Goal: Transaction & Acquisition: Purchase product/service

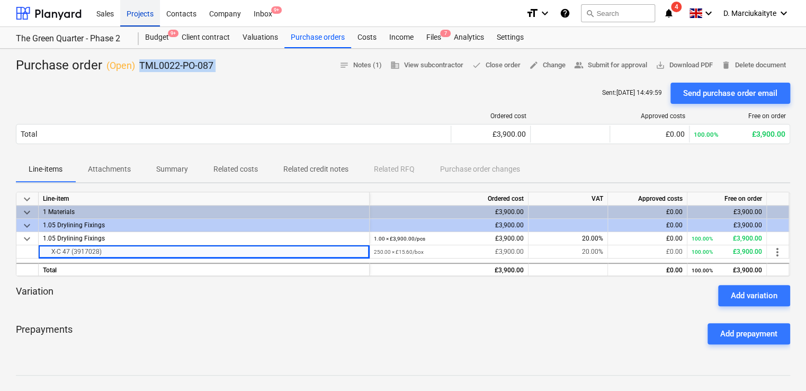
click at [143, 13] on div "Projects" at bounding box center [140, 12] width 40 height 27
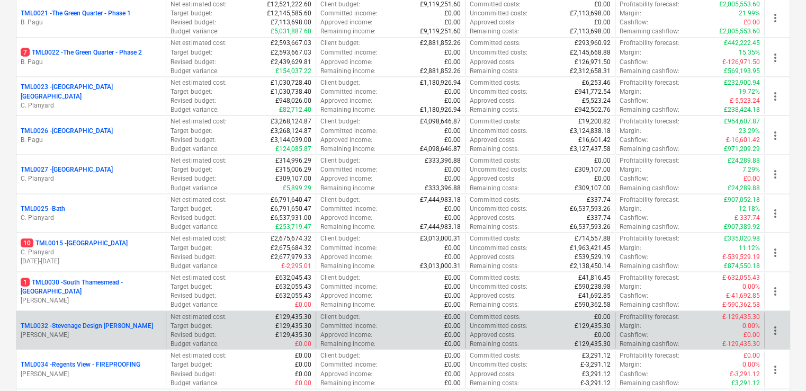
scroll to position [1006, 0]
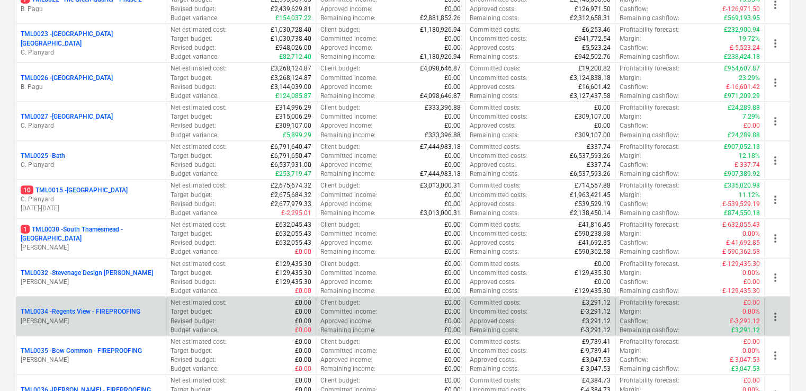
click at [126, 311] on p "TML0034 - Regents View - FIREPROOFING" at bounding box center [81, 311] width 120 height 9
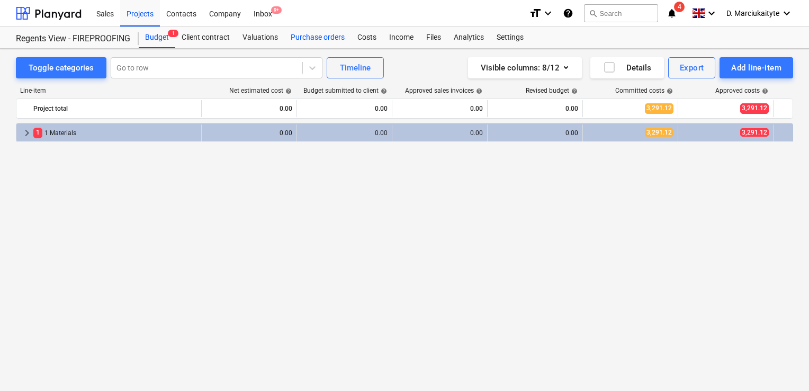
click at [331, 39] on div "Purchase orders" at bounding box center [317, 37] width 67 height 21
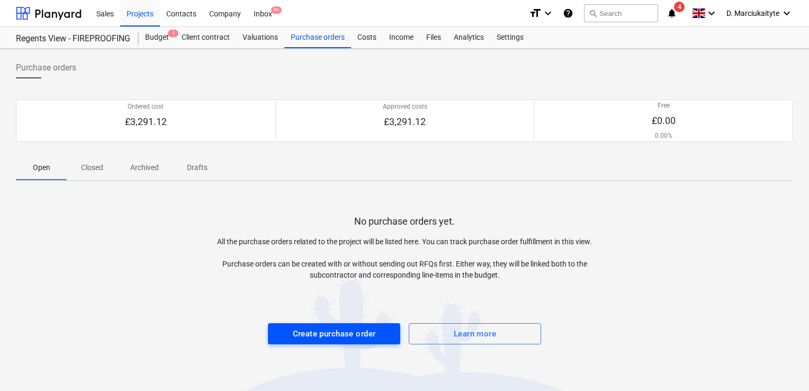
click at [350, 336] on div "Create purchase order" at bounding box center [334, 334] width 83 height 14
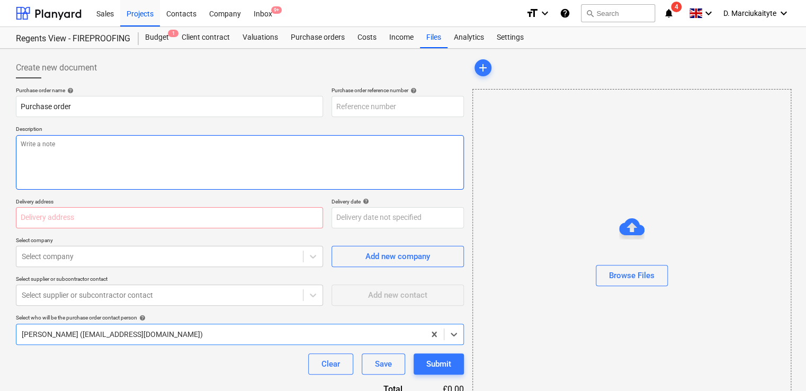
type textarea "x"
type input "TML0034-PO-004"
click at [133, 154] on textarea at bounding box center [240, 162] width 448 height 55
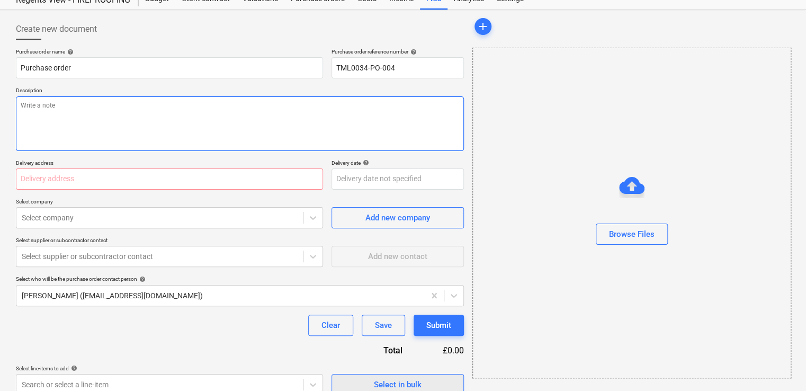
scroll to position [51, 0]
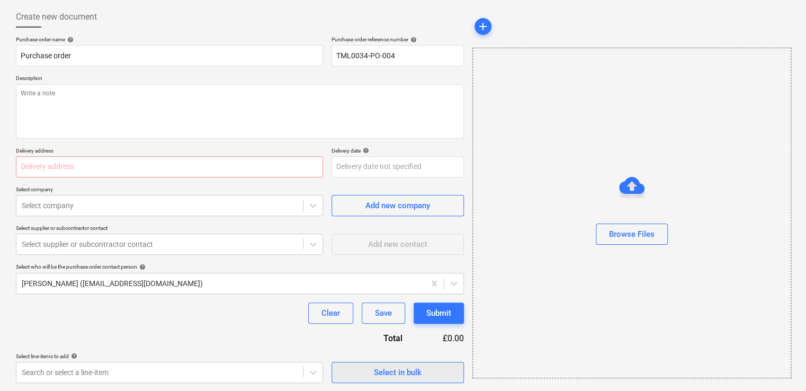
click at [394, 374] on div "Select in bulk" at bounding box center [398, 372] width 48 height 14
type textarea "x"
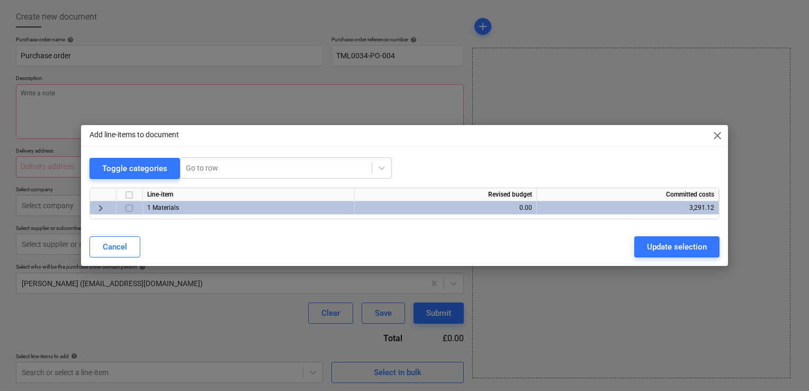
click at [131, 208] on input "checkbox" at bounding box center [129, 208] width 13 height 13
checkbox input "true"
click at [669, 247] on div "Update selection" at bounding box center [677, 247] width 60 height 14
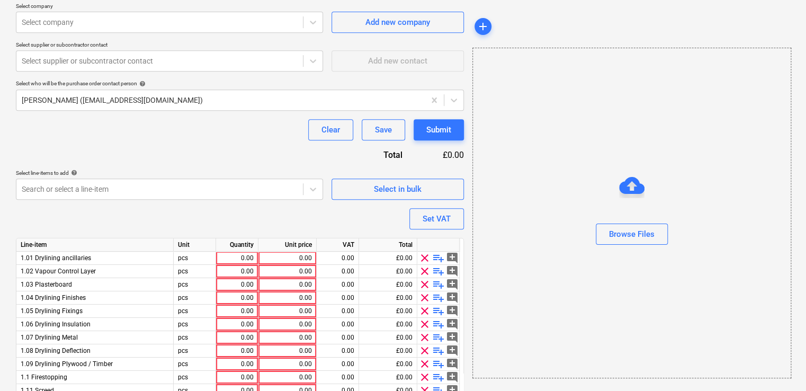
scroll to position [369, 0]
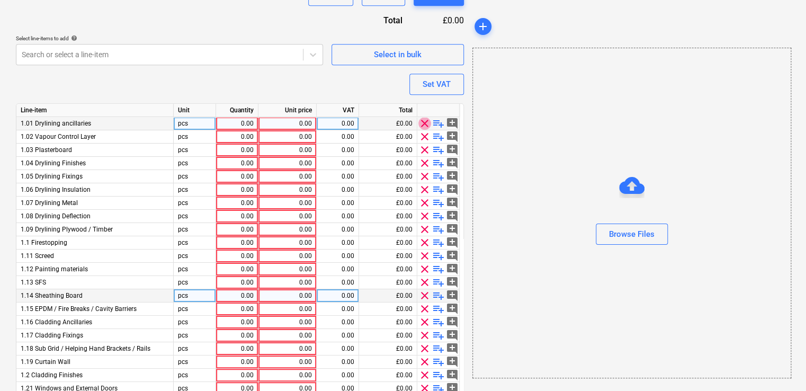
click at [428, 121] on span "clear" at bounding box center [424, 123] width 13 height 13
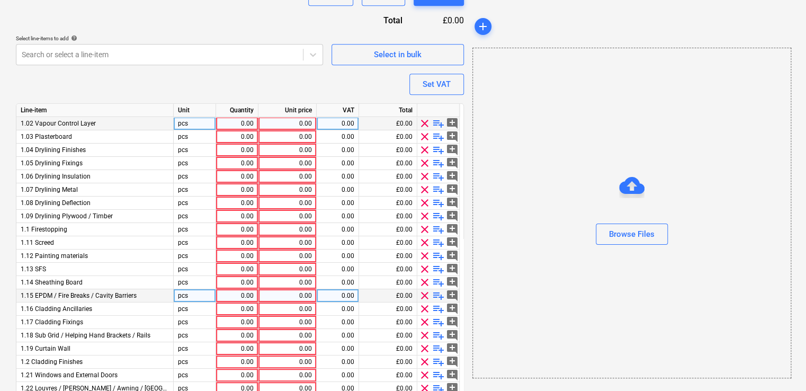
click at [425, 125] on span "clear" at bounding box center [424, 123] width 13 height 13
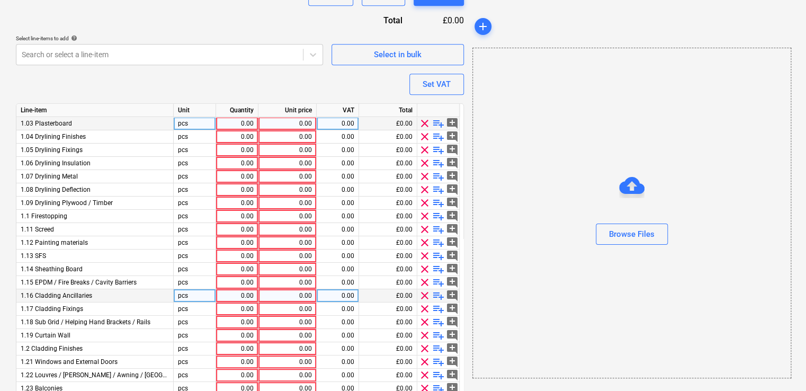
click at [425, 125] on span "clear" at bounding box center [424, 123] width 13 height 13
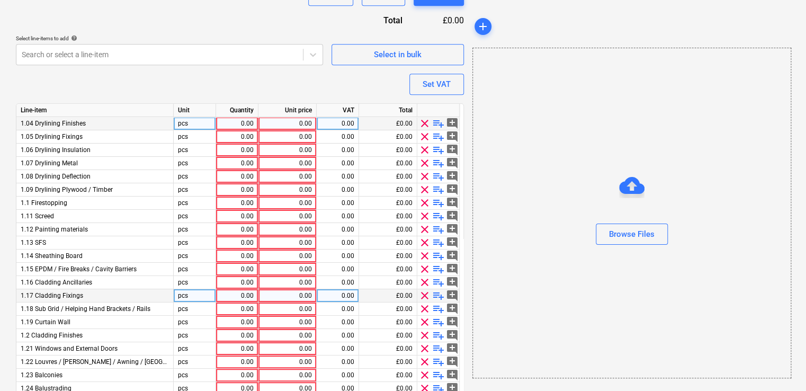
click at [425, 125] on span "clear" at bounding box center [424, 123] width 13 height 13
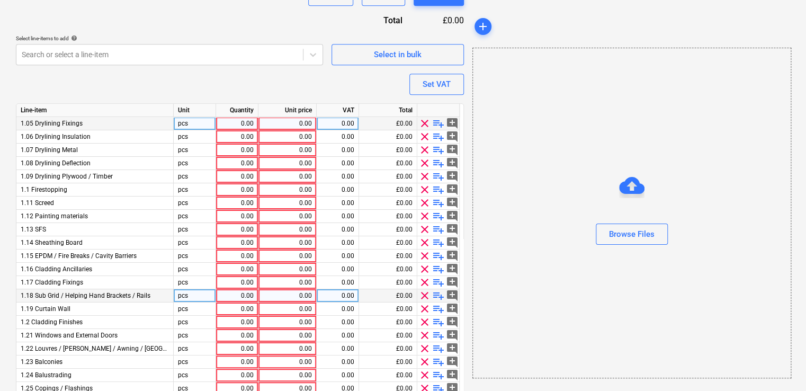
click at [425, 125] on span "clear" at bounding box center [424, 123] width 13 height 13
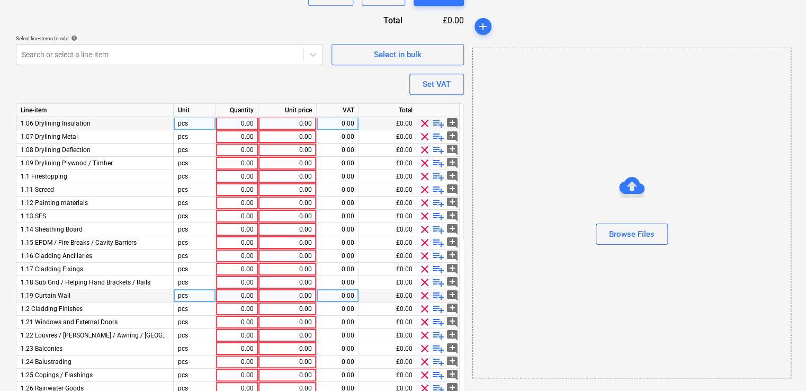
click at [425, 125] on span "clear" at bounding box center [424, 123] width 13 height 13
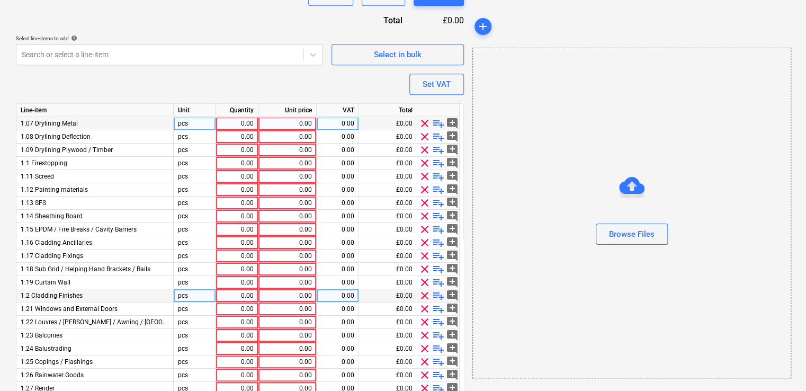
click at [425, 125] on span "clear" at bounding box center [424, 123] width 13 height 13
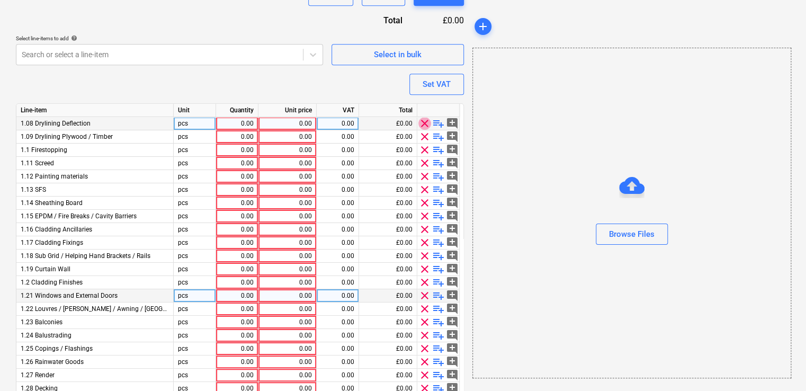
click at [425, 125] on span "clear" at bounding box center [424, 123] width 13 height 13
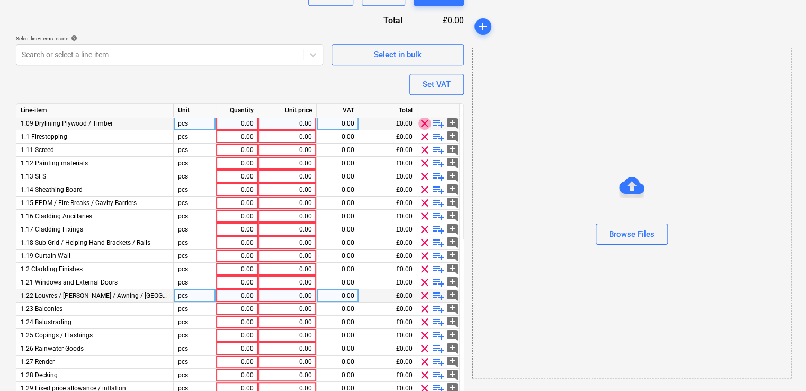
click at [425, 125] on span "clear" at bounding box center [424, 123] width 13 height 13
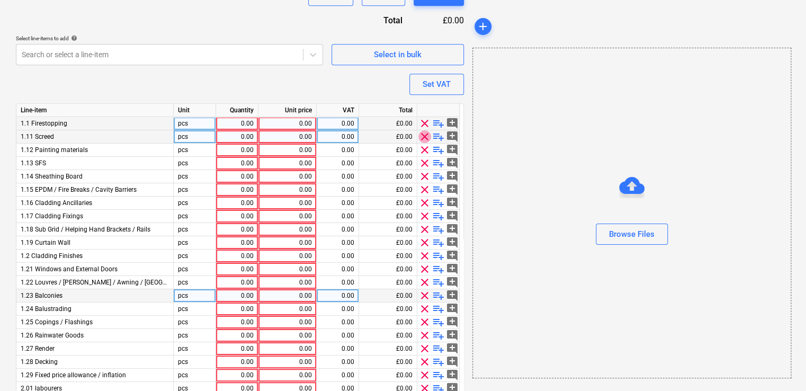
click at [424, 139] on span "clear" at bounding box center [424, 136] width 13 height 13
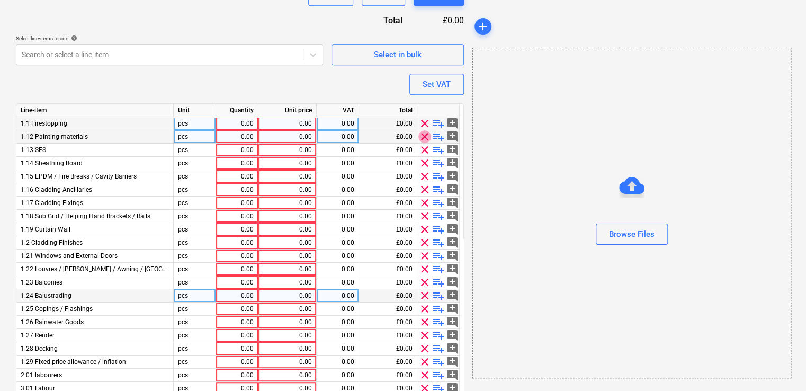
click at [424, 139] on span "clear" at bounding box center [424, 136] width 13 height 13
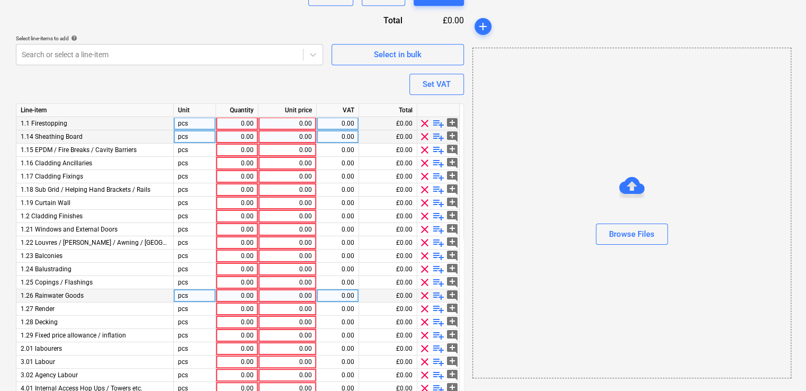
click at [424, 139] on span "clear" at bounding box center [424, 136] width 13 height 13
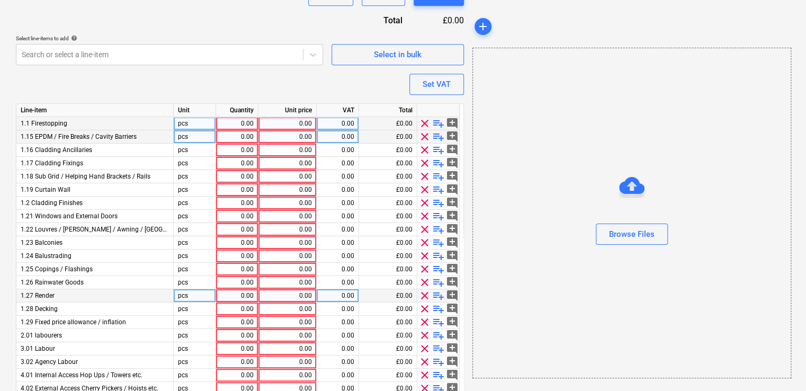
click at [424, 139] on span "clear" at bounding box center [424, 136] width 13 height 13
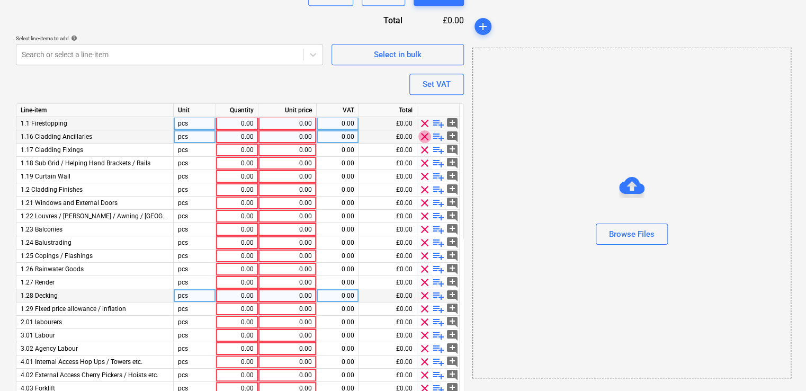
click at [424, 139] on span "clear" at bounding box center [424, 136] width 13 height 13
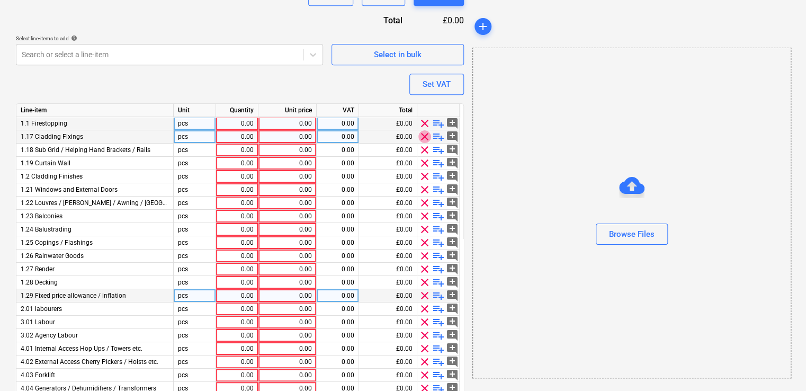
click at [424, 139] on span "clear" at bounding box center [424, 136] width 13 height 13
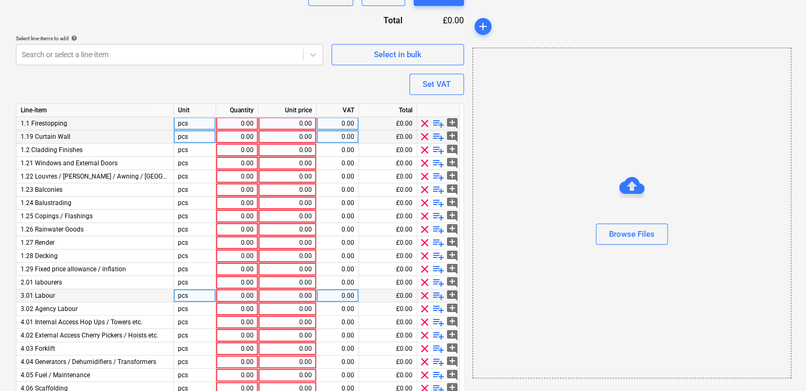
click at [424, 139] on span "clear" at bounding box center [424, 136] width 13 height 13
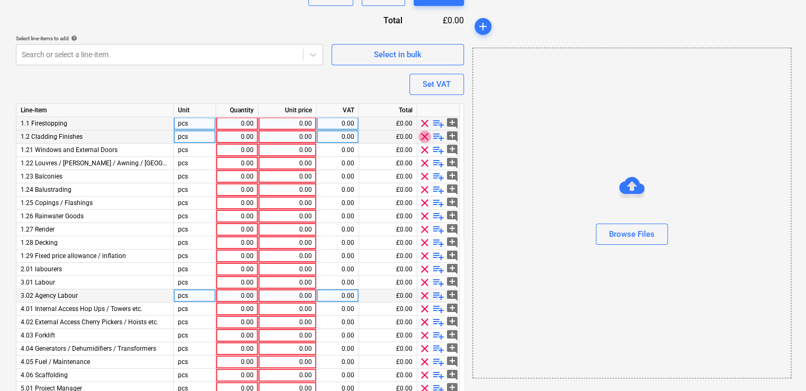
click at [424, 139] on span "clear" at bounding box center [424, 136] width 13 height 13
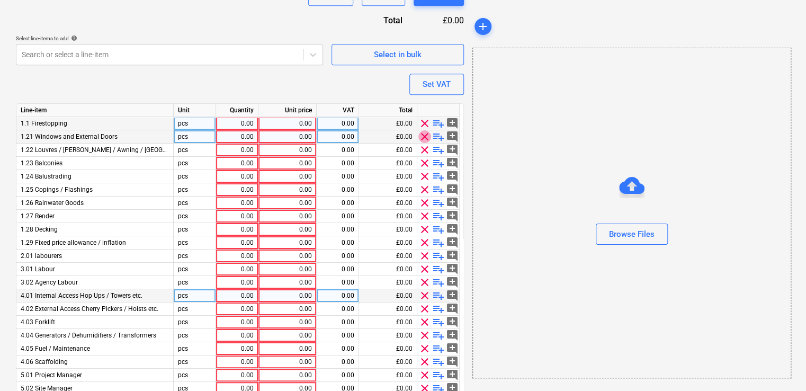
click at [424, 139] on span "clear" at bounding box center [424, 136] width 13 height 13
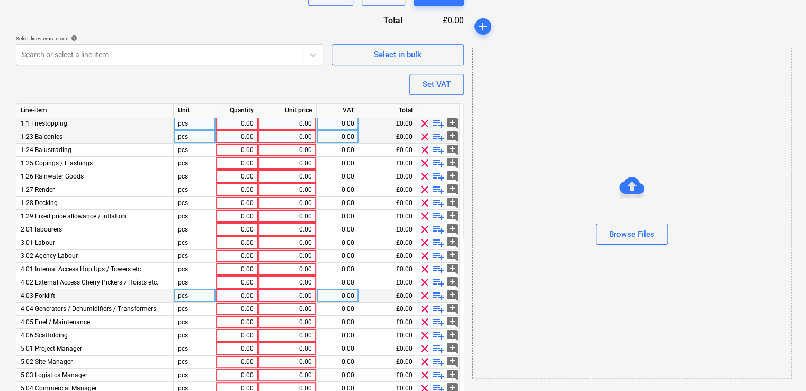
click at [424, 139] on span "clear" at bounding box center [424, 136] width 13 height 13
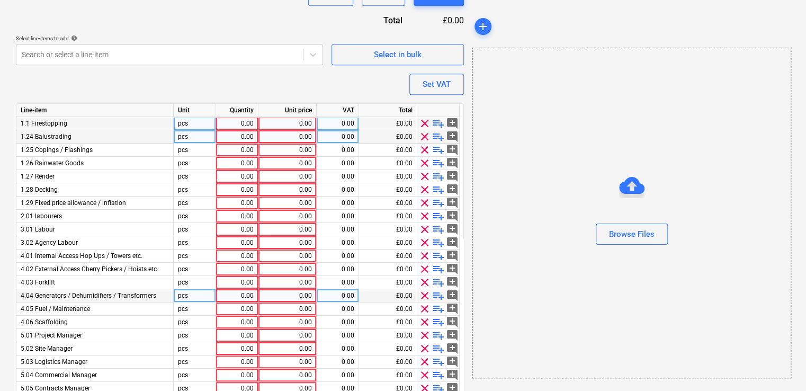
click at [424, 139] on span "clear" at bounding box center [424, 136] width 13 height 13
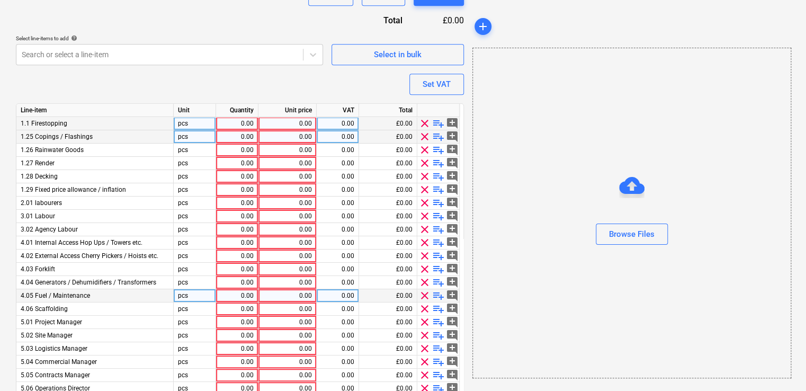
click at [424, 139] on span "clear" at bounding box center [424, 136] width 13 height 13
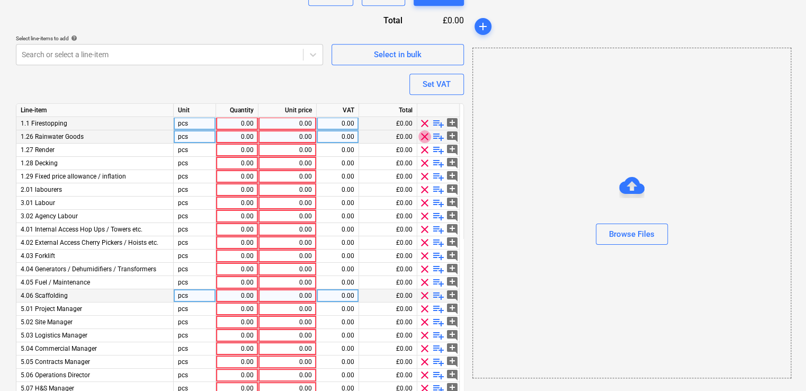
click at [424, 139] on span "clear" at bounding box center [424, 136] width 13 height 13
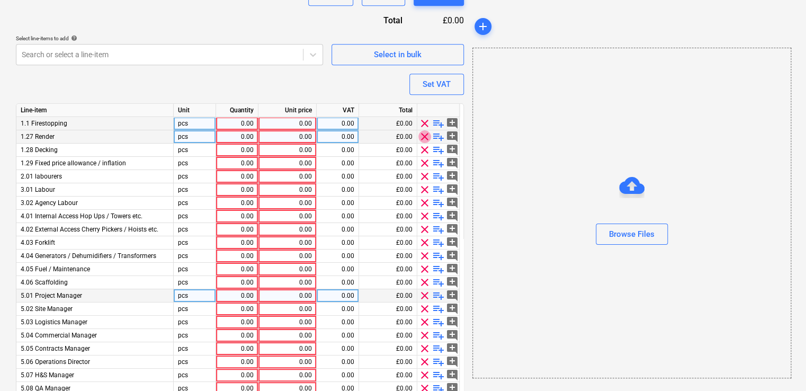
click at [424, 139] on span "clear" at bounding box center [424, 136] width 13 height 13
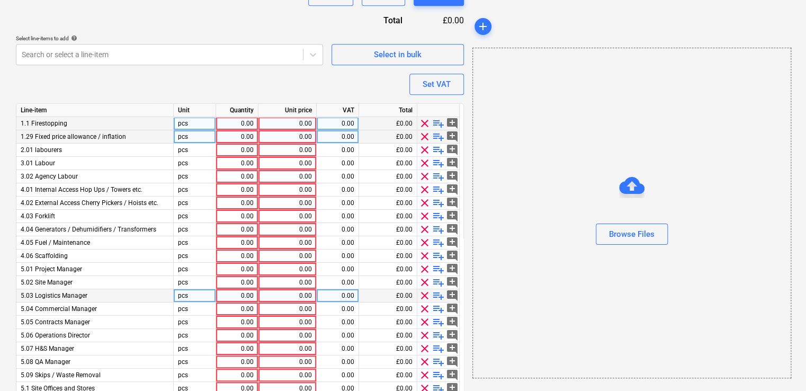
click at [424, 139] on span "clear" at bounding box center [424, 136] width 13 height 13
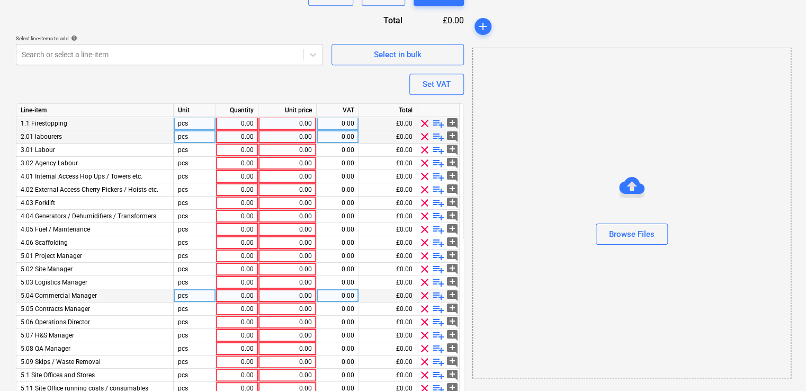
click at [424, 139] on span "clear" at bounding box center [424, 136] width 13 height 13
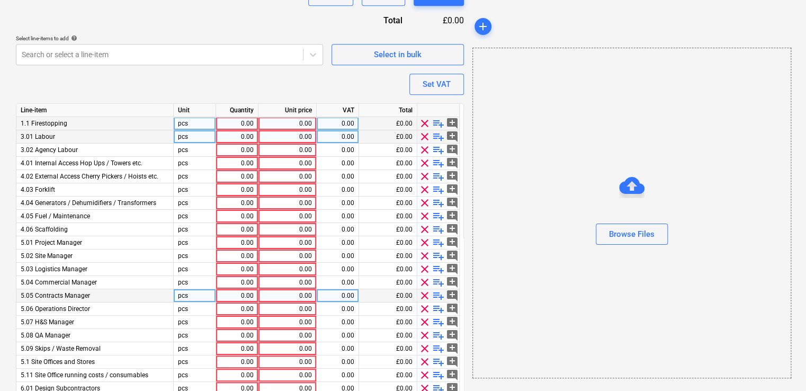
click at [424, 139] on span "clear" at bounding box center [424, 136] width 13 height 13
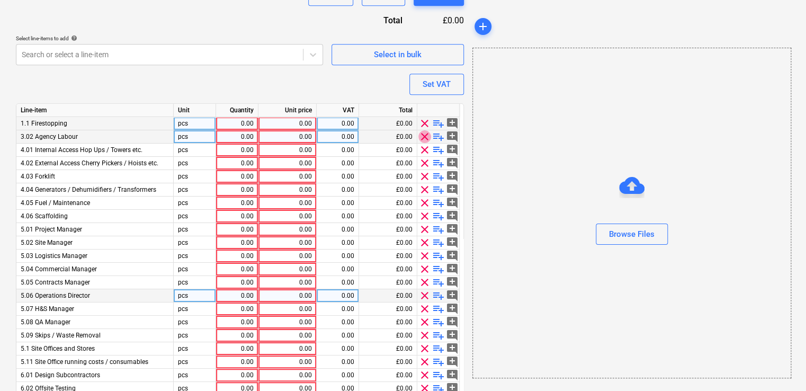
click at [424, 139] on span "clear" at bounding box center [424, 136] width 13 height 13
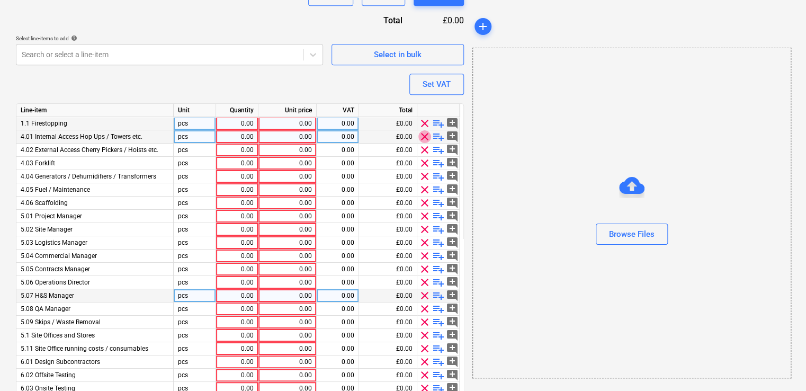
click at [424, 139] on span "clear" at bounding box center [424, 136] width 13 height 13
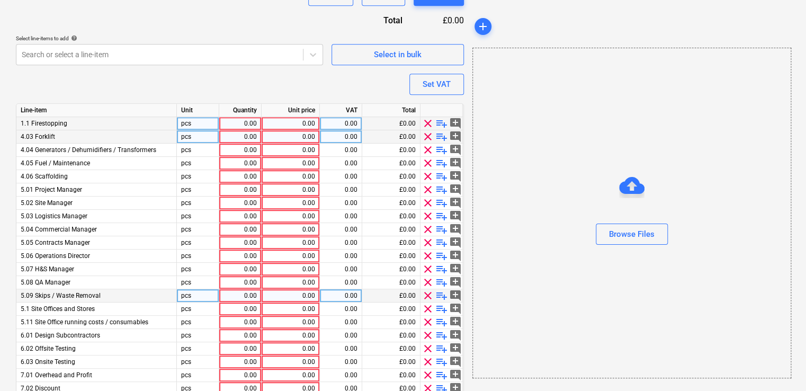
click at [424, 139] on span "clear" at bounding box center [427, 136] width 13 height 13
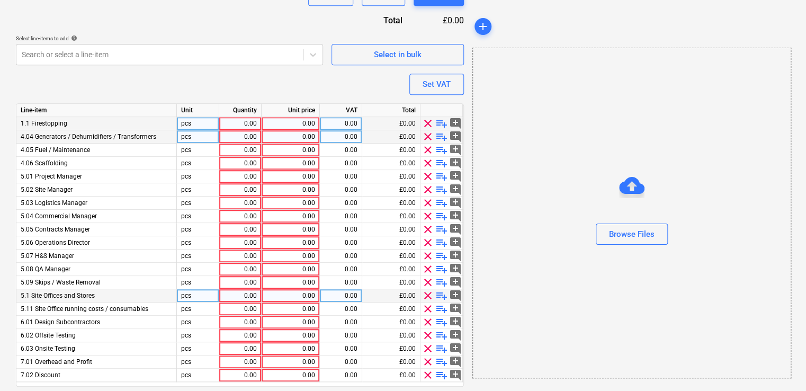
click at [424, 139] on span "clear" at bounding box center [427, 136] width 13 height 13
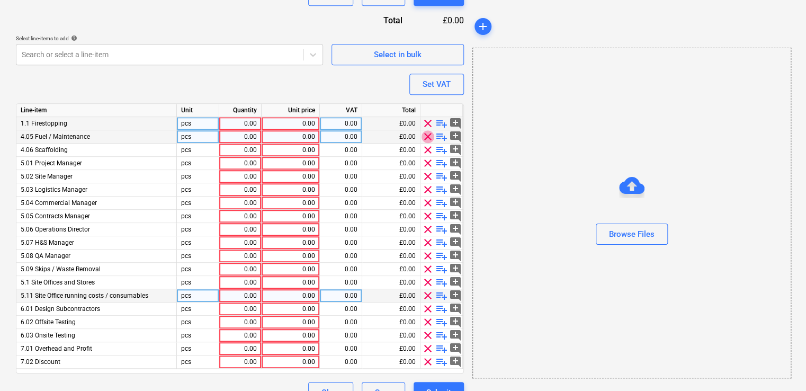
click at [424, 139] on span "clear" at bounding box center [427, 136] width 13 height 13
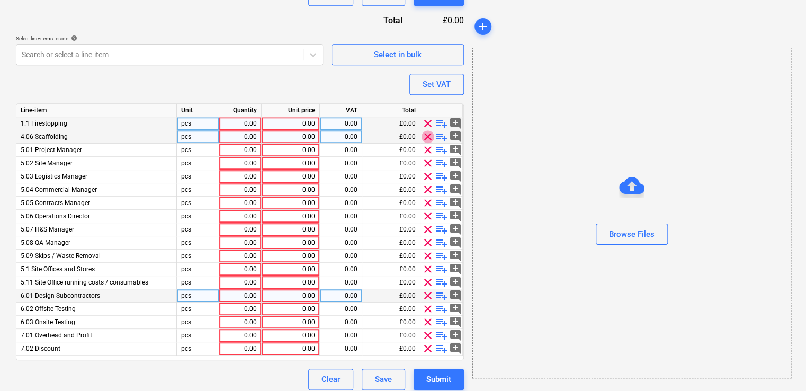
click at [424, 139] on span "clear" at bounding box center [427, 136] width 13 height 13
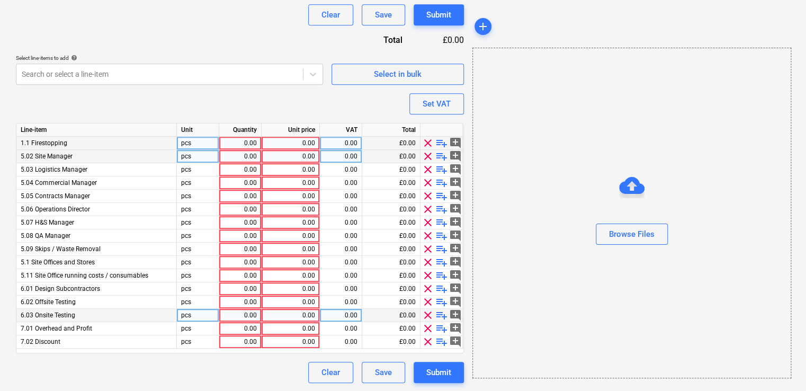
click at [424, 139] on span "clear" at bounding box center [427, 143] width 13 height 13
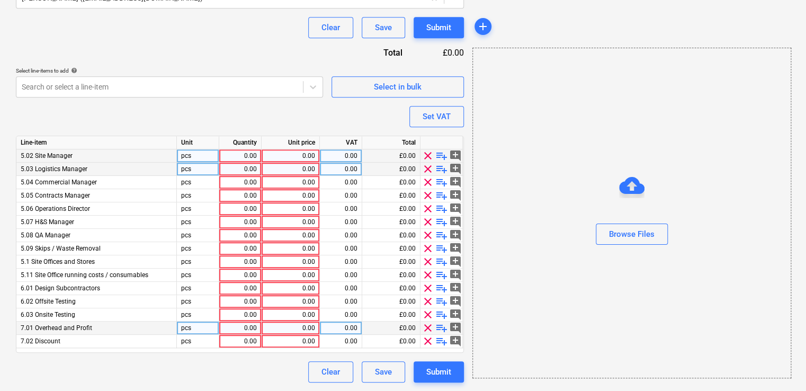
scroll to position [336, 0]
click at [430, 157] on span "clear" at bounding box center [427, 156] width 13 height 13
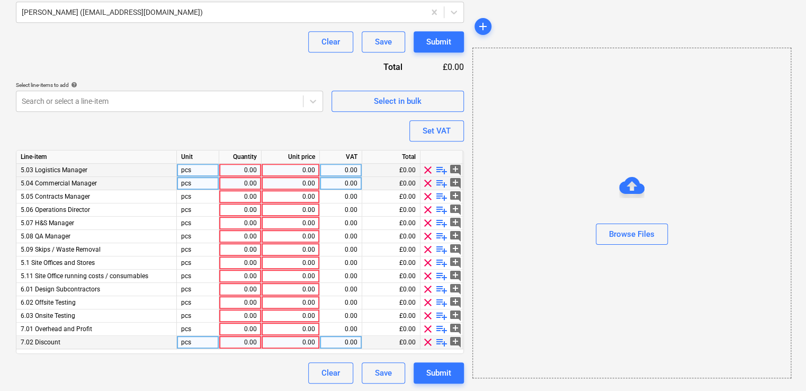
click at [429, 157] on div at bounding box center [441, 156] width 42 height 13
drag, startPoint x: 429, startPoint y: 157, endPoint x: 429, endPoint y: 171, distance: 14.3
click at [429, 157] on div at bounding box center [441, 156] width 42 height 13
click at [428, 172] on span "clear" at bounding box center [427, 170] width 13 height 13
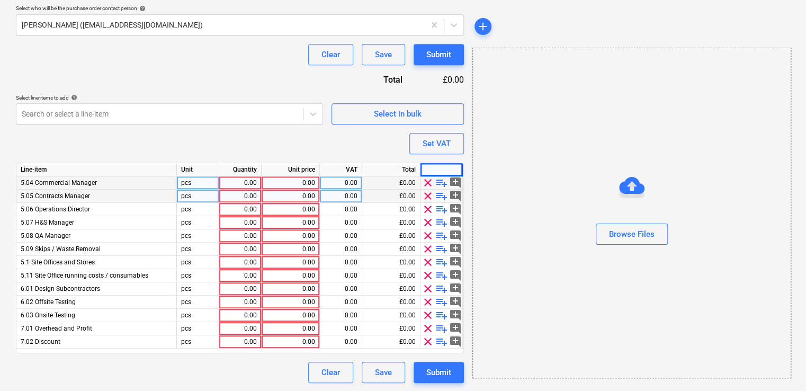
click at [428, 172] on div at bounding box center [441, 169] width 42 height 13
click at [428, 173] on div at bounding box center [441, 169] width 42 height 13
click at [426, 184] on span "clear" at bounding box center [427, 182] width 13 height 13
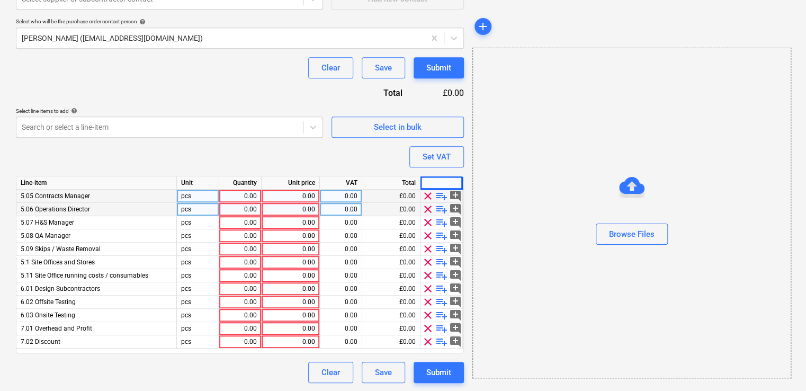
click at [427, 201] on span "clear" at bounding box center [427, 196] width 13 height 13
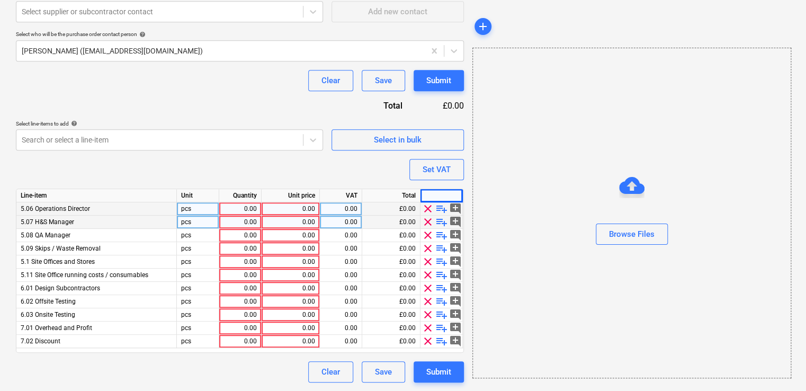
scroll to position [283, 0]
click at [427, 201] on div at bounding box center [441, 196] width 42 height 13
click at [427, 202] on div "Line-item Unit Quantity Unit price VAT Total 5.06 Operations Director pcs 0.00 …" at bounding box center [240, 271] width 448 height 164
drag, startPoint x: 427, startPoint y: 202, endPoint x: 427, endPoint y: 226, distance: 23.3
click at [427, 226] on span "clear" at bounding box center [427, 222] width 13 height 13
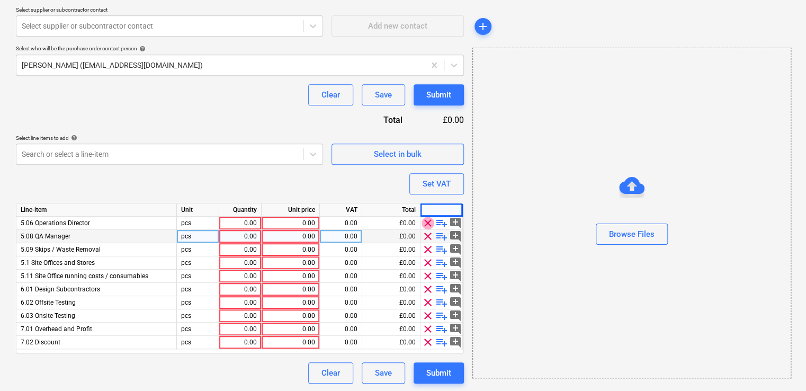
click at [428, 226] on span "clear" at bounding box center [427, 223] width 13 height 13
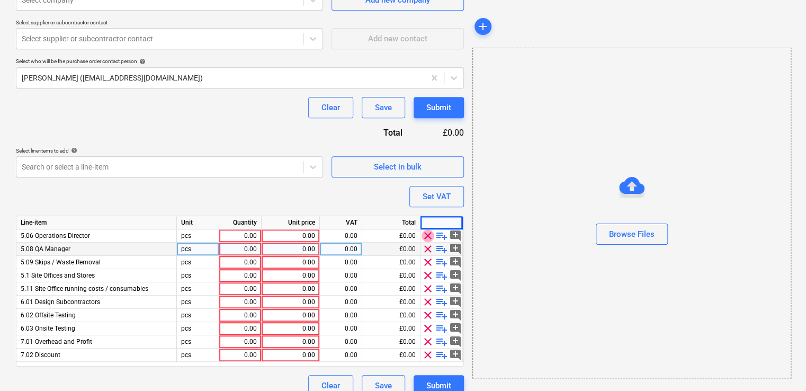
click at [428, 226] on div at bounding box center [441, 222] width 42 height 13
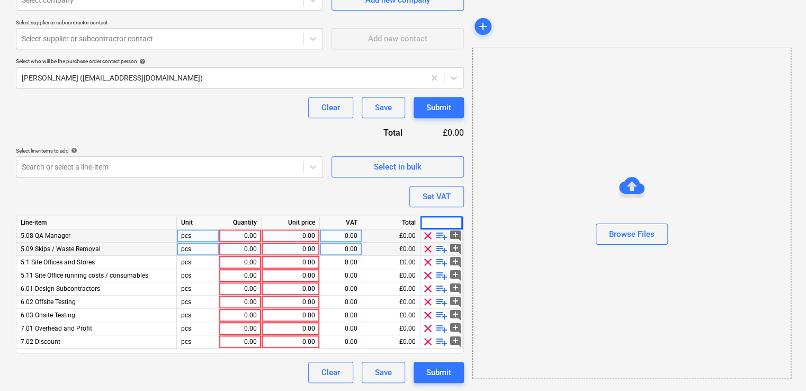
click at [428, 239] on span "clear" at bounding box center [427, 235] width 13 height 13
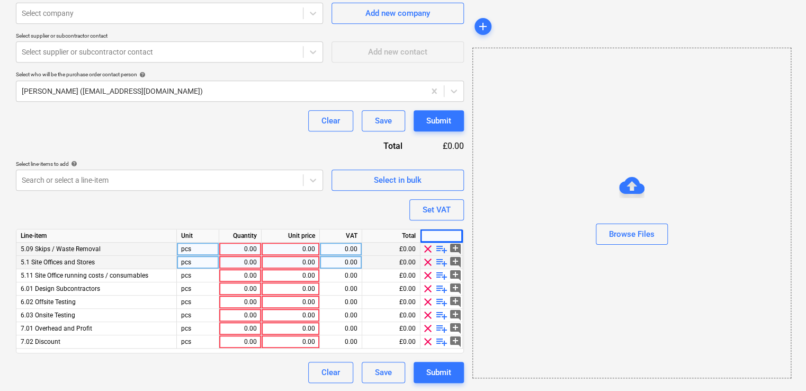
drag, startPoint x: 429, startPoint y: 256, endPoint x: 426, endPoint y: 268, distance: 12.1
click at [428, 257] on span "clear" at bounding box center [427, 262] width 13 height 13
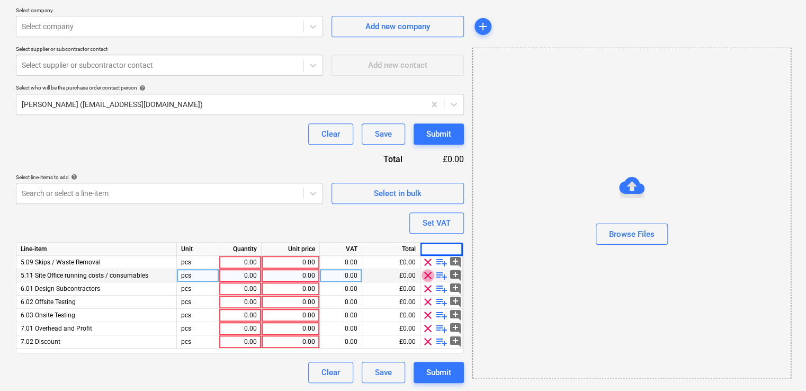
click at [426, 274] on span "clear" at bounding box center [427, 275] width 13 height 13
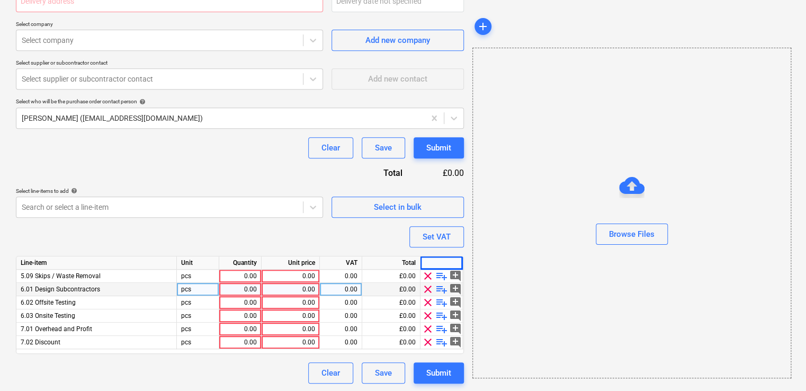
click at [427, 287] on span "clear" at bounding box center [427, 289] width 13 height 13
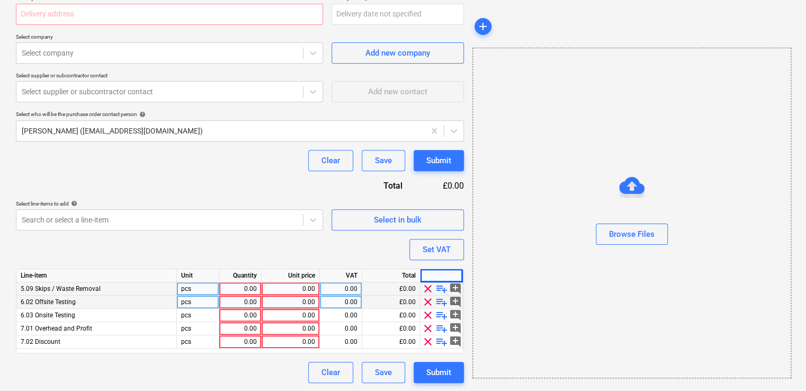
click at [427, 288] on span "clear" at bounding box center [427, 288] width 13 height 13
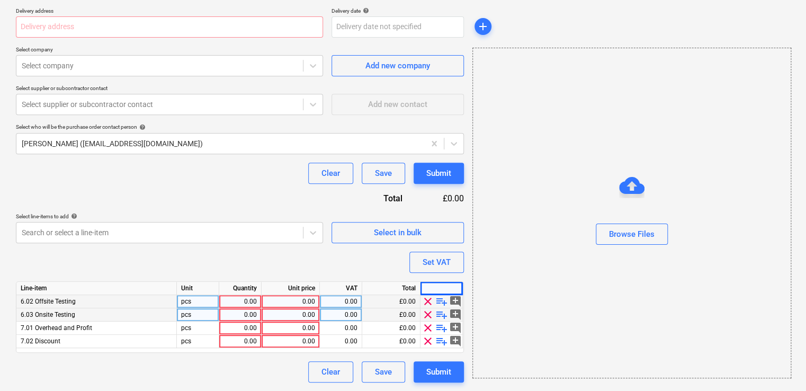
scroll to position [190, 0]
click at [427, 289] on div at bounding box center [441, 288] width 42 height 13
drag, startPoint x: 427, startPoint y: 289, endPoint x: 427, endPoint y: 308, distance: 19.1
click at [427, 308] on div "Line-item Unit Quantity Unit price VAT Total 6.02 Offsite Testing pcs 0.00 0.00…" at bounding box center [240, 317] width 448 height 71
click at [427, 309] on span "clear" at bounding box center [427, 315] width 13 height 13
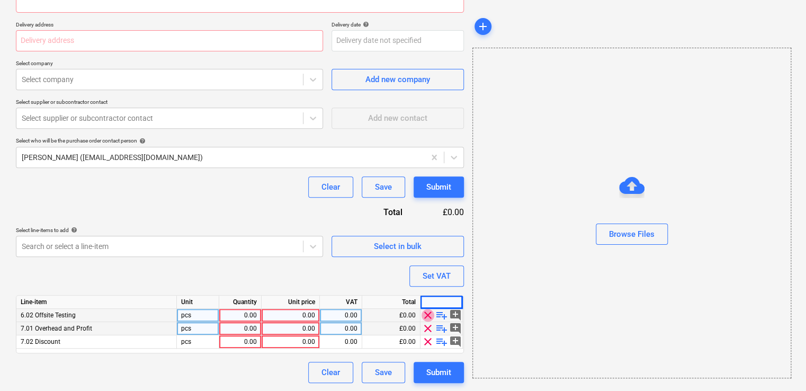
click at [427, 309] on span "clear" at bounding box center [427, 315] width 13 height 13
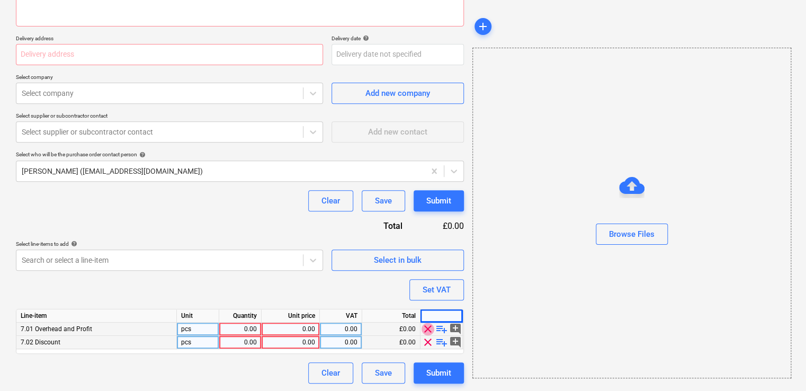
drag, startPoint x: 427, startPoint y: 308, endPoint x: 427, endPoint y: 327, distance: 19.1
click at [427, 326] on span "clear" at bounding box center [427, 328] width 13 height 13
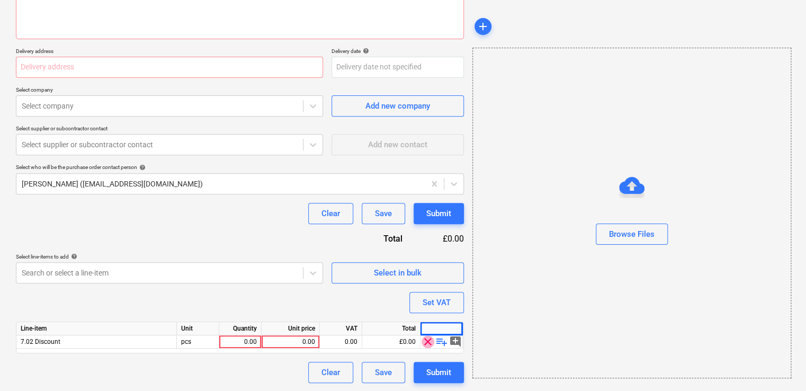
click at [428, 340] on span "clear" at bounding box center [427, 341] width 13 height 13
type textarea "x"
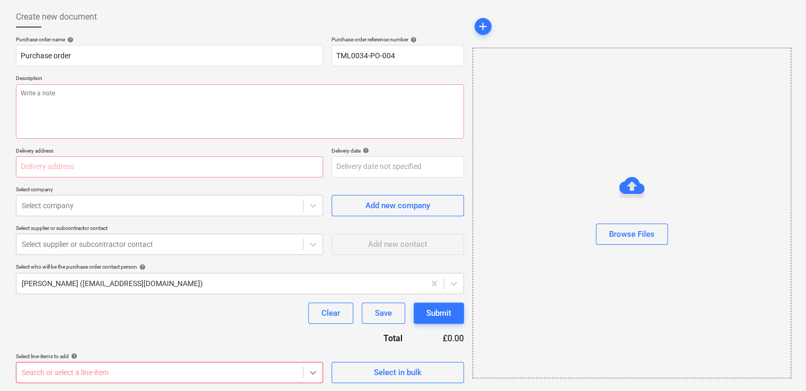
click at [320, 340] on body "Sales Projects Contacts Company Inbox 9+ format_size keyboard_arrow_down help s…" at bounding box center [403, 144] width 806 height 391
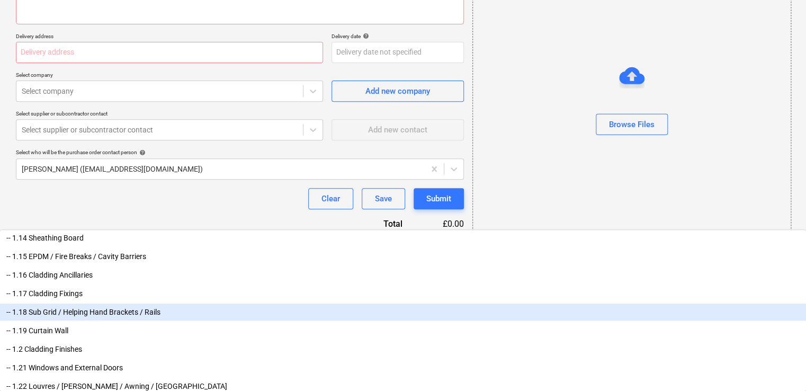
scroll to position [635, 0]
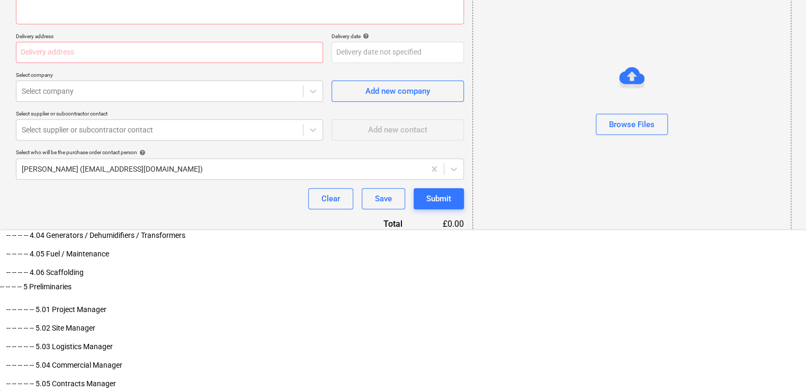
type input "fi"
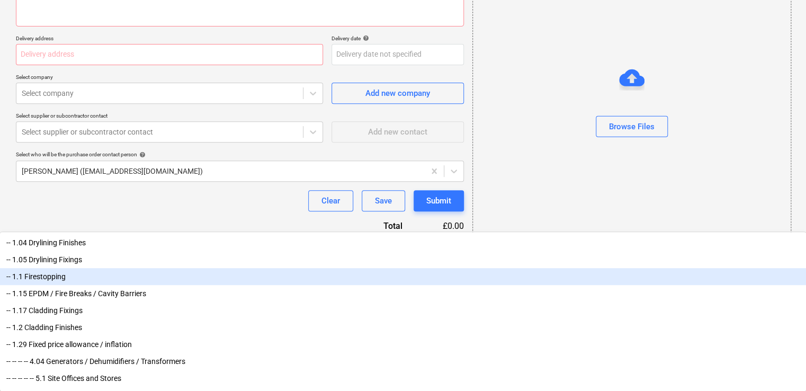
click at [71, 275] on div "-- 1.1 Firestopping" at bounding box center [403, 276] width 806 height 17
type textarea "x"
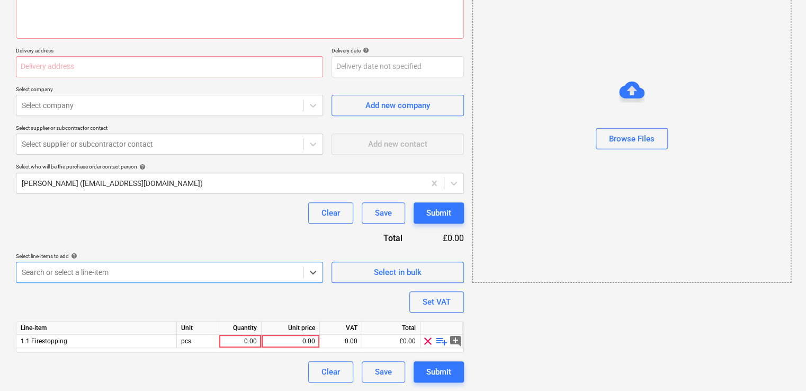
scroll to position [150, 0]
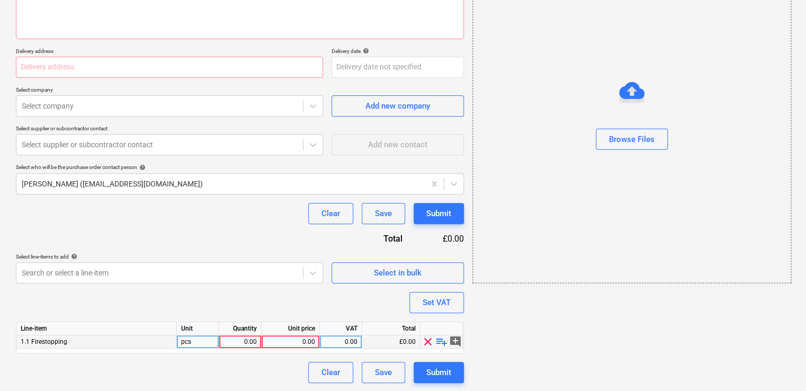
click at [438, 341] on span "playlist_add" at bounding box center [441, 341] width 13 height 13
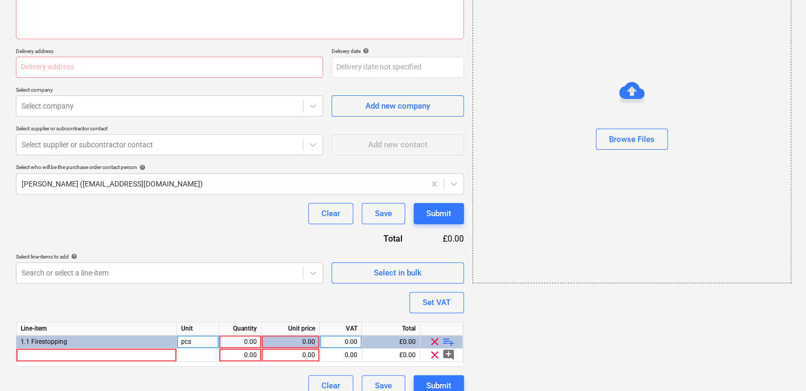
click at [448, 339] on span "playlist_add" at bounding box center [448, 341] width 13 height 13
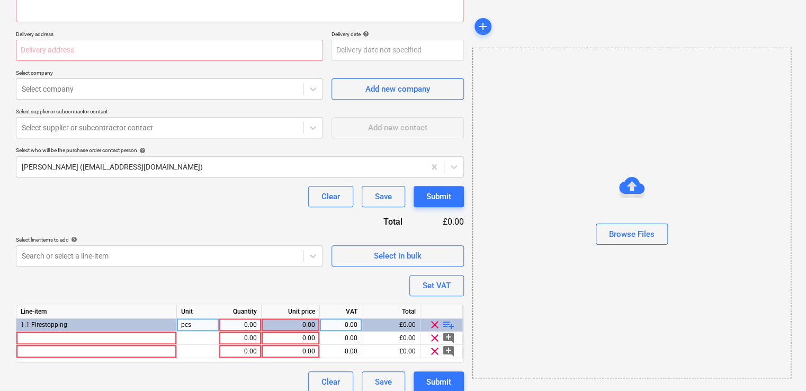
scroll to position [177, 0]
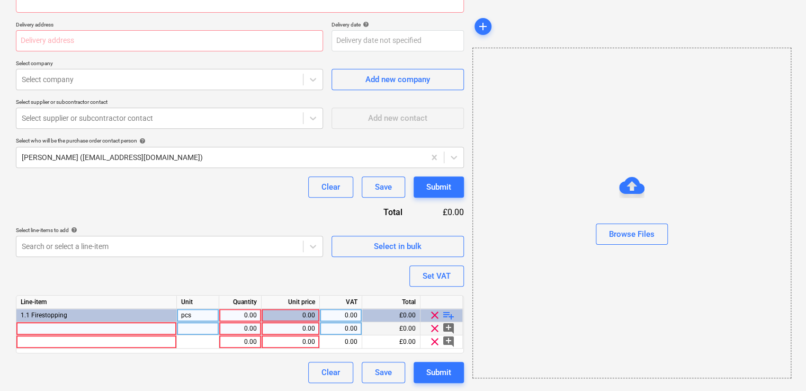
type textarea "x"
click at [150, 334] on div at bounding box center [96, 328] width 160 height 13
type input "Rockwool Firestop Compound 22"
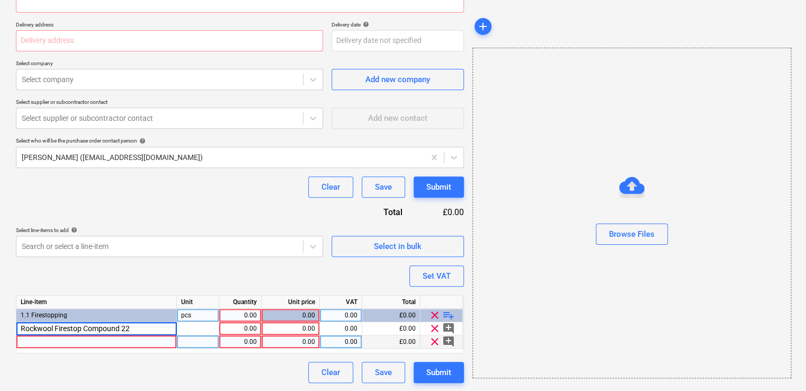
type textarea "x"
type input "Rockwool Firestop Compound 22kg"
type textarea "x"
click at [205, 330] on div at bounding box center [198, 328] width 42 height 13
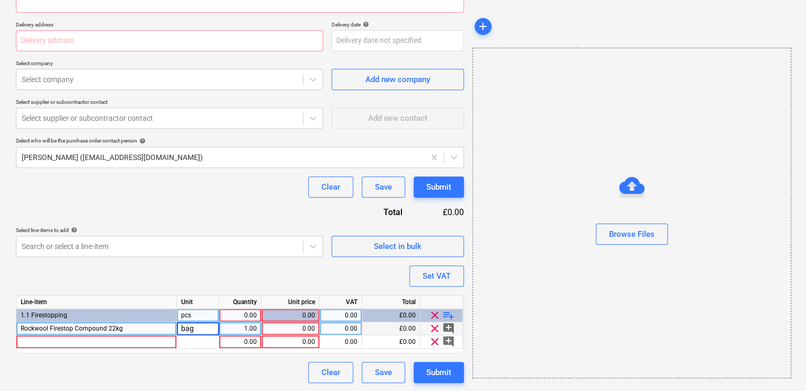
type input "bags"
type textarea "x"
type input "2"
type input "50"
type textarea "x"
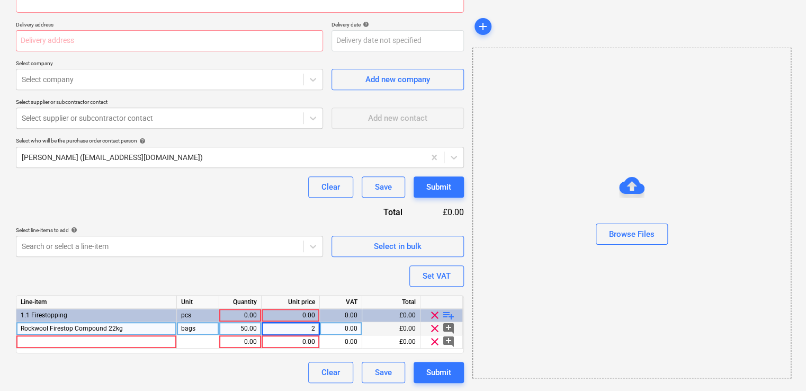
type input "20"
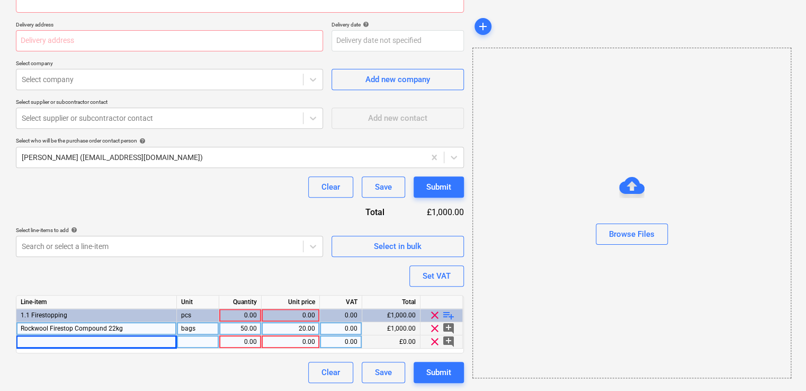
type textarea "x"
click at [86, 339] on div at bounding box center [96, 341] width 160 height 13
type input "Rockwool Firepro Pipe Collar 110mm"
click at [447, 312] on span "playlist_add" at bounding box center [448, 315] width 13 height 13
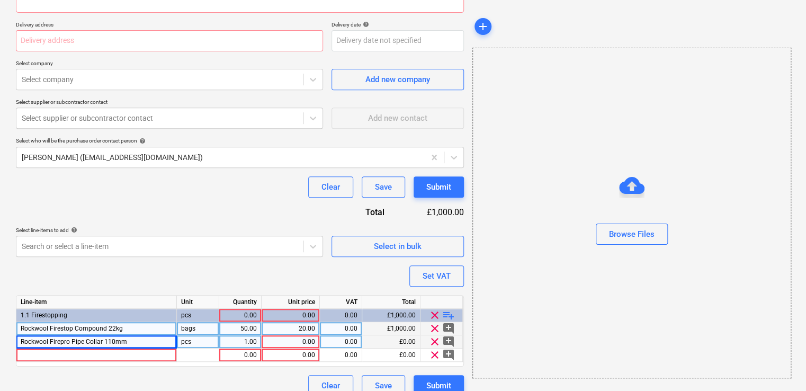
click at [447, 313] on span "playlist_add" at bounding box center [448, 315] width 13 height 13
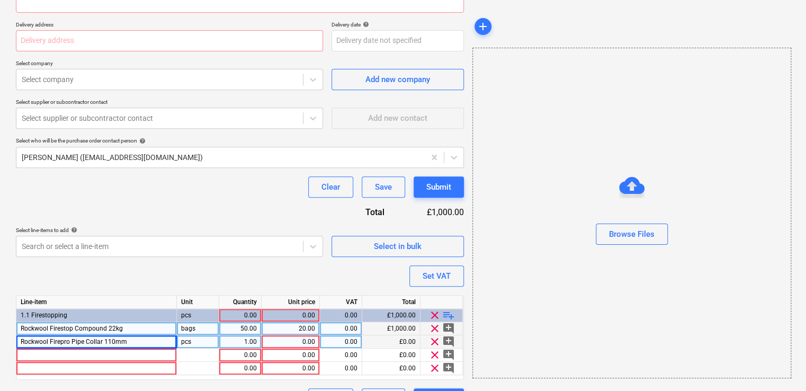
type textarea "x"
click at [139, 340] on div "Rockwool Firepro Pipe Collar 110mm" at bounding box center [96, 341] width 160 height 13
type input "Rockwool 294142 FirePro Pipe Collar CE 110mm 10667830"
type textarea "x"
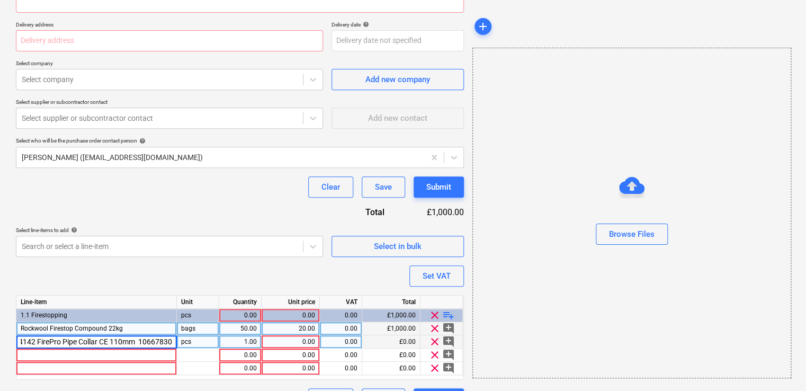
click at [204, 339] on div "pcs" at bounding box center [198, 341] width 42 height 13
type input "2"
type input "pcs"
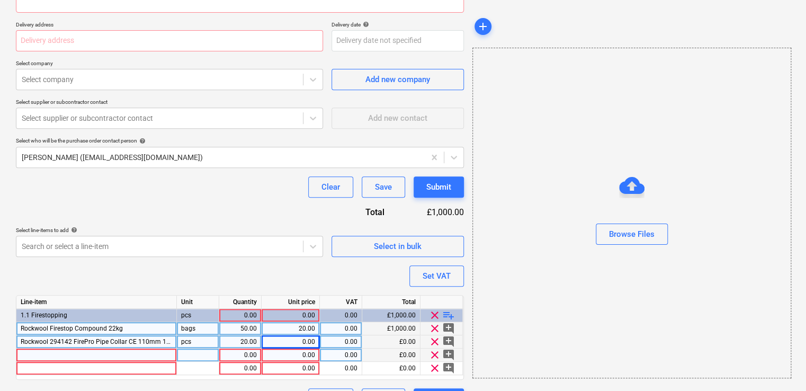
click at [107, 349] on div at bounding box center [96, 354] width 160 height 13
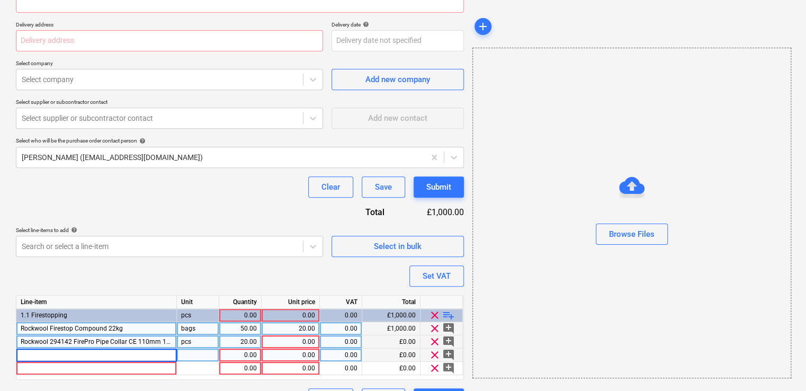
type textarea "x"
type input "Rockwool FirePro Pipe Collar 84 mm"
type textarea "x"
click at [199, 350] on div at bounding box center [198, 354] width 42 height 13
click at [246, 352] on div "1.00" at bounding box center [239, 354] width 33 height 13
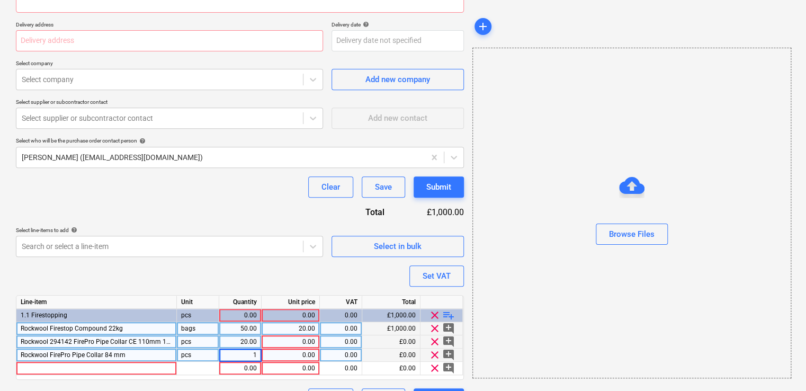
type input "10"
type textarea "x"
type input "20"
type textarea "x"
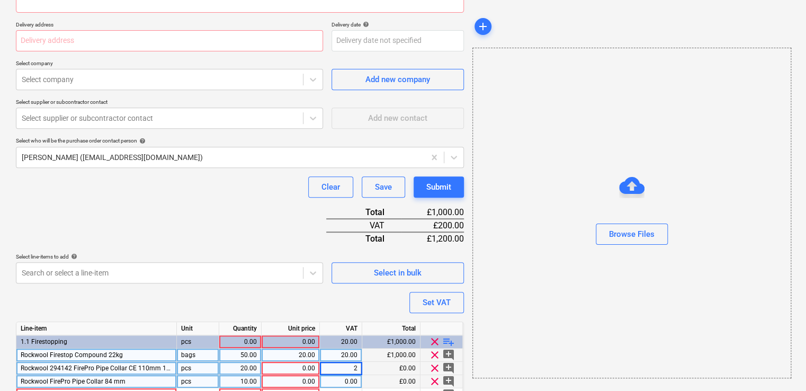
type input "20"
type textarea "x"
type input "20"
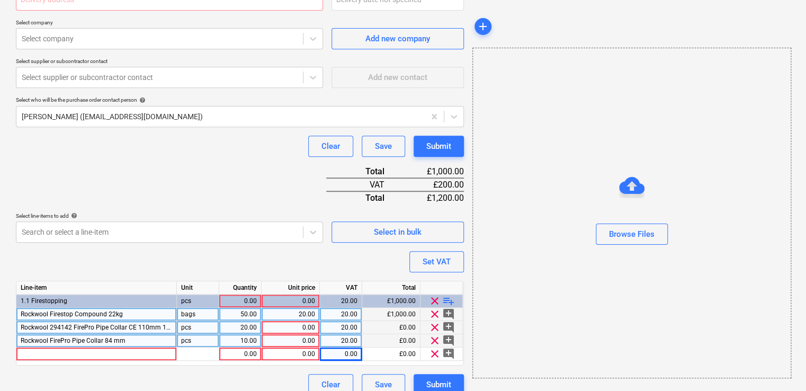
scroll to position [229, 0]
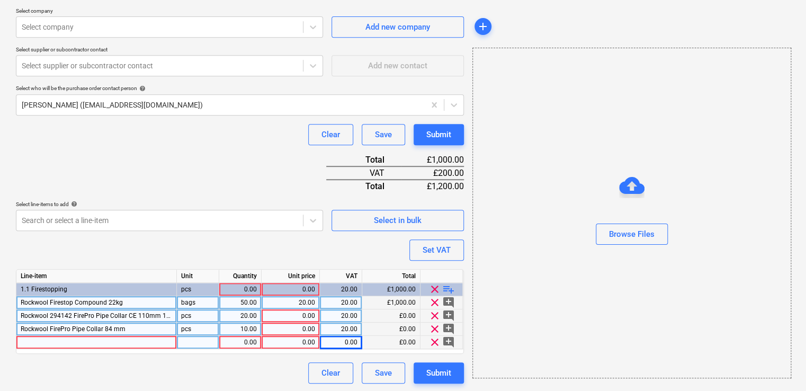
type textarea "x"
click at [113, 339] on div at bounding box center [96, 342] width 160 height 13
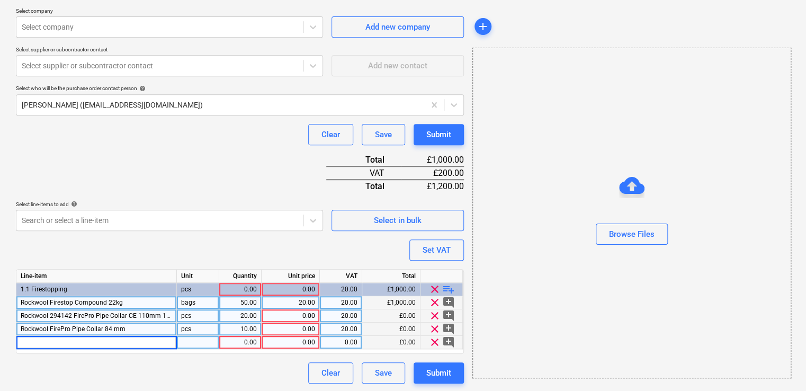
type input "Rockwool Insulated Fire Sleeve 114mm×25mm×300mm"
click at [447, 287] on span "playlist_add" at bounding box center [448, 289] width 13 height 13
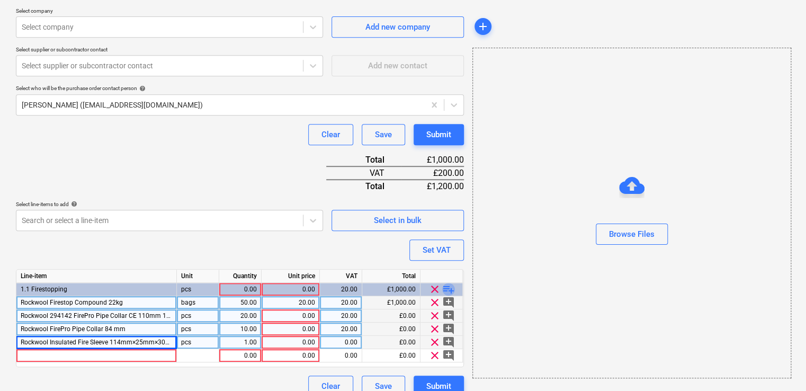
click at [447, 287] on span "playlist_add" at bounding box center [448, 289] width 13 height 13
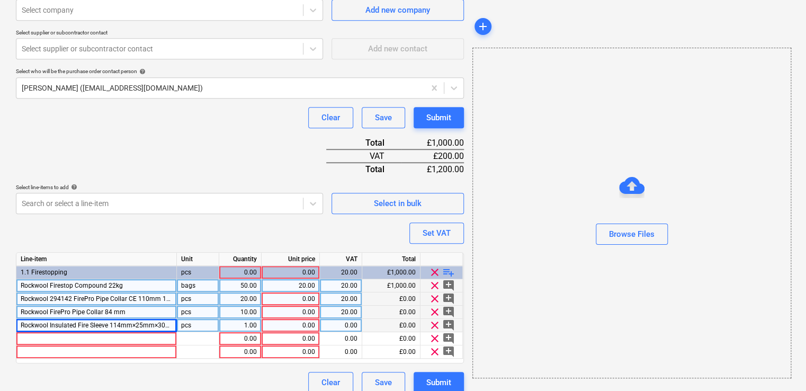
scroll to position [256, 0]
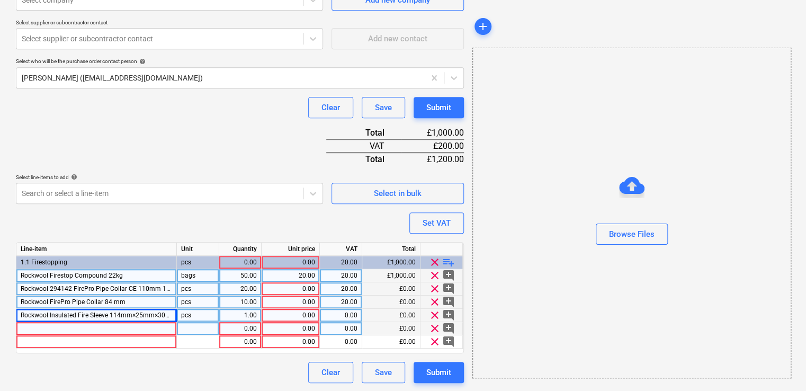
type textarea "x"
click at [75, 323] on div at bounding box center [96, 328] width 160 height 13
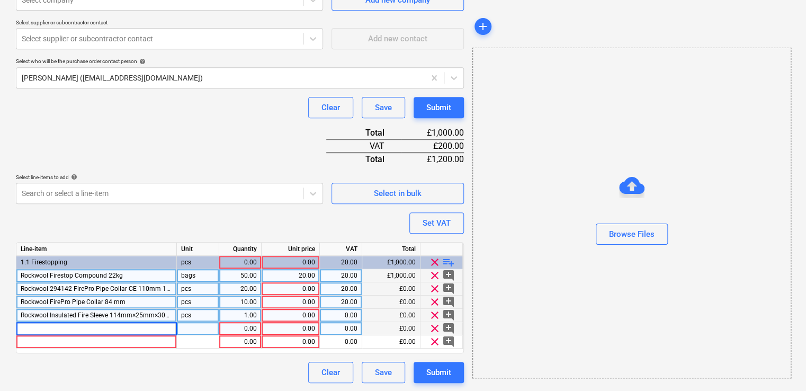
type input "Rockwool Insulated Fire Sleeve 169mm×25mm×300mm"
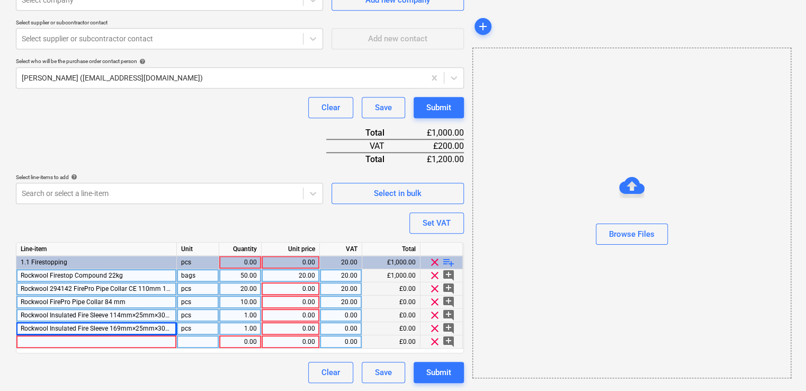
click at [148, 335] on div at bounding box center [96, 341] width 160 height 13
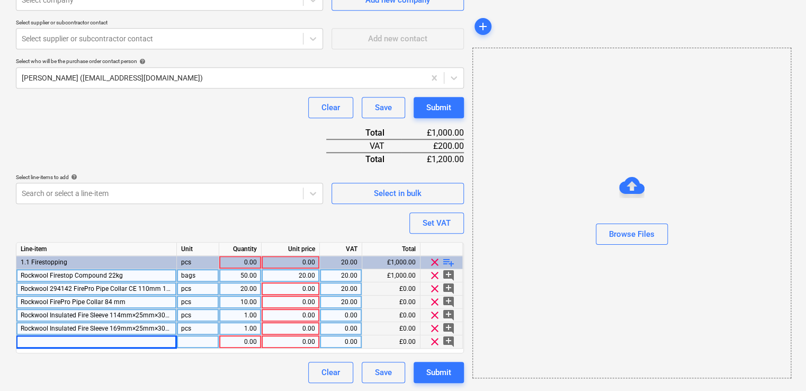
type textarea "x"
click at [142, 337] on div at bounding box center [96, 341] width 160 height 13
type input "Rockwool Duct Wrap 25 mm"
click at [447, 261] on span "playlist_add" at bounding box center [448, 262] width 13 height 13
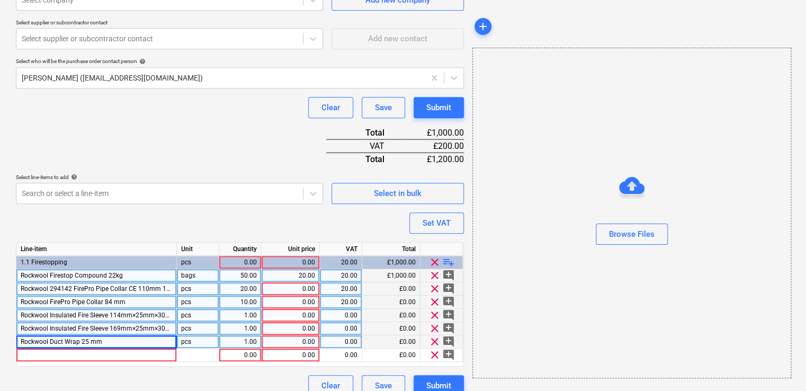
click at [430, 352] on span "clear" at bounding box center [434, 354] width 13 height 13
type textarea "x"
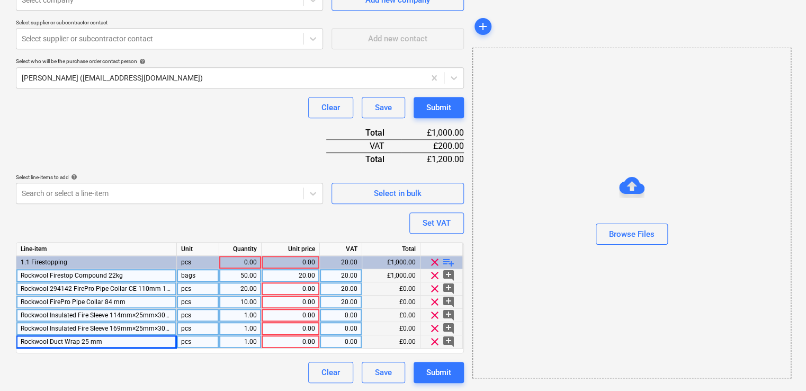
click at [296, 276] on div "20.00" at bounding box center [290, 275] width 49 height 13
type input "0"
type textarea "x"
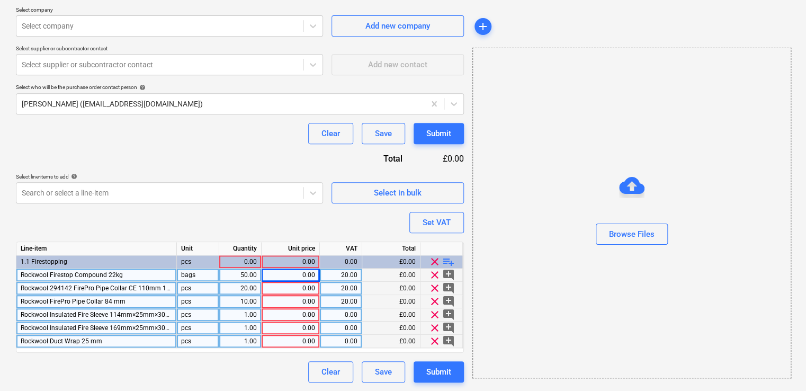
scroll to position [230, 0]
type input "25"
type textarea "x"
type input "25"
type textarea "x"
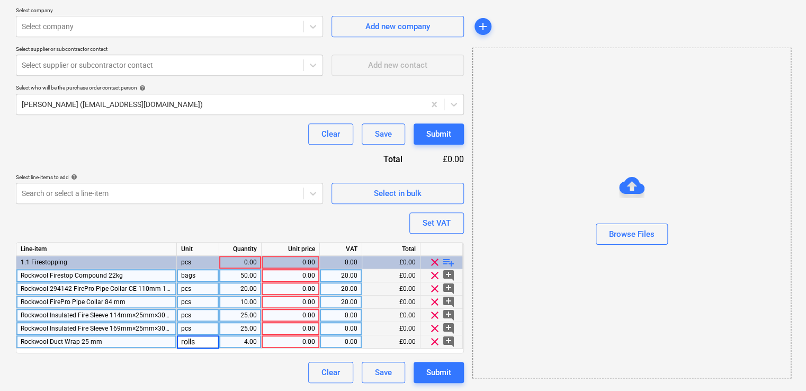
type input "rolls"
click at [292, 274] on div "0.00" at bounding box center [290, 275] width 49 height 13
type textarea "x"
type input "19.34"
type textarea "x"
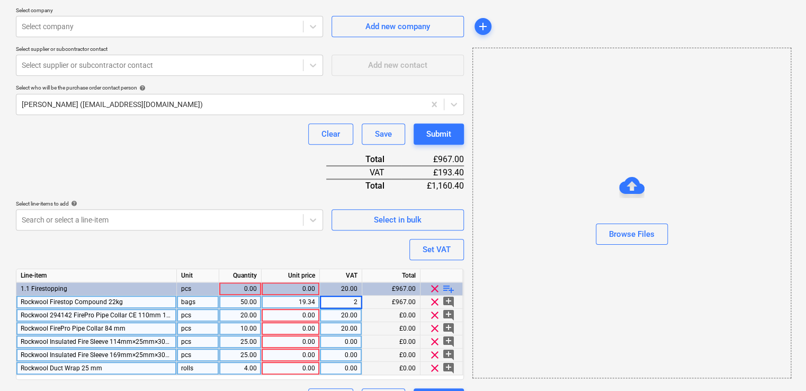
type input "20"
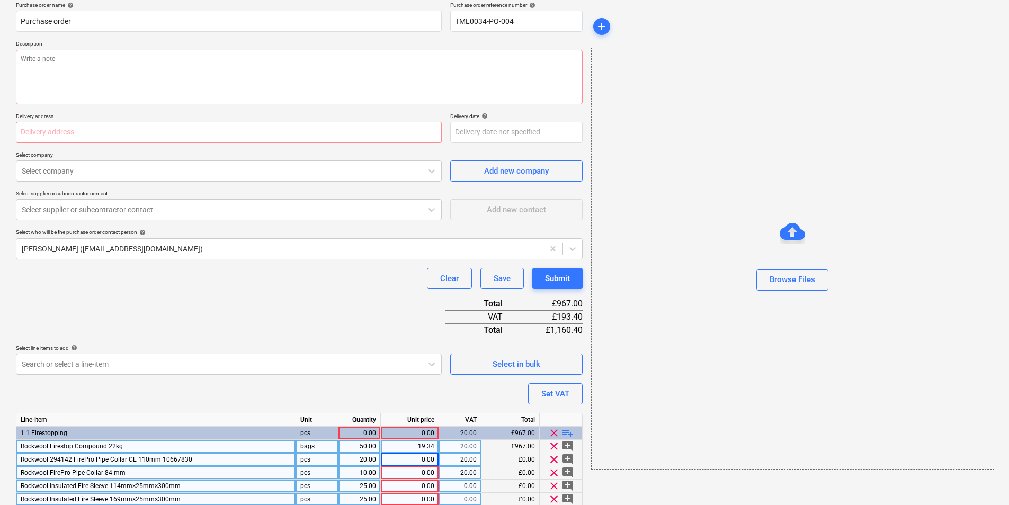
scroll to position [0, 0]
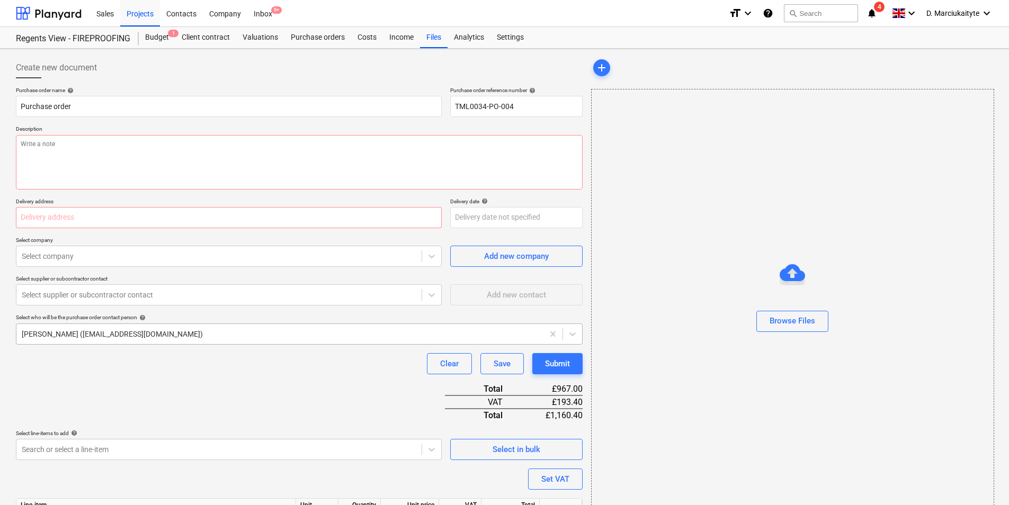
type textarea "x"
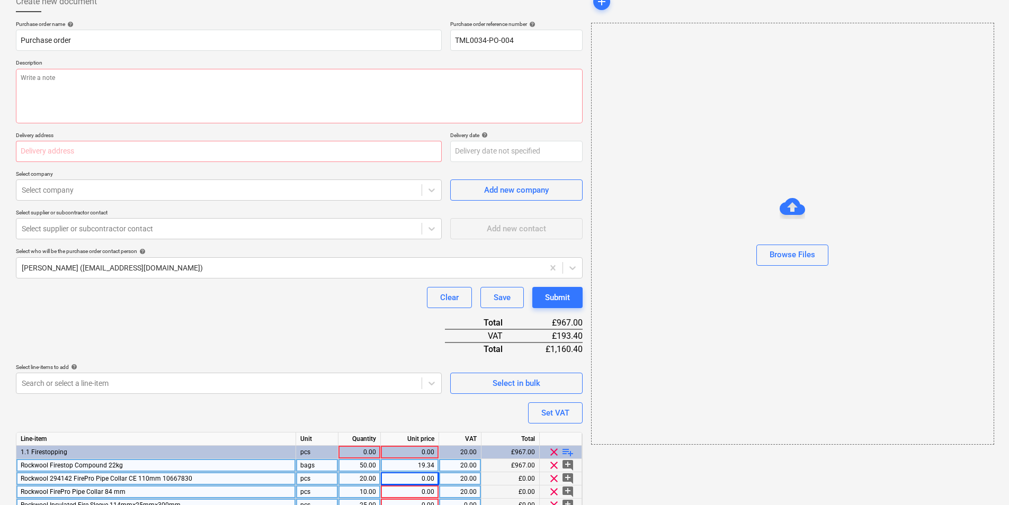
scroll to position [142, 0]
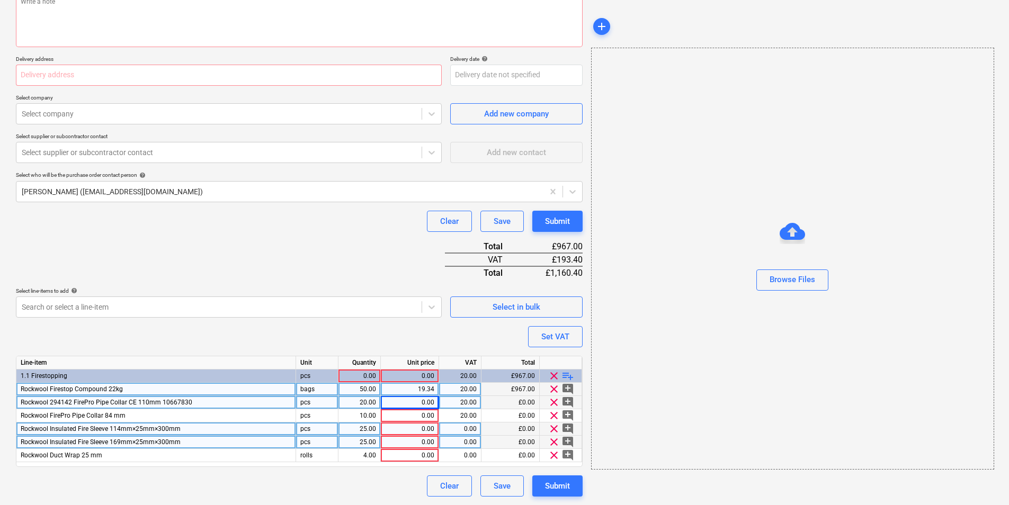
drag, startPoint x: 398, startPoint y: 453, endPoint x: 743, endPoint y: 365, distance: 356.2
click at [399, 453] on div "0.00" at bounding box center [409, 455] width 49 height 13
type input "44.30"
click at [414, 405] on div "0.00" at bounding box center [409, 402] width 49 height 13
type textarea "x"
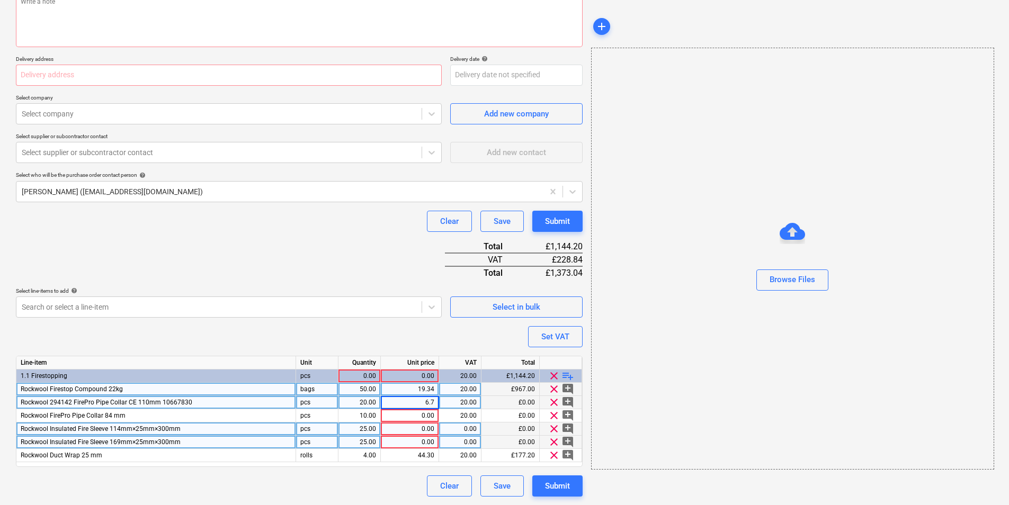
type input "6.79"
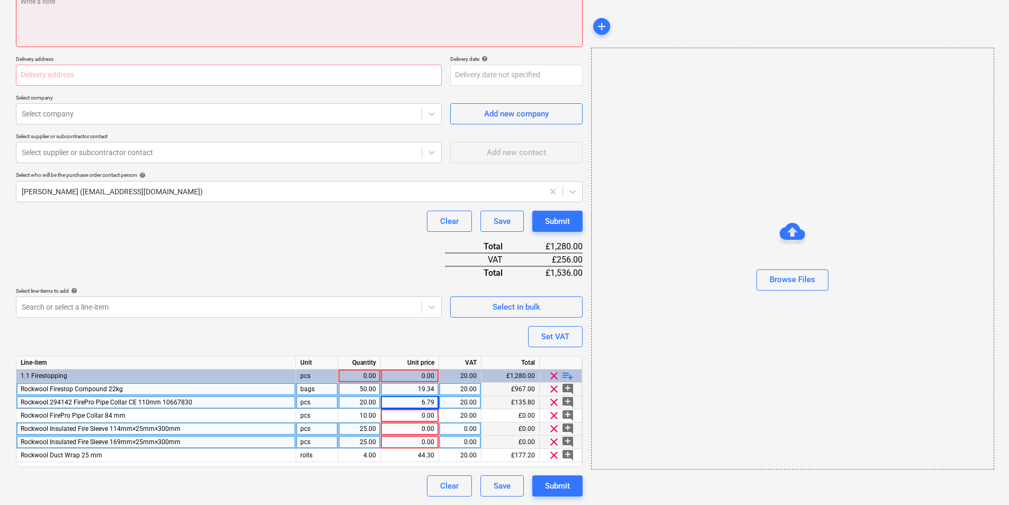
scroll to position [142, 0]
type textarea "x"
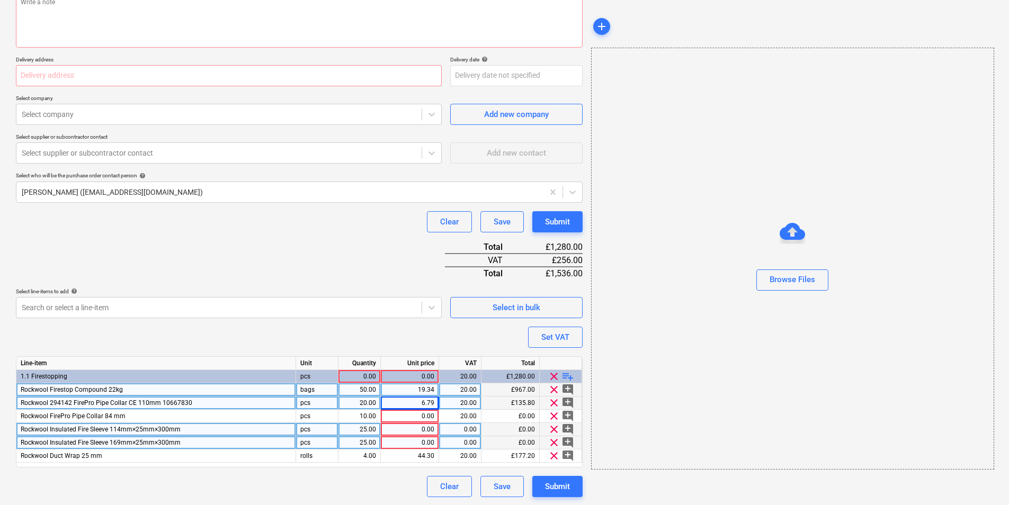
scroll to position [142, 0]
click at [468, 430] on div "0.00" at bounding box center [459, 429] width 33 height 13
type input "20"
type textarea "x"
type input "20"
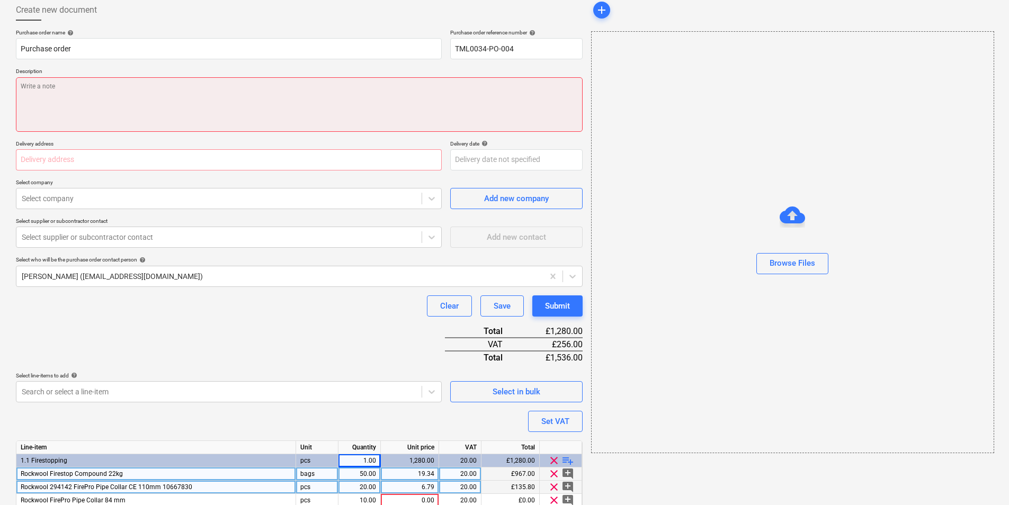
scroll to position [0, 0]
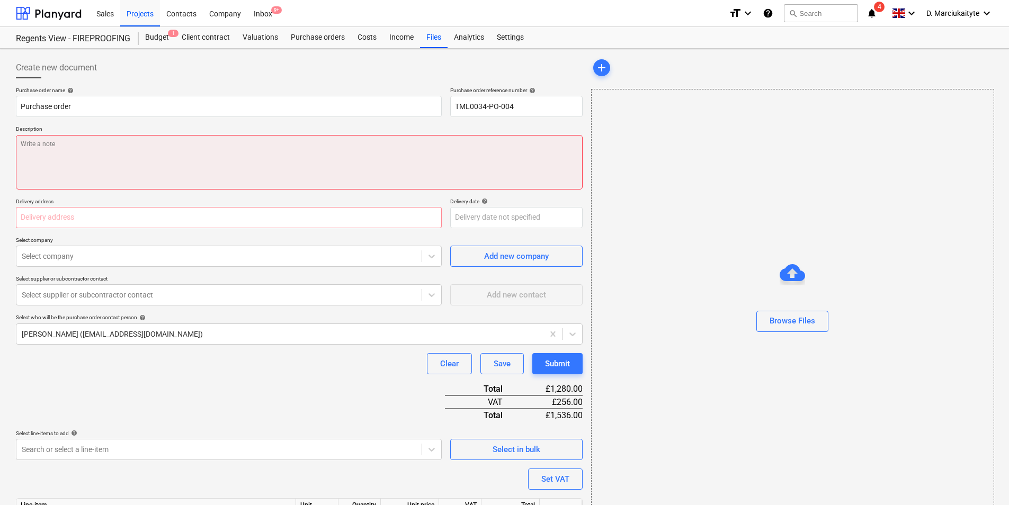
drag, startPoint x: 100, startPoint y: 168, endPoint x: 307, endPoint y: 131, distance: 210.3
click at [103, 167] on textarea at bounding box center [299, 162] width 567 height 55
type textarea "x"
type textarea "G"
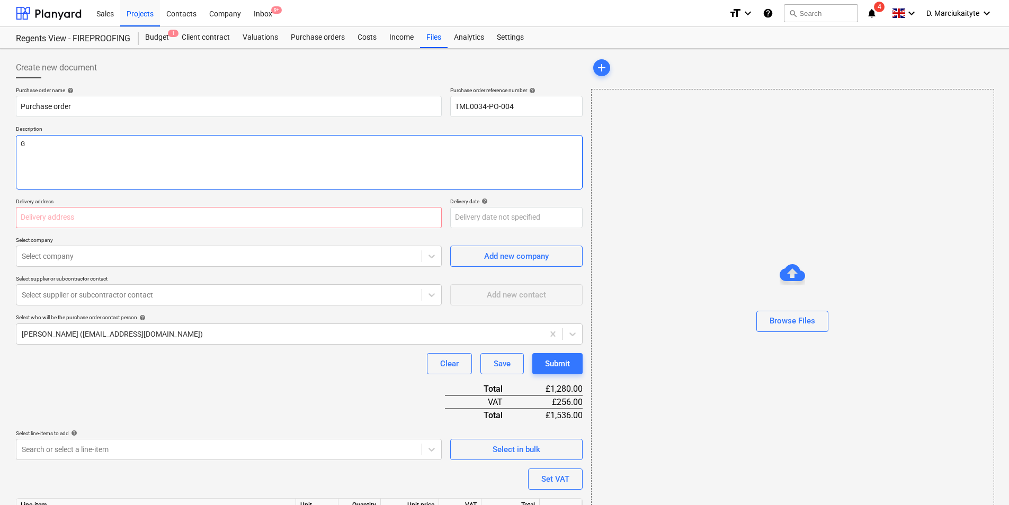
type textarea "x"
type textarea "Go"
type textarea "x"
type textarea "Goo"
type textarea "x"
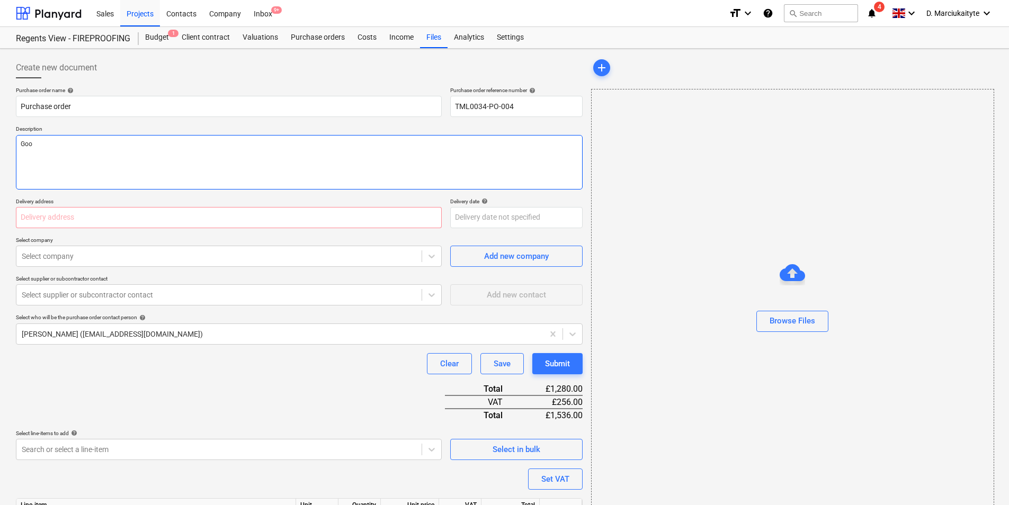
type textarea "Good"
type textarea "x"
type textarea "Good"
type textarea "x"
type textarea "Good a"
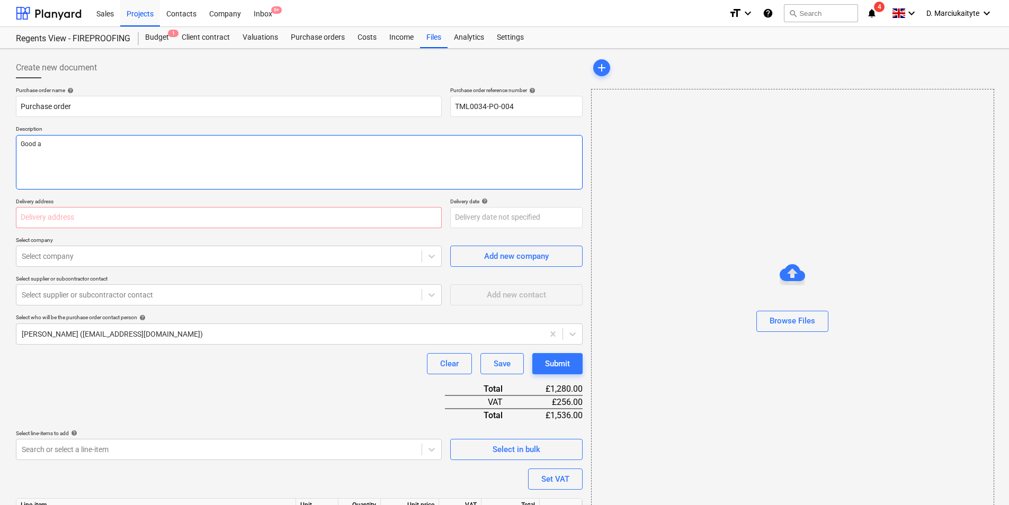
type textarea "x"
type textarea "Good af"
type textarea "x"
type textarea "Good afte"
type textarea "x"
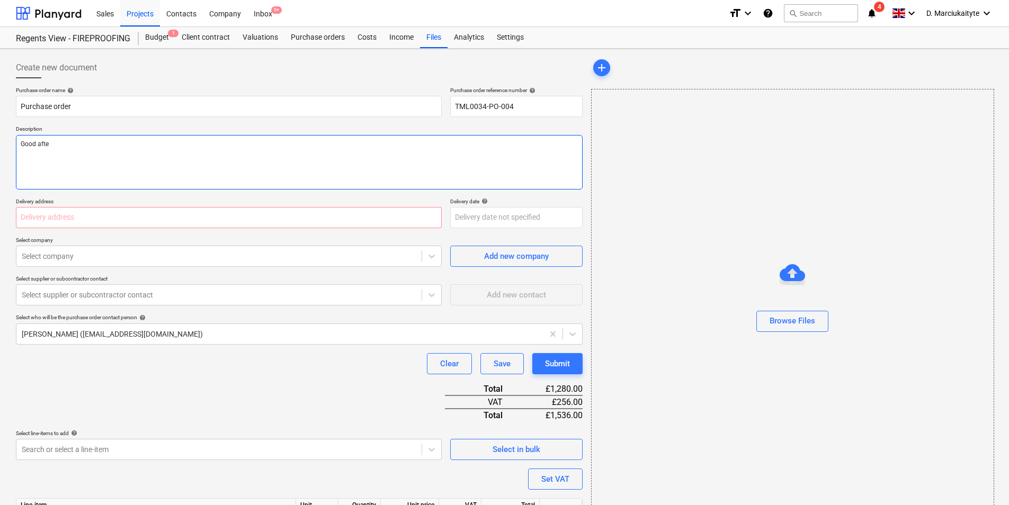
type textarea "Good after"
type textarea "x"
type textarea "Good aftern"
type textarea "x"
type textarea "Good afterno"
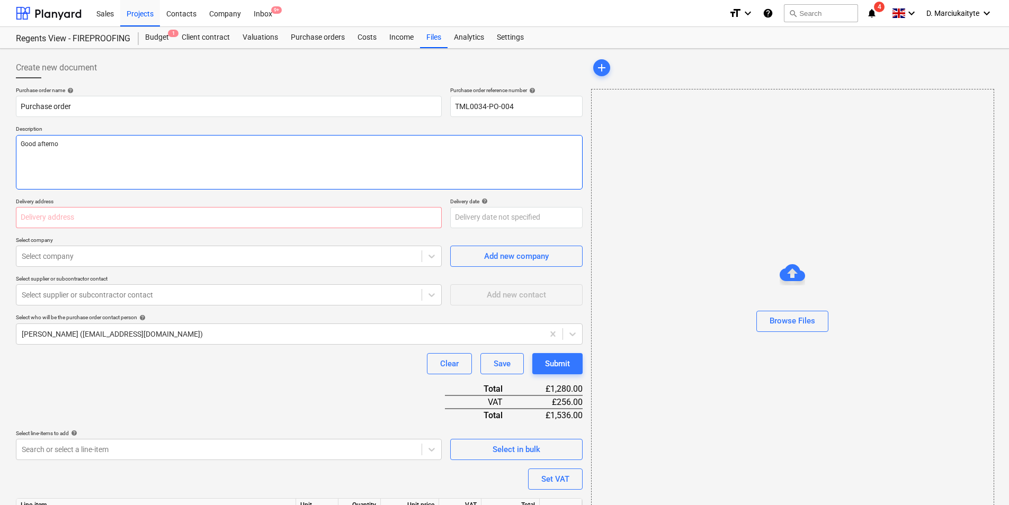
type textarea "x"
type textarea "Good afternoo"
type textarea "x"
type textarea "Good afternoon"
type textarea "x"
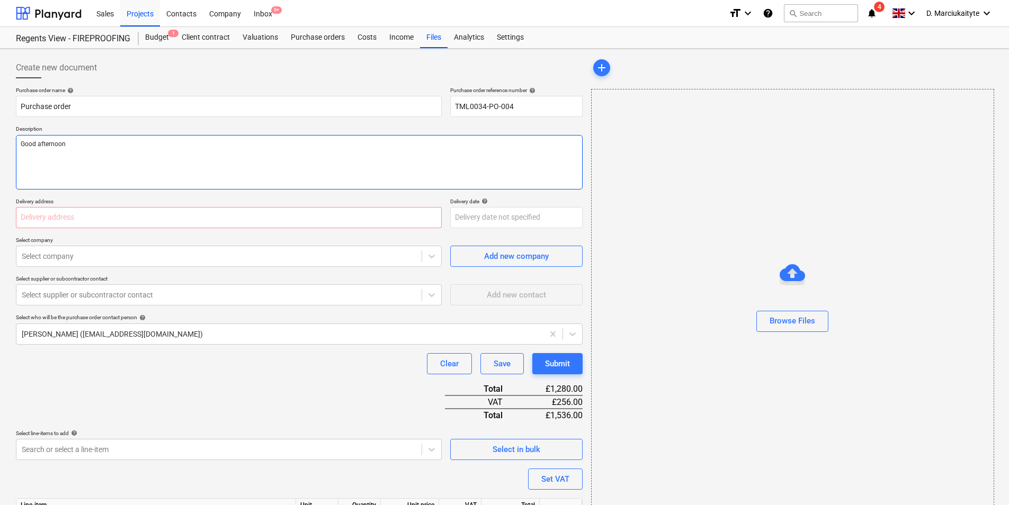
type textarea "Good afternoon,"
type textarea "x"
type textarea "Good afternoon,"
type textarea "x"
type textarea "Good afternoon, P"
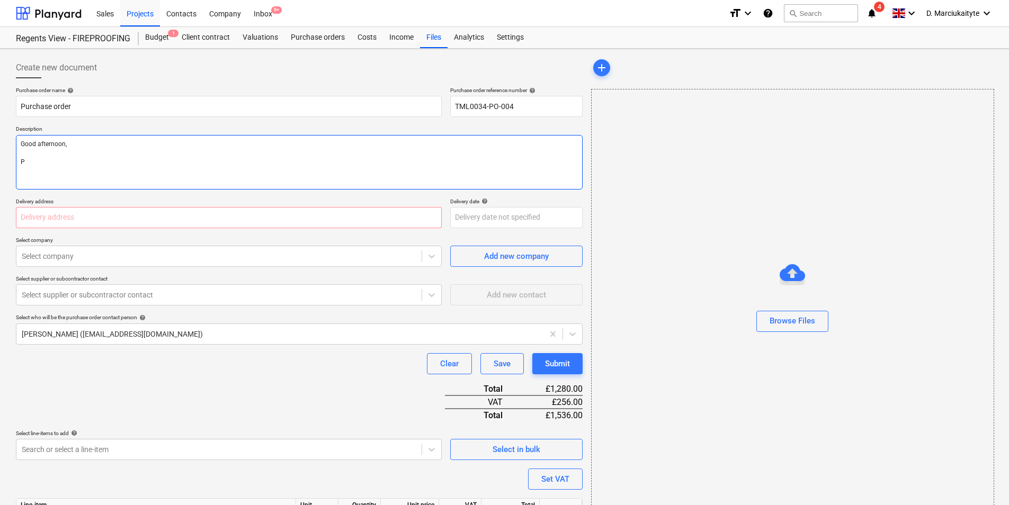
type textarea "x"
type textarea "Good afternoon, Pl"
type textarea "x"
type textarea "Good afternoon, Ple"
type textarea "x"
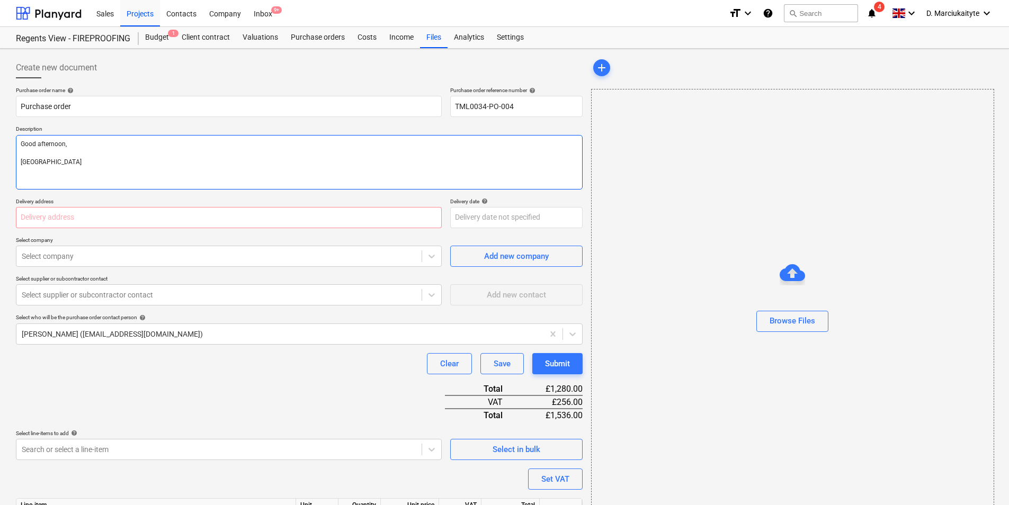
type textarea "Good afternoon, Pleas"
type textarea "x"
type textarea "Good afternoon, Please"
type textarea "x"
type textarea "Good afternoon, Please"
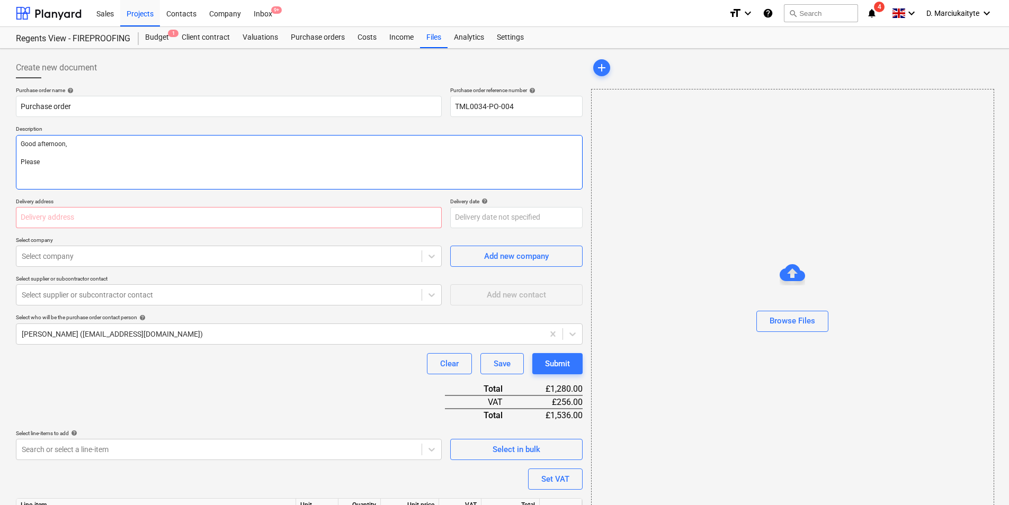
type textarea "x"
type textarea "Good afternoon, Please p"
type textarea "x"
type textarea "Good afternoon, Please pr"
type textarea "x"
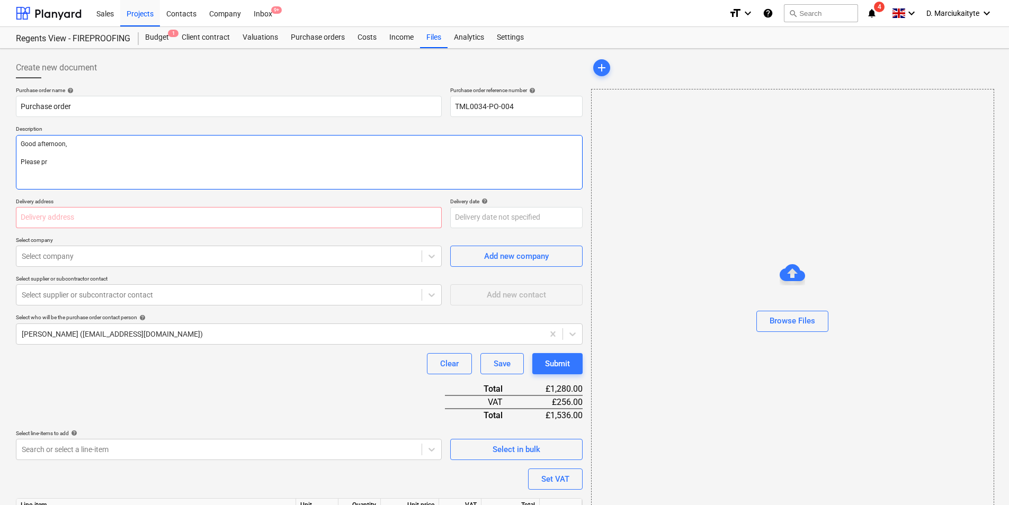
type textarea "Good afternoon, Please pri"
type textarea "x"
type textarea "Good afternoon, Please pro"
type textarea "x"
type textarea "Good afternoon, Please proce"
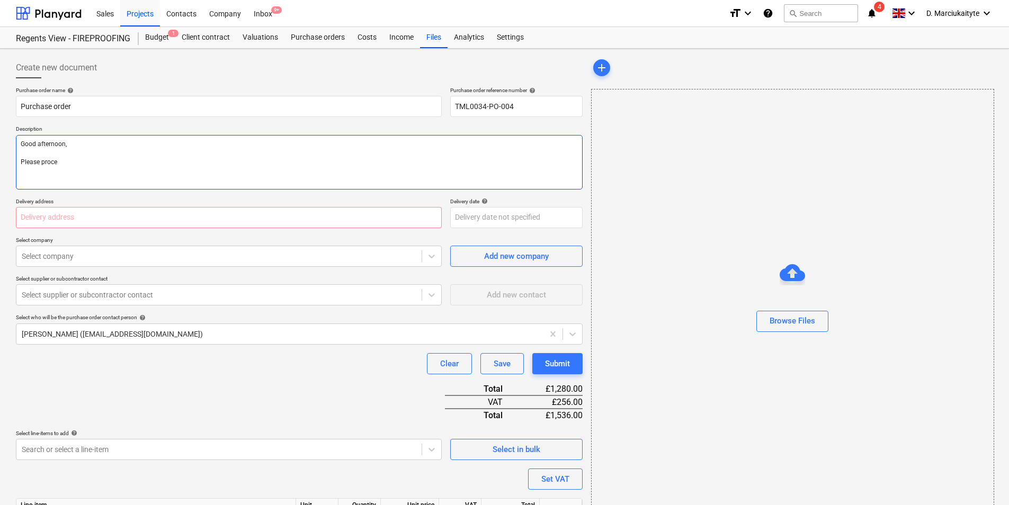
type textarea "x"
type textarea "Good afternoon, Please procee"
type textarea "x"
type textarea "Good afternoon, Please proceed"
type textarea "x"
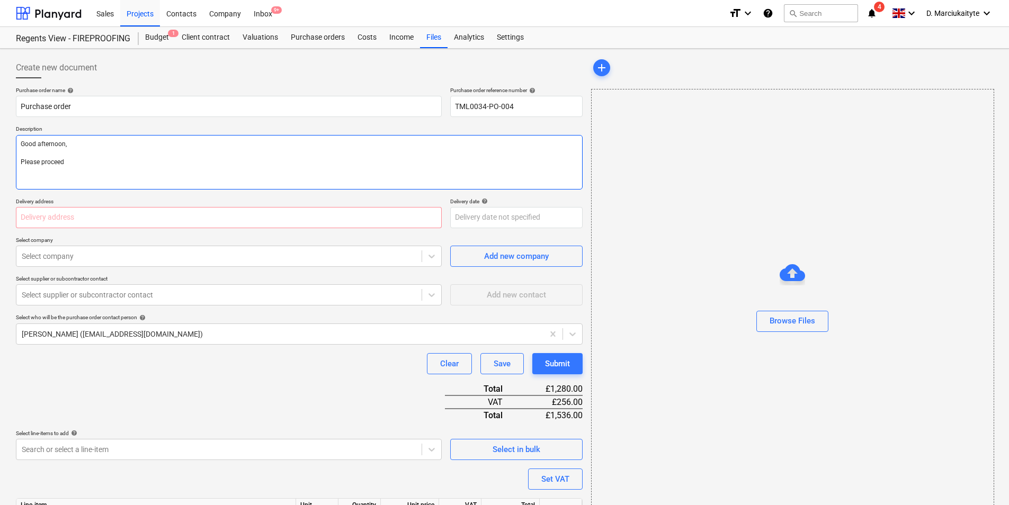
type textarea "Good afternoon, Please proceed"
type textarea "x"
type textarea "Good afternoon, Please proceed w"
type textarea "x"
type textarea "Good afternoon, Please proceed wi"
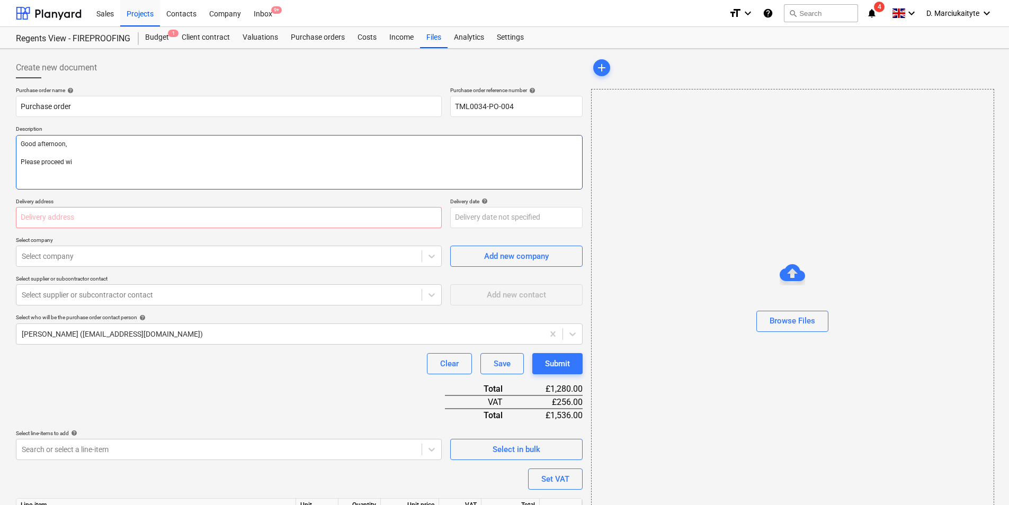
type textarea "x"
type textarea "Good afternoon, Please proceed wit"
type textarea "x"
type textarea "Good afternoon, Please proceed with"
type textarea "x"
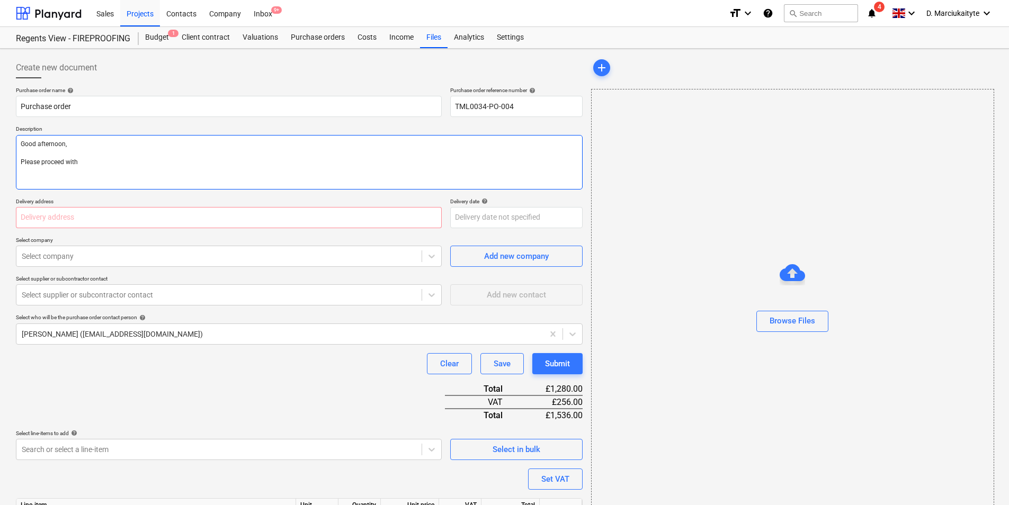
type textarea "Good afternoon, Please proceed with"
type textarea "x"
type textarea "Good afternoon, Please proceed with a"
type textarea "x"
type textarea "Good afternoon, Please proceed with at"
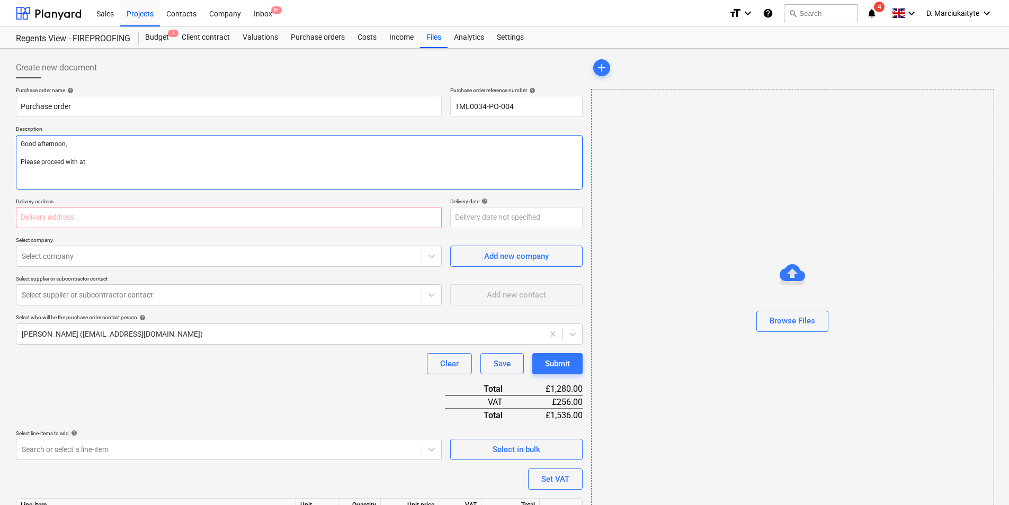
type textarea "x"
type textarea "Good afternoon, Please proceed with ata"
type textarea "x"
type textarea "Good afternoon, Please proceed with atat"
type textarea "x"
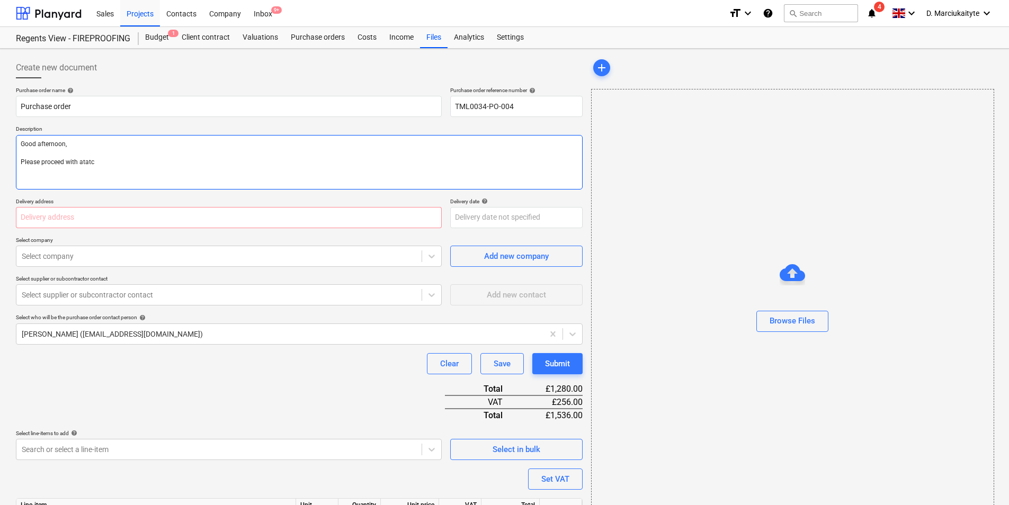
type textarea "Good afternoon, Please proceed with atatch"
type textarea "x"
type textarea "Good afternoon, Please proceed with atatchhe"
type textarea "x"
type textarea "Good afternoon, Please proceed with atatchhed"
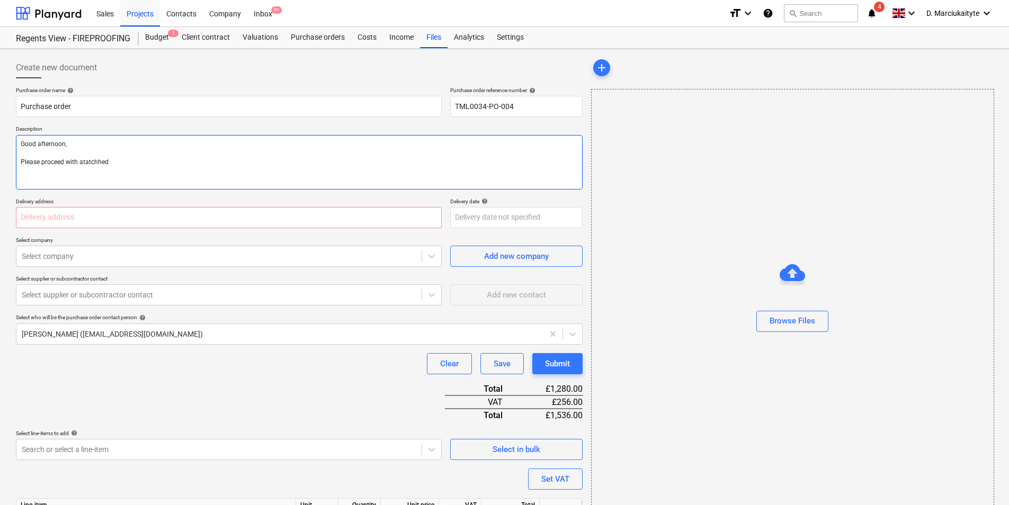
type textarea "x"
type textarea "Good afternoon, Please proceed with atatchhed"
type textarea "x"
type textarea "Good afternoon, Please proceed with atatchhed o"
type textarea "x"
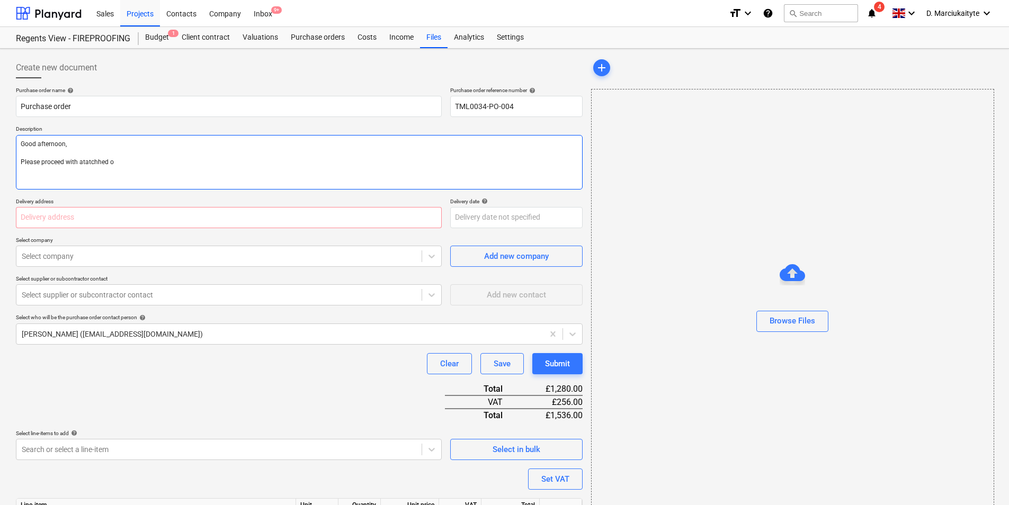
type textarea "Good afternoon, Please proceed with atatchhed or"
type textarea "x"
type textarea "Good afternoon, Please proceed with atatchhed ord"
type textarea "x"
type textarea "Good afternoon, Please proceed with atatchhed orde"
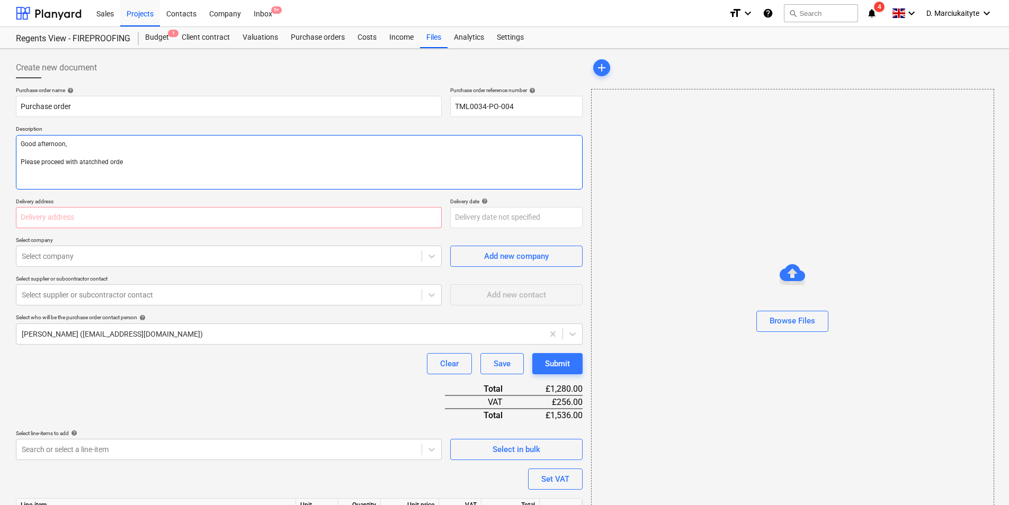
type textarea "x"
type textarea "Good afternoon, Please proceed with atatchhed order"
type textarea "x"
type textarea "Good afternoon, Please proceed with atatchhed order."
type textarea "x"
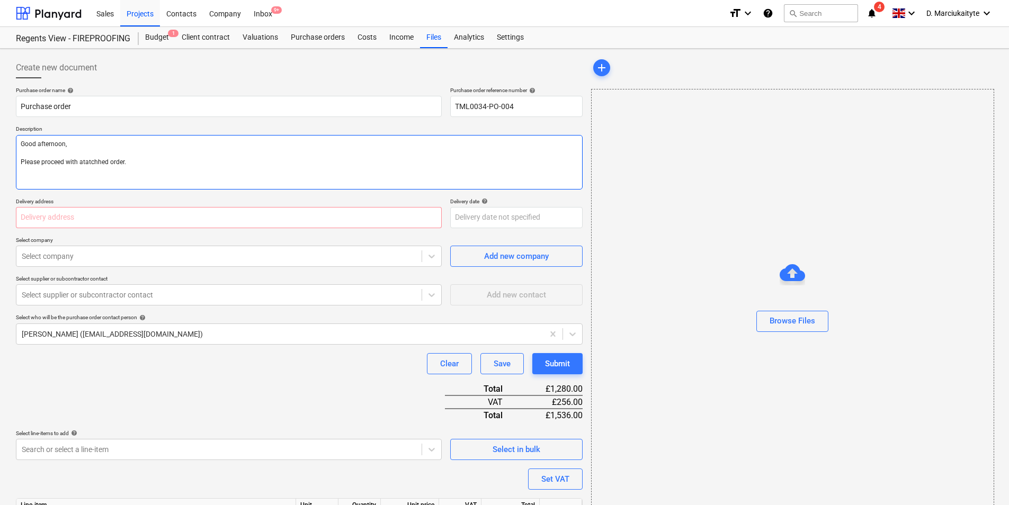
type textarea "Good afternoon, Please proceed with atatchhed order."
type textarea "x"
type textarea "Good afternoon, Please proceed with atatchhed order."
drag, startPoint x: 109, startPoint y: 163, endPoint x: 161, endPoint y: 134, distance: 59.5
click at [110, 163] on textarea "Good afternoon, Please proceed with atatchhed order." at bounding box center [299, 162] width 567 height 55
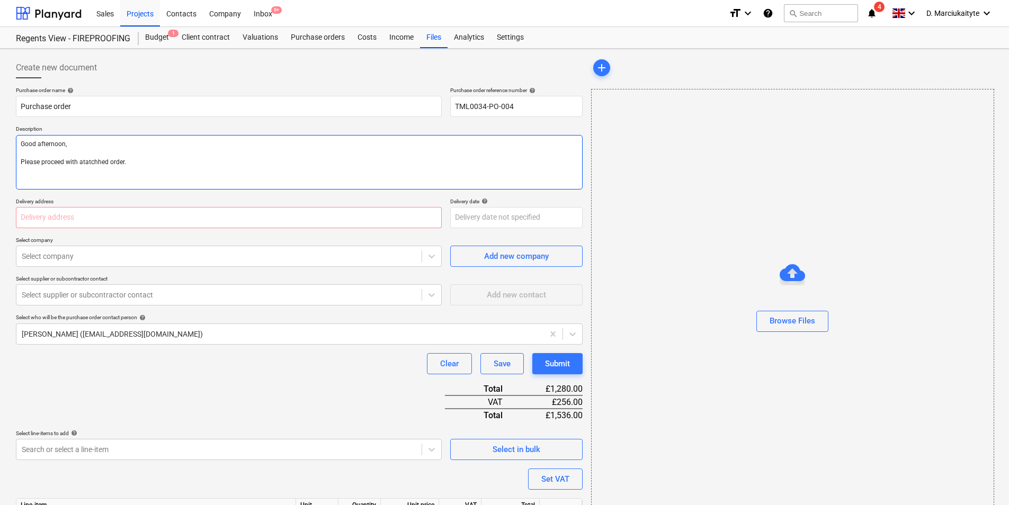
type textarea "x"
type textarea "Good afternoon, Please proceed with atatchhedorder."
type textarea "x"
type textarea "Good afternoon, Please proceed with atatchheorder."
type textarea "x"
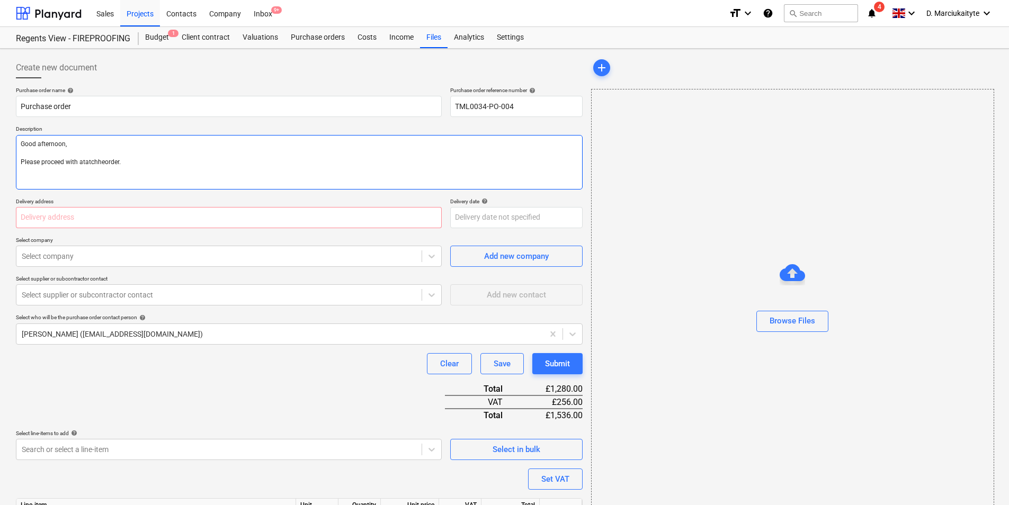
type textarea "Good afternoon, Please proceed with atatchhorder."
type textarea "x"
type textarea "Good afternoon, Please proceed with atatchorder."
type textarea "x"
type textarea "Good afternoon, Please proceed with atatcorder."
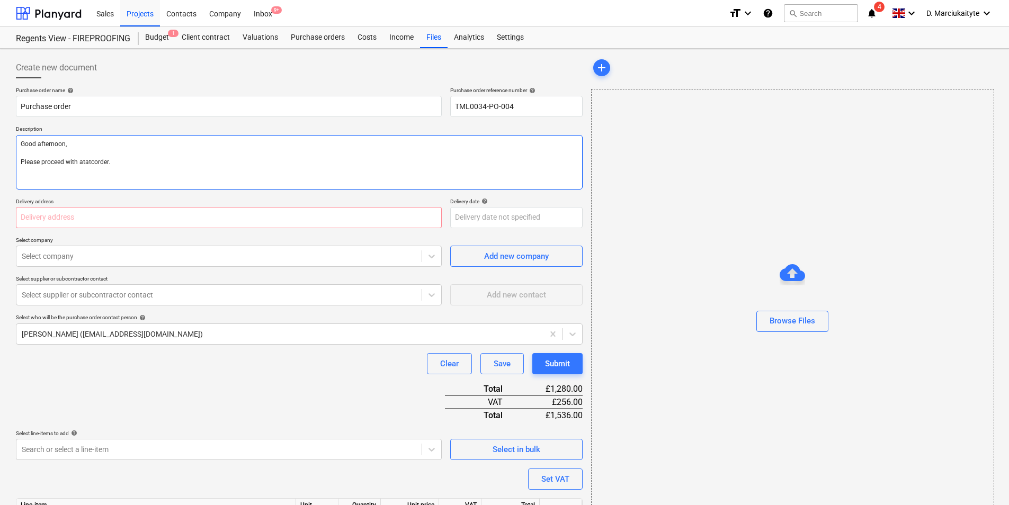
type textarea "x"
type textarea "Good afternoon, Please proceed with atatorder."
type textarea "x"
type textarea "Good afternoon, Please proceed with ataorder."
type textarea "x"
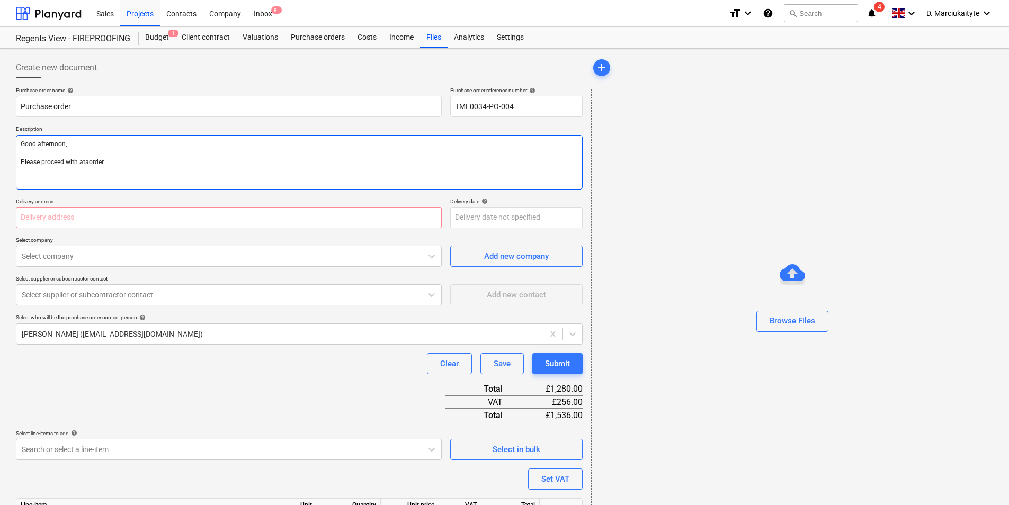
type textarea "Good afternoon, Please proceed with atorder."
type textarea "x"
type textarea "Good afternoon, Please proceed with aorder."
type textarea "x"
type textarea "Good afternoon, Please proceed with atorder."
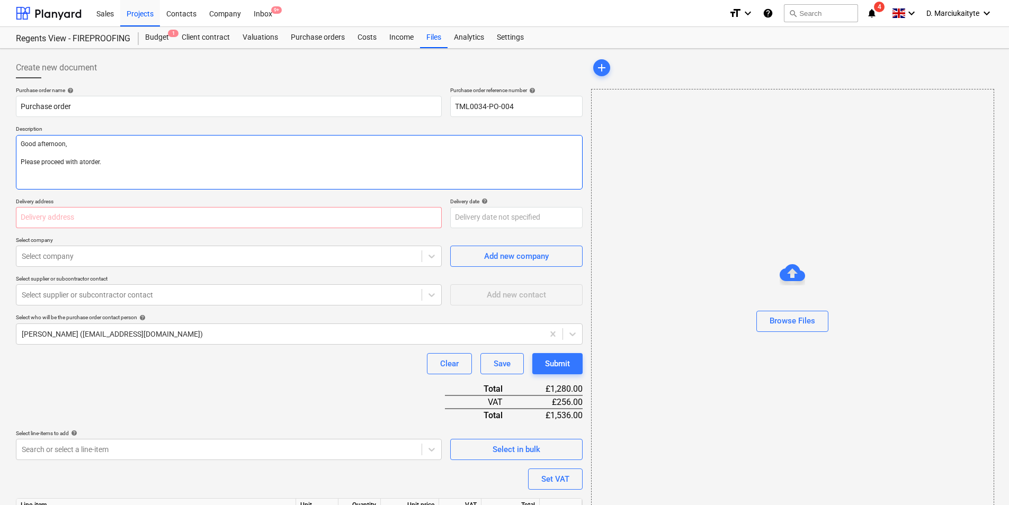
type textarea "x"
type textarea "Good afternoon, Please proceed with attorder."
type textarea "x"
type textarea "Good afternoon, Please proceed with attaorder."
type textarea "x"
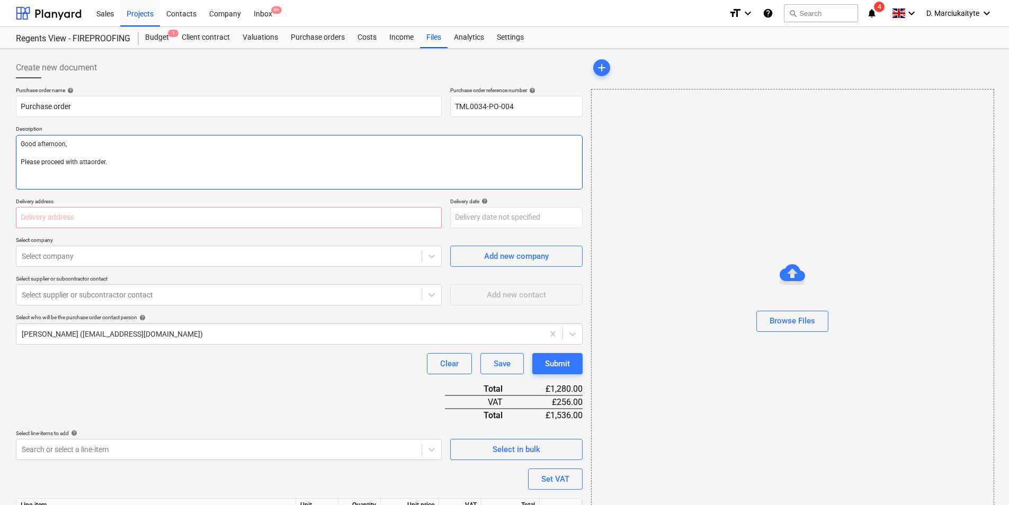
type textarea "Good afternoon, Please proceed with attacorder."
type textarea "x"
type textarea "Good afternoon, Please proceed with attachorder."
type textarea "x"
type textarea "Good afternoon, Please proceed with attacheorder."
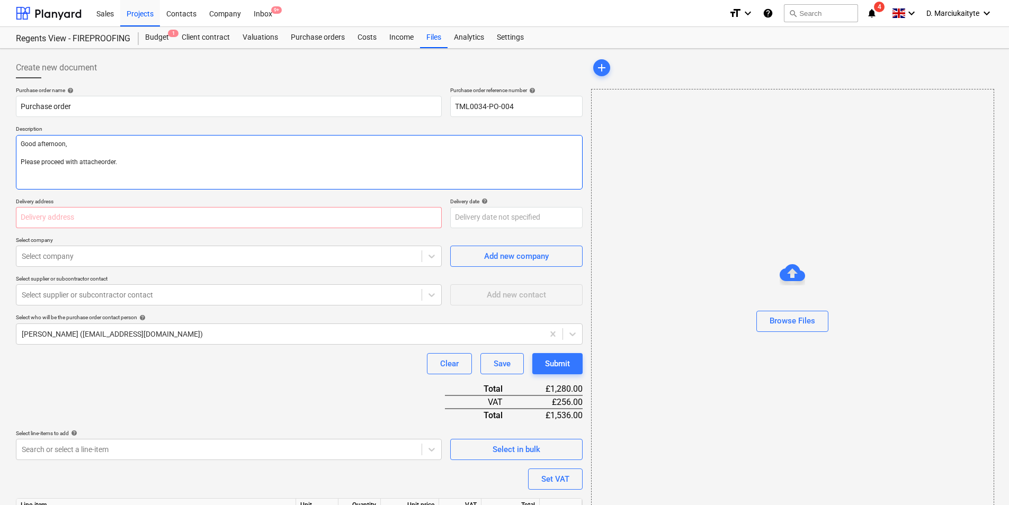
type textarea "x"
type textarea "Good afternoon, Please proceed with attachedorder."
type textarea "x"
type textarea "Good afternoon, Please proceed with attached order."
click at [173, 219] on input "text" at bounding box center [229, 217] width 426 height 21
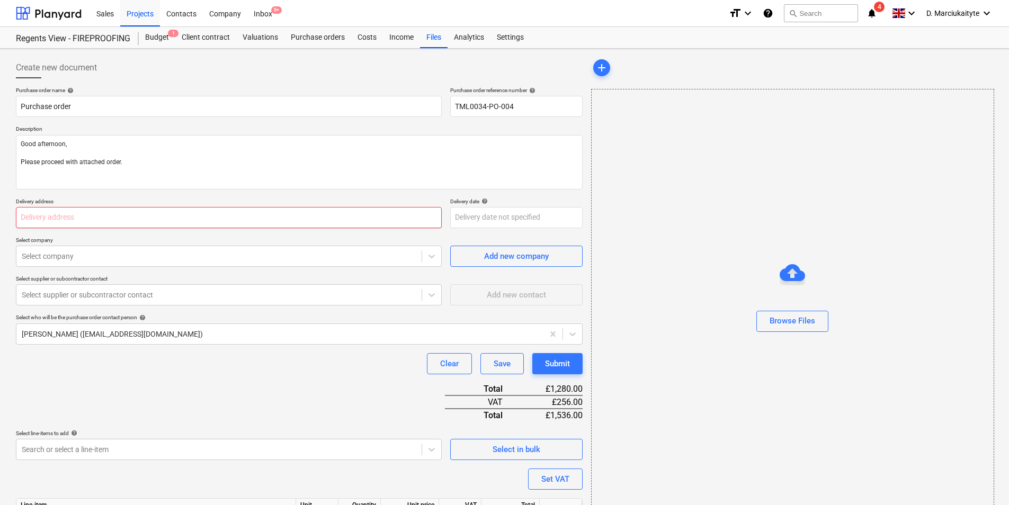
paste input "St [PERSON_NAME], Regents View, [STREET_ADDRESS][PERSON_NAME]"
type textarea "x"
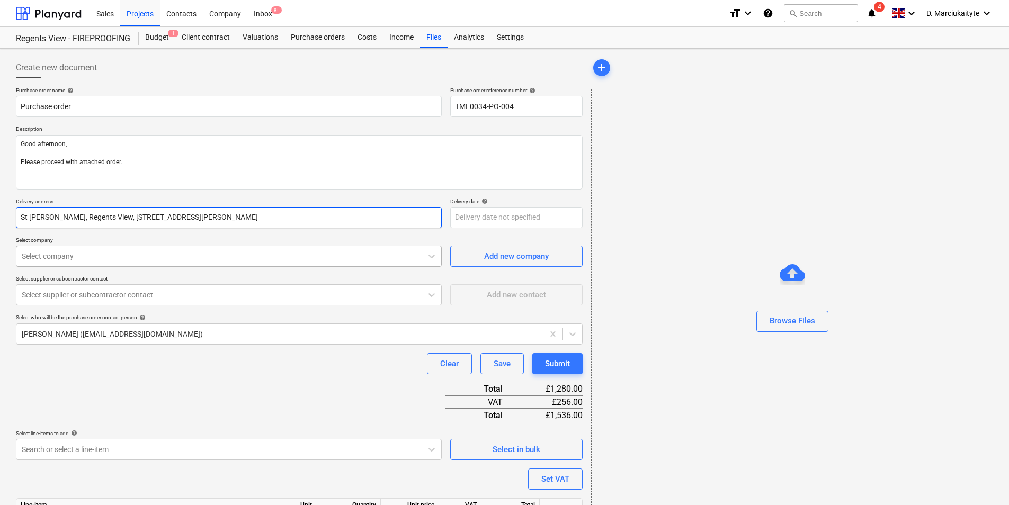
type input "St [PERSON_NAME], Regents View, [STREET_ADDRESS][PERSON_NAME]"
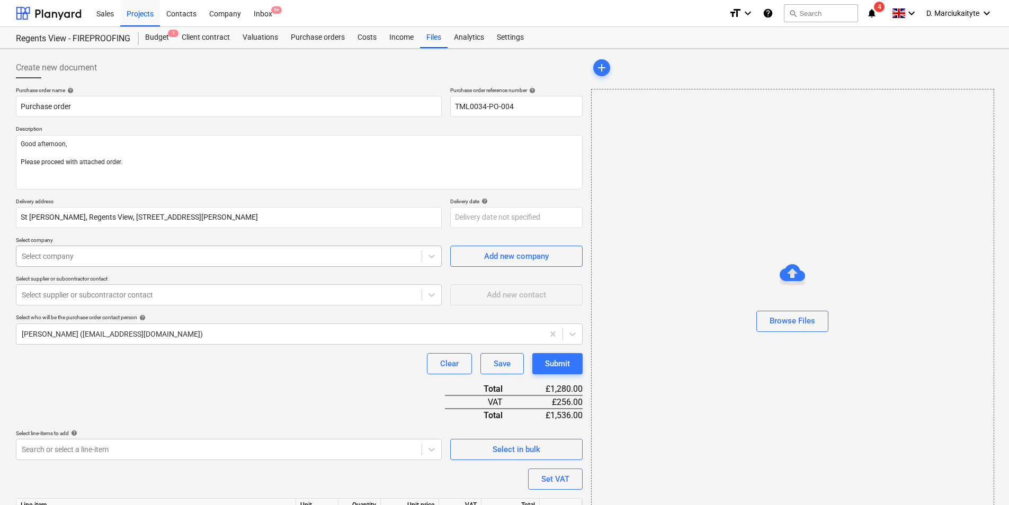
type textarea "x"
click at [244, 257] on div at bounding box center [219, 256] width 394 height 11
type input "sig"
click at [107, 298] on div at bounding box center [219, 295] width 394 height 11
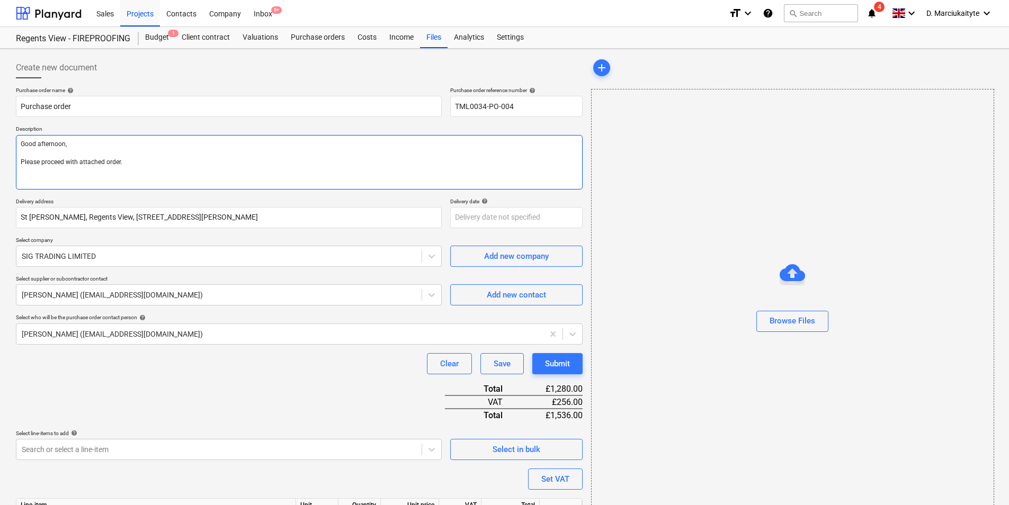
click at [140, 166] on textarea "Good afternoon, Please proceed with attached order." at bounding box center [299, 162] width 567 height 55
drag, startPoint x: 135, startPoint y: 149, endPoint x: 442, endPoint y: 113, distance: 308.7
click at [138, 152] on textarea "Good afternoon, Please proceed with attached order." at bounding box center [299, 162] width 567 height 55
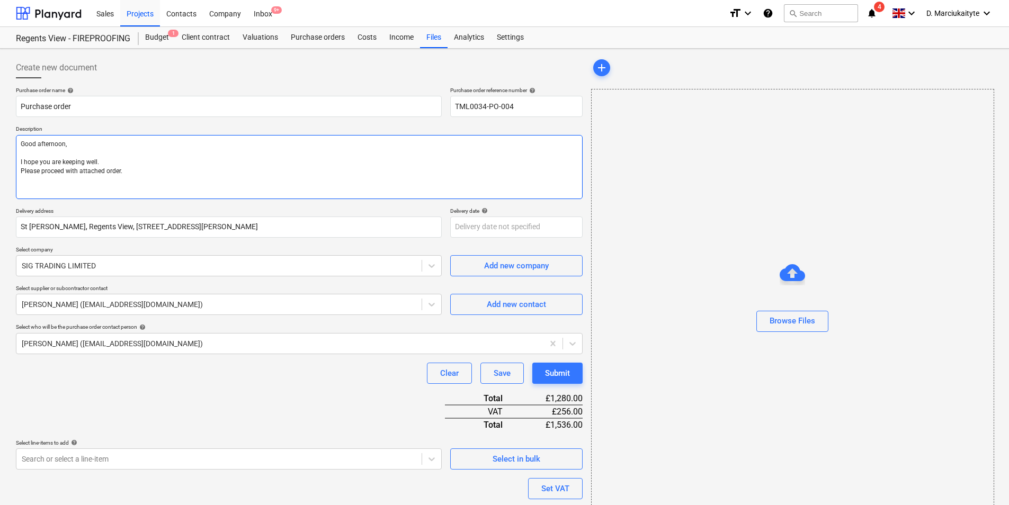
paste textarea "Site contact [PERSON_NAME] [PHONE_NUMBER]"
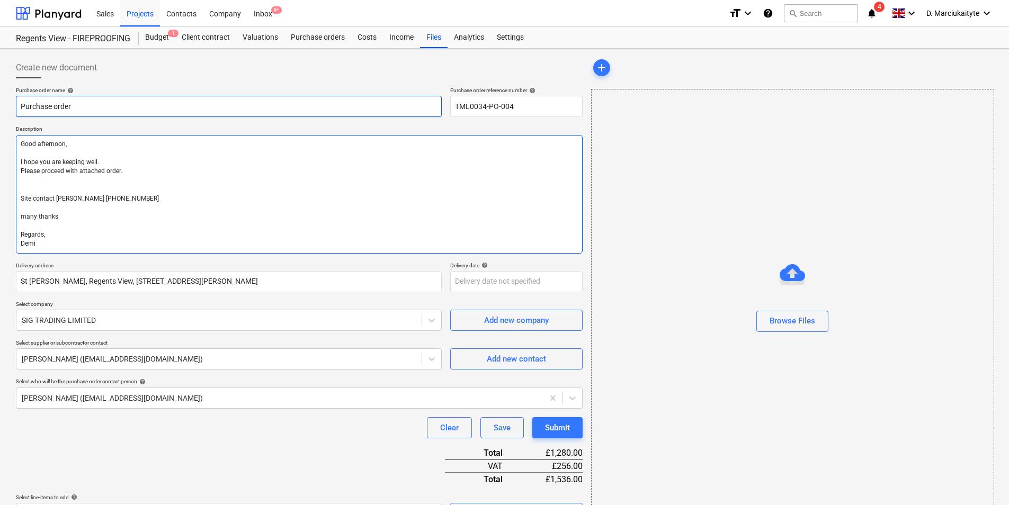
drag, startPoint x: 24, startPoint y: 219, endPoint x: 375, endPoint y: 104, distance: 368.8
click at [26, 218] on textarea "Good afternoon, I hope you are keeping well. Please proceed with attached order…" at bounding box center [299, 194] width 567 height 119
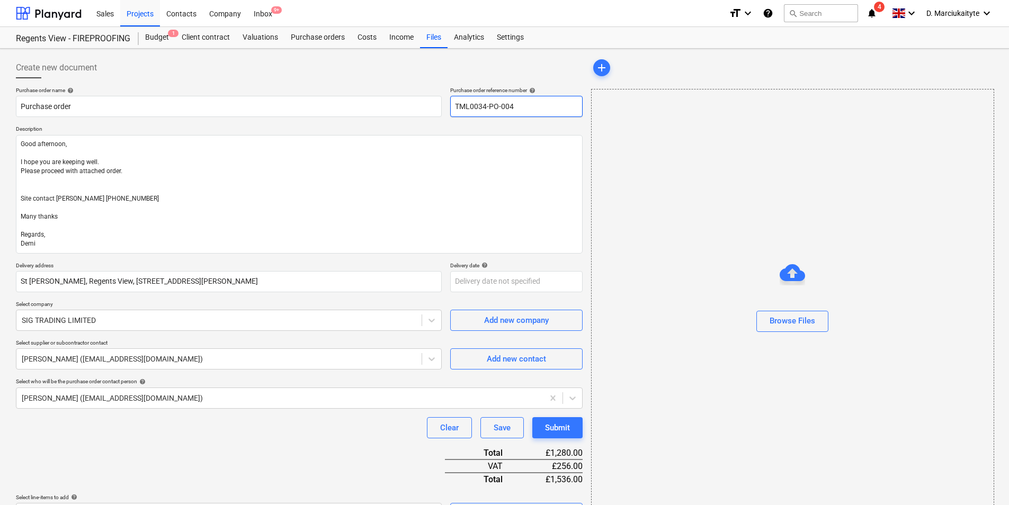
drag, startPoint x: 527, startPoint y: 104, endPoint x: 668, endPoint y: 99, distance: 140.9
click at [533, 104] on input "TML0034-PO-004" at bounding box center [516, 106] width 132 height 21
click at [460, 165] on textarea "Good afternoon, I hope you are keeping well. Please proceed with attached order…" at bounding box center [299, 194] width 567 height 119
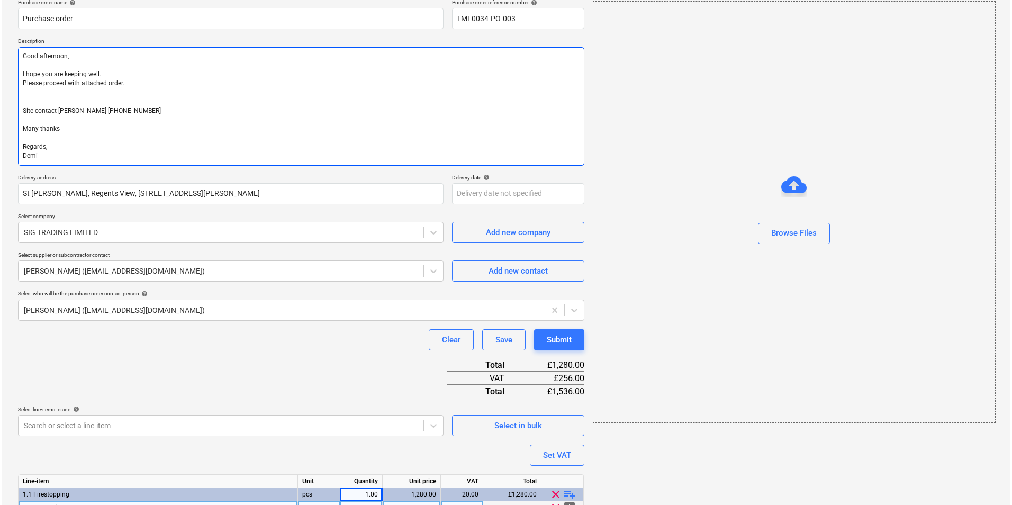
scroll to position [206, 0]
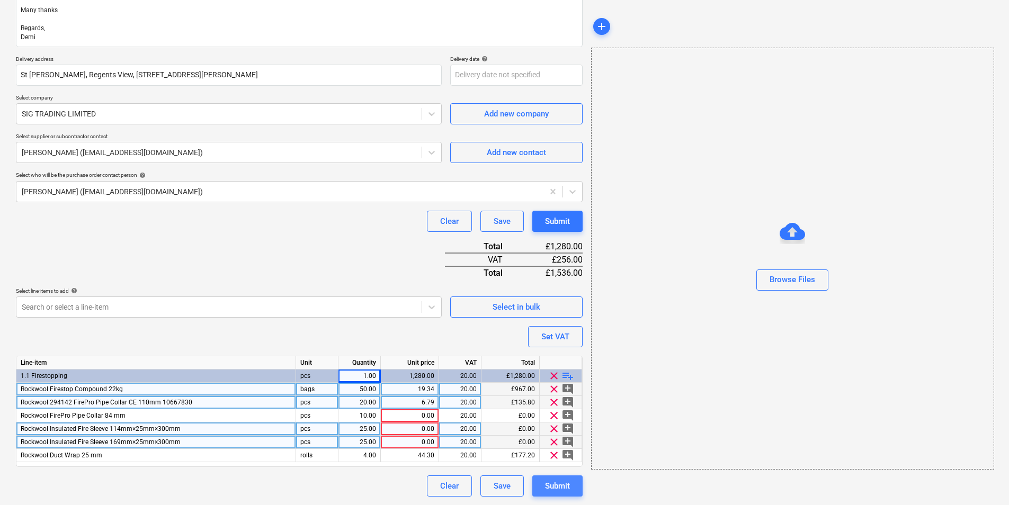
click at [546, 490] on div "Submit" at bounding box center [557, 486] width 25 height 14
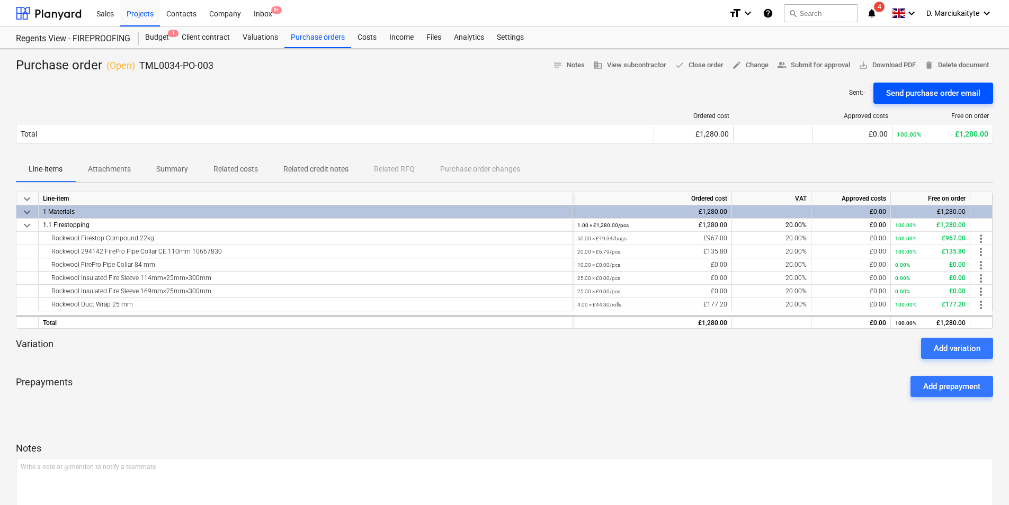
click at [913, 89] on div "Send purchase order email" at bounding box center [933, 93] width 94 height 14
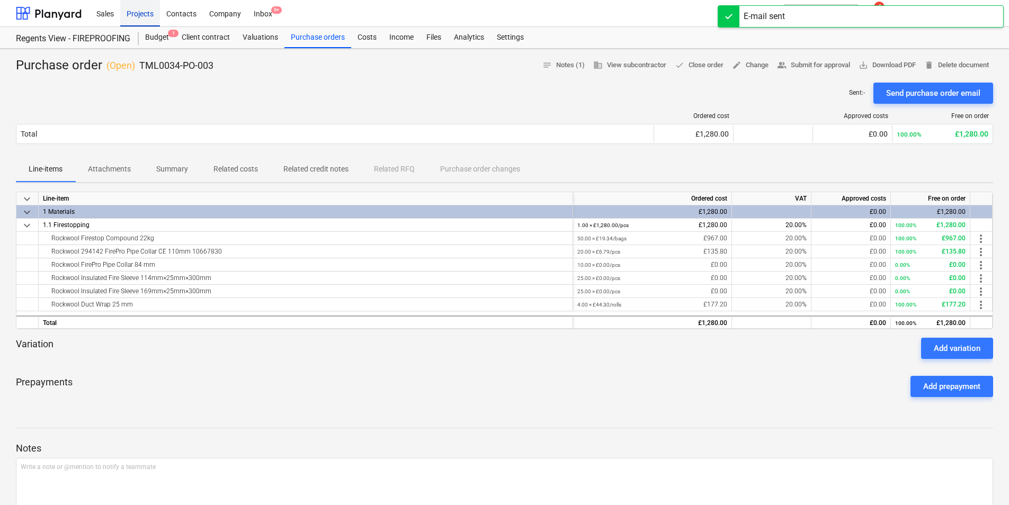
click at [139, 17] on div "Projects" at bounding box center [140, 12] width 40 height 27
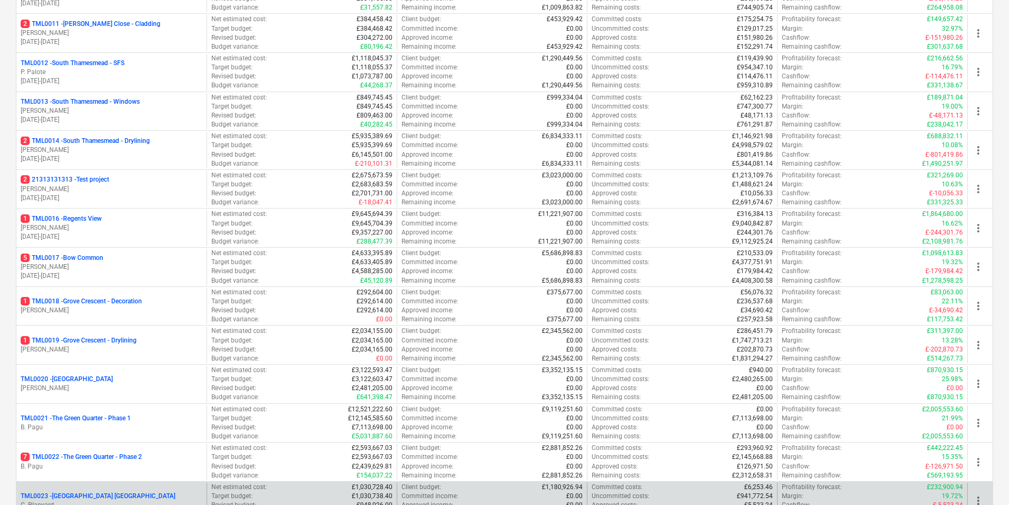
scroll to position [688, 0]
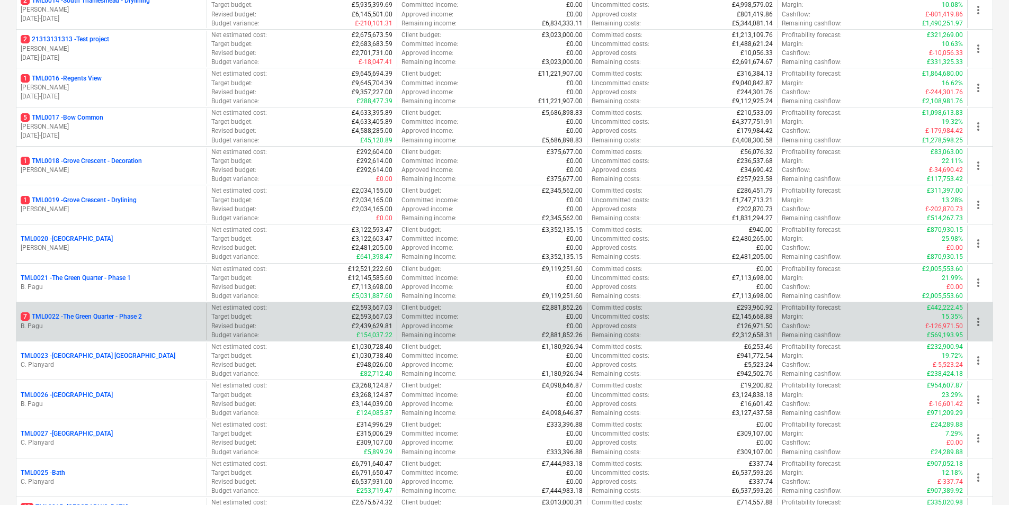
click at [80, 315] on p "7 TML0022 - The Green Quarter - Phase 2" at bounding box center [81, 316] width 121 height 9
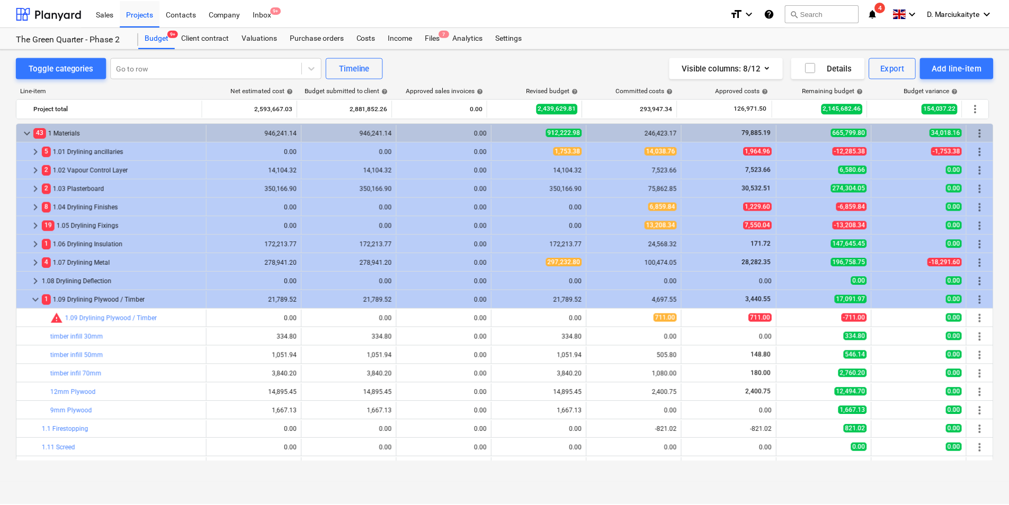
scroll to position [53, 0]
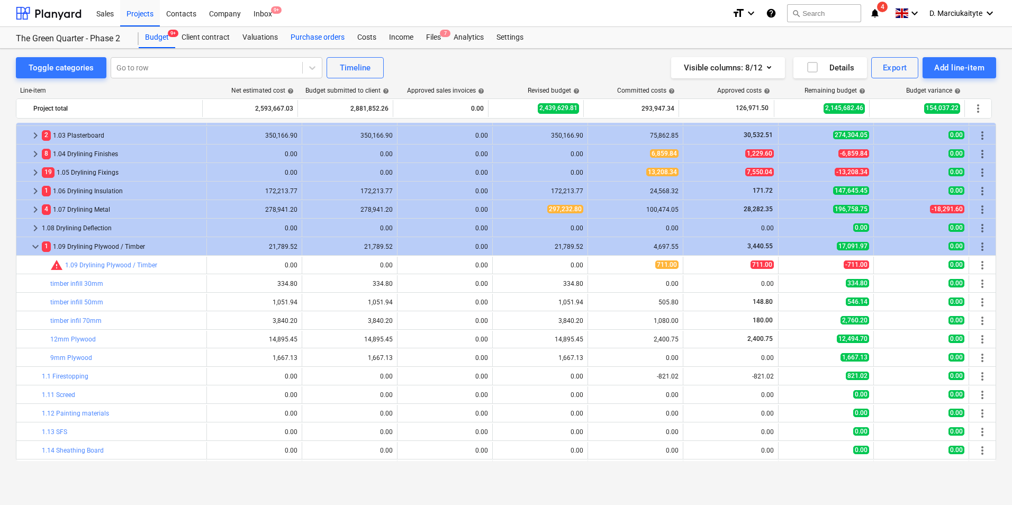
click at [295, 34] on div "Purchase orders" at bounding box center [317, 37] width 67 height 21
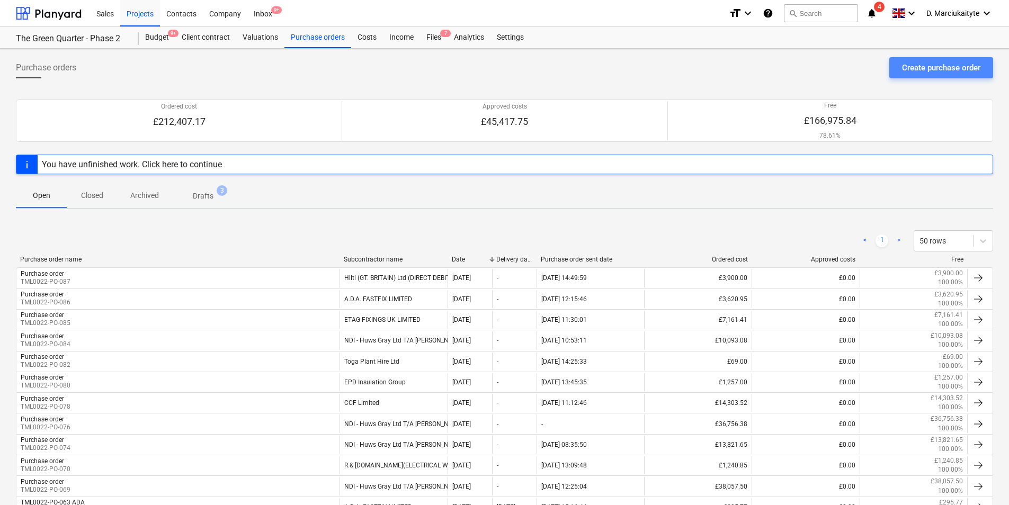
click at [925, 65] on div "Create purchase order" at bounding box center [941, 68] width 78 height 14
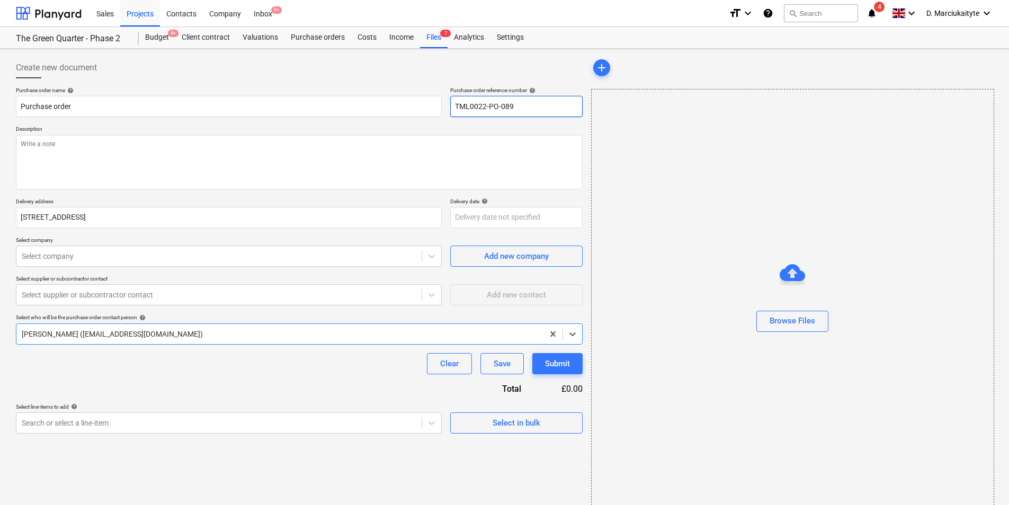
click at [572, 114] on input "TML0022-PO-089" at bounding box center [516, 106] width 132 height 21
click at [108, 148] on textarea at bounding box center [299, 162] width 567 height 55
click at [24, 165] on textarea "Afternoon, please place an order for attached." at bounding box center [299, 162] width 567 height 55
drag, startPoint x: 203, startPoint y: 251, endPoint x: 236, endPoint y: 248, distance: 33.0
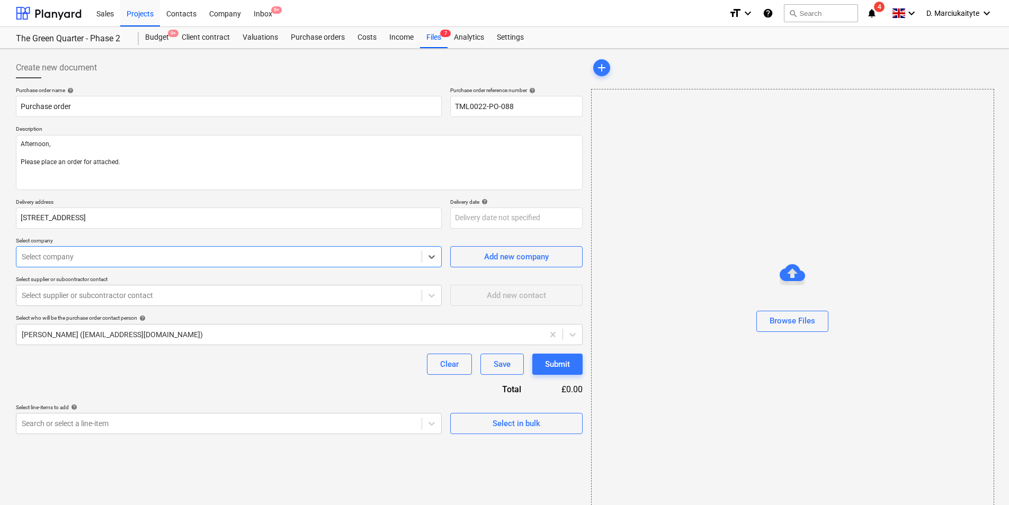
click at [205, 251] on div at bounding box center [219, 256] width 394 height 11
click at [162, 283] on p "Select supplier or subcontractor contact" at bounding box center [229, 280] width 426 height 9
click at [152, 295] on div at bounding box center [219, 295] width 394 height 11
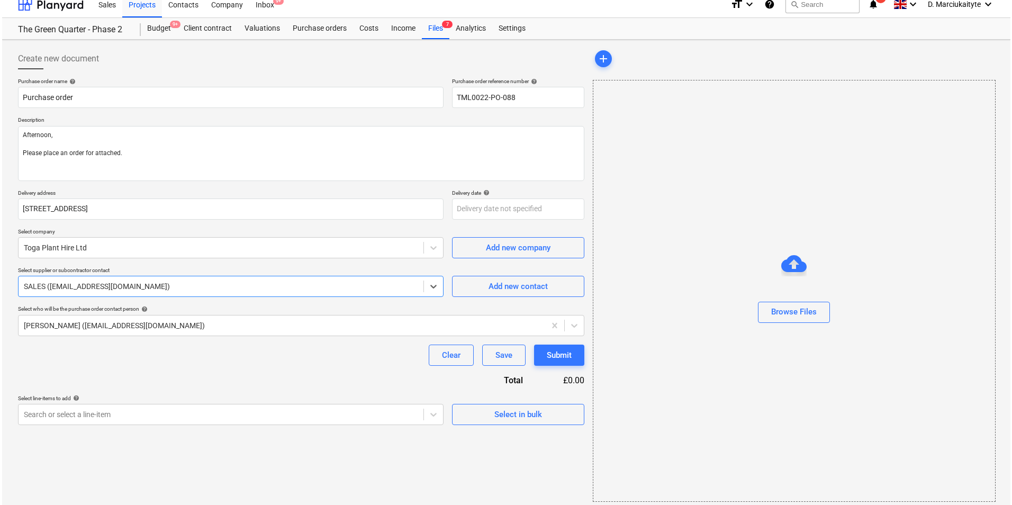
scroll to position [14, 0]
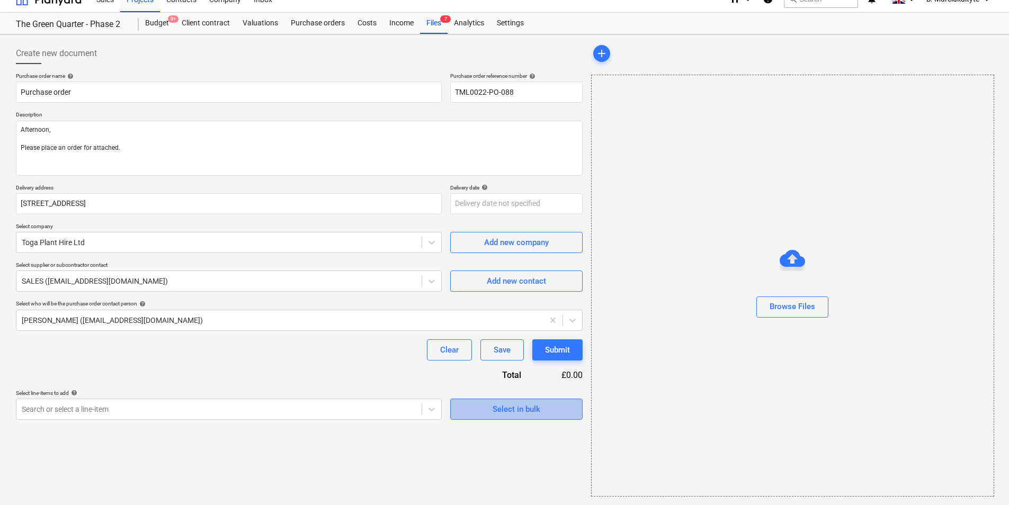
click at [508, 416] on button "Select in bulk" at bounding box center [516, 409] width 132 height 21
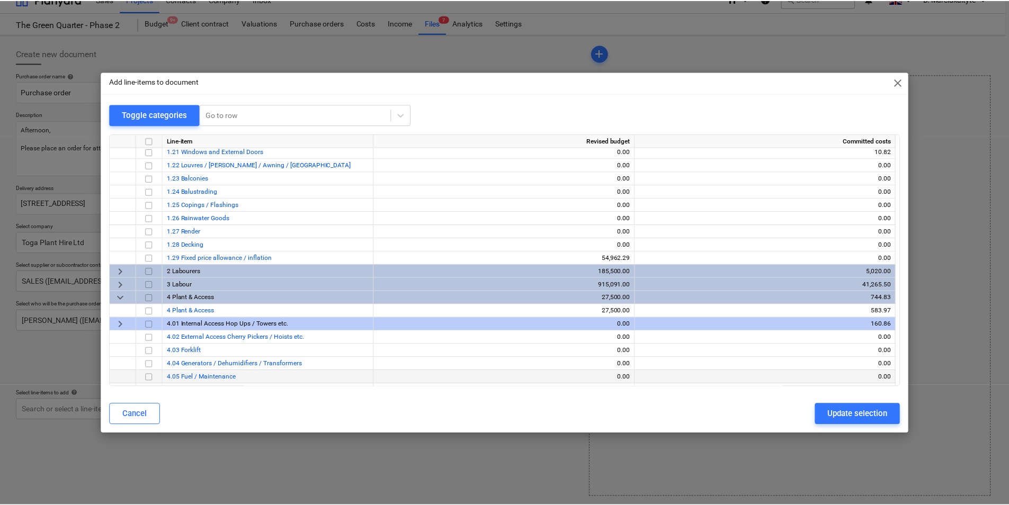
scroll to position [1959, 0]
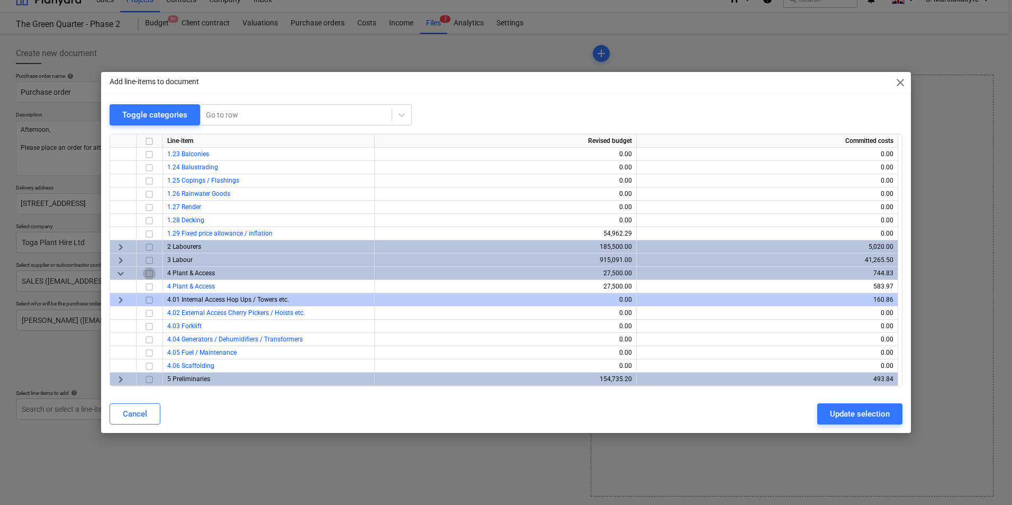
click at [150, 276] on input "checkbox" at bounding box center [149, 273] width 13 height 13
click at [150, 285] on input "checkbox" at bounding box center [149, 287] width 13 height 13
click at [864, 418] on div "Update selection" at bounding box center [860, 414] width 60 height 14
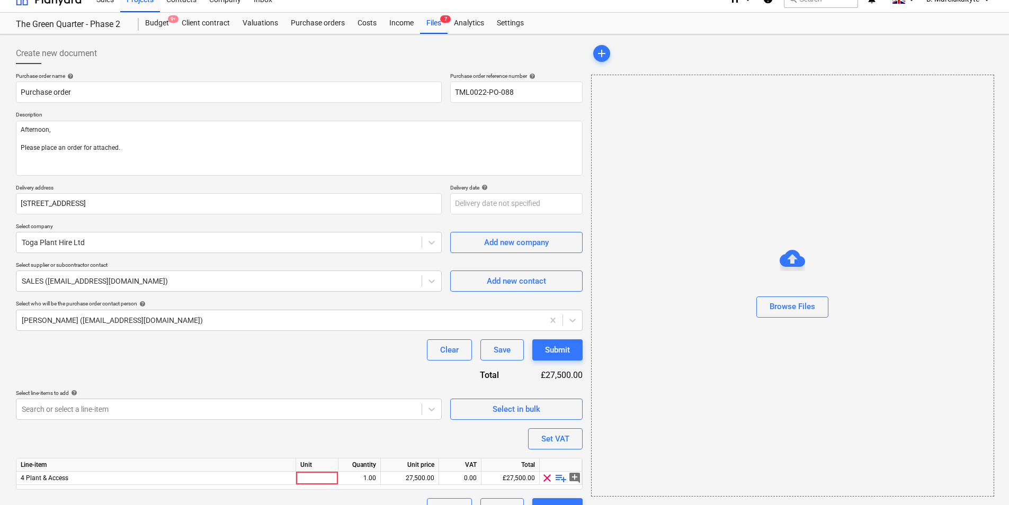
scroll to position [37, 0]
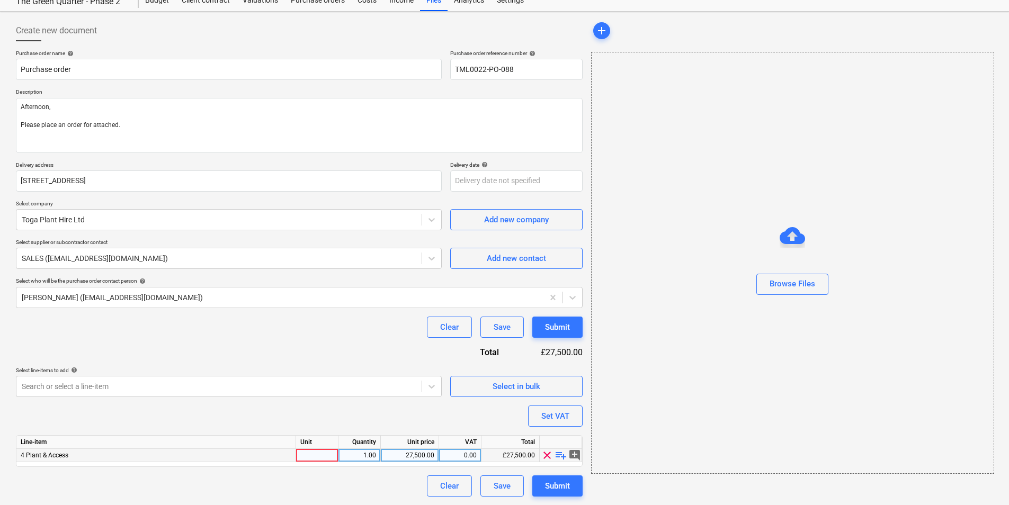
click at [563, 455] on span "playlist_add" at bounding box center [560, 455] width 13 height 13
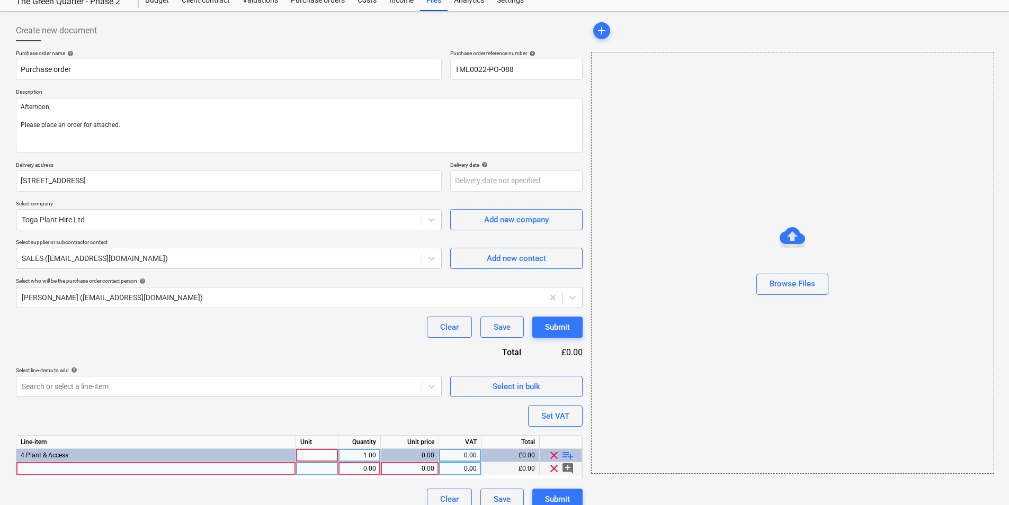
click at [222, 463] on div at bounding box center [156, 468] width 280 height 13
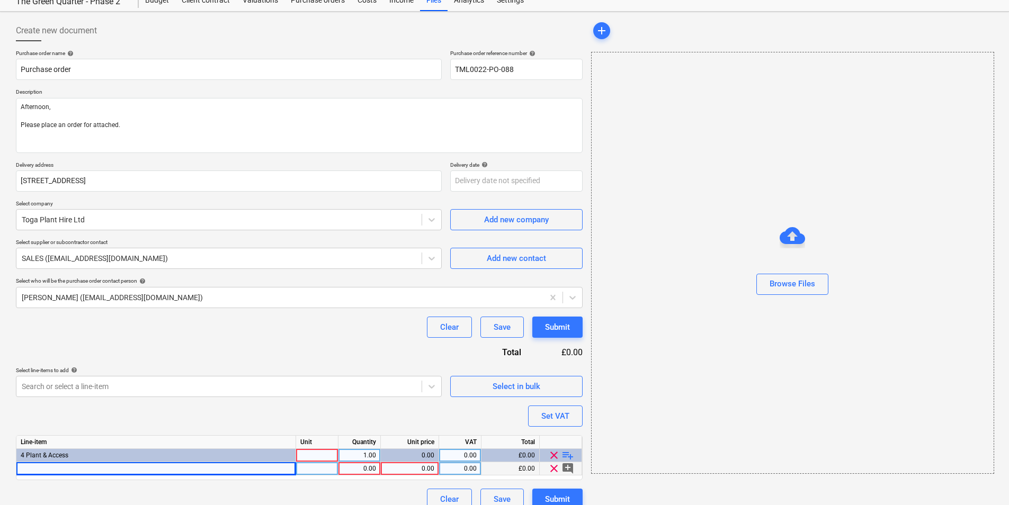
click at [161, 468] on div at bounding box center [156, 468] width 280 height 13
click at [321, 471] on div "pcs" at bounding box center [317, 468] width 42 height 13
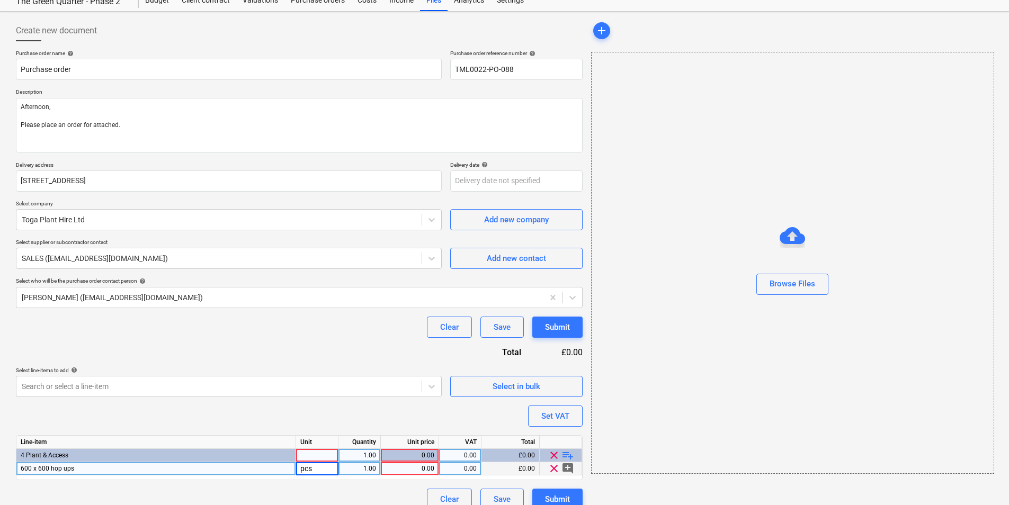
click at [366, 470] on div "1.00" at bounding box center [359, 468] width 33 height 13
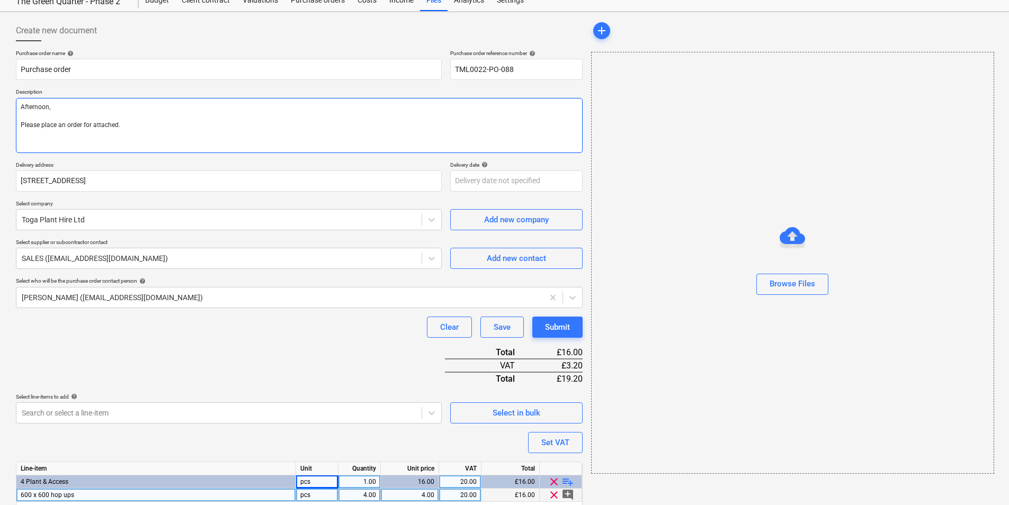
click at [113, 142] on textarea "Afternoon, Please place an order for attached." at bounding box center [299, 125] width 567 height 55
paste textarea "Site Contact: [PERSON_NAME] – [PHONE_NUMBER] Please call the site manager 10 mi…"
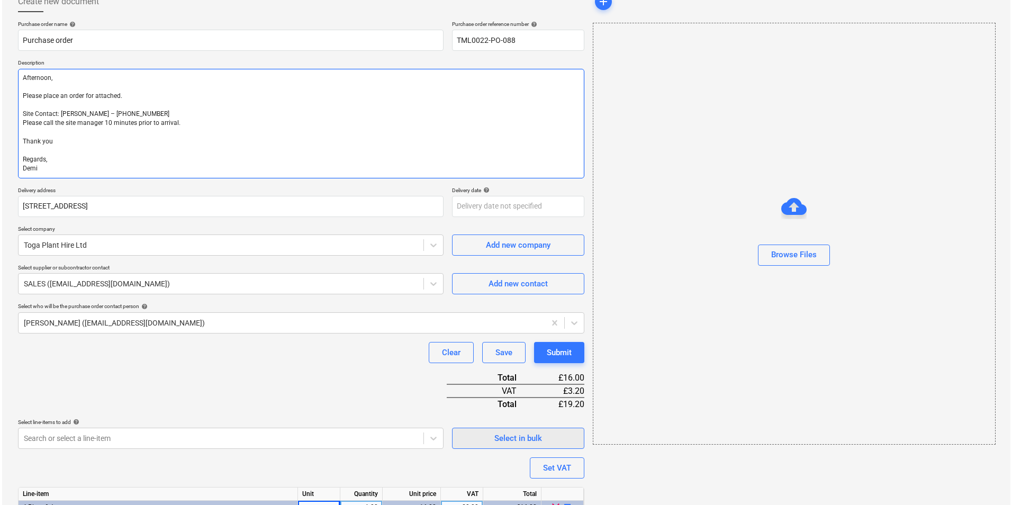
scroll to position [131, 0]
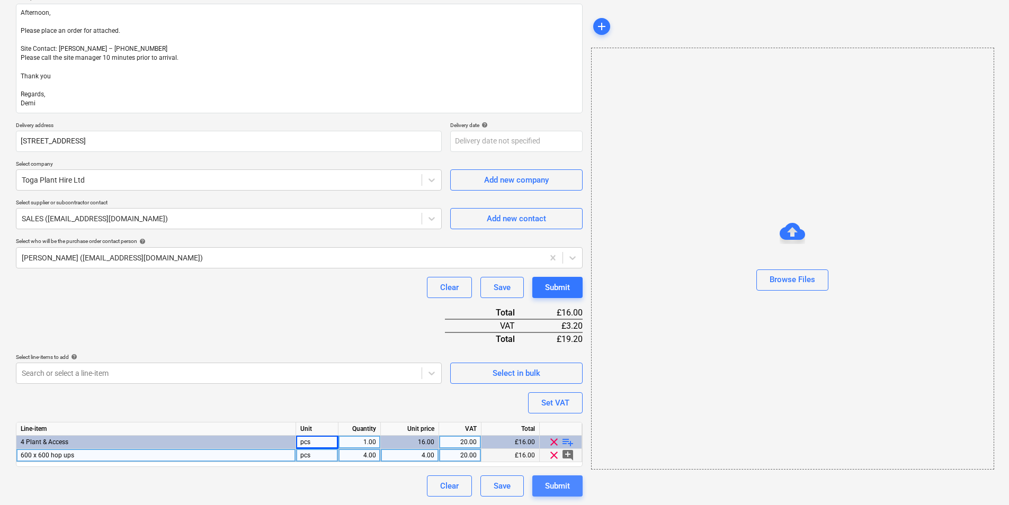
click at [560, 492] on div "Submit" at bounding box center [557, 486] width 25 height 14
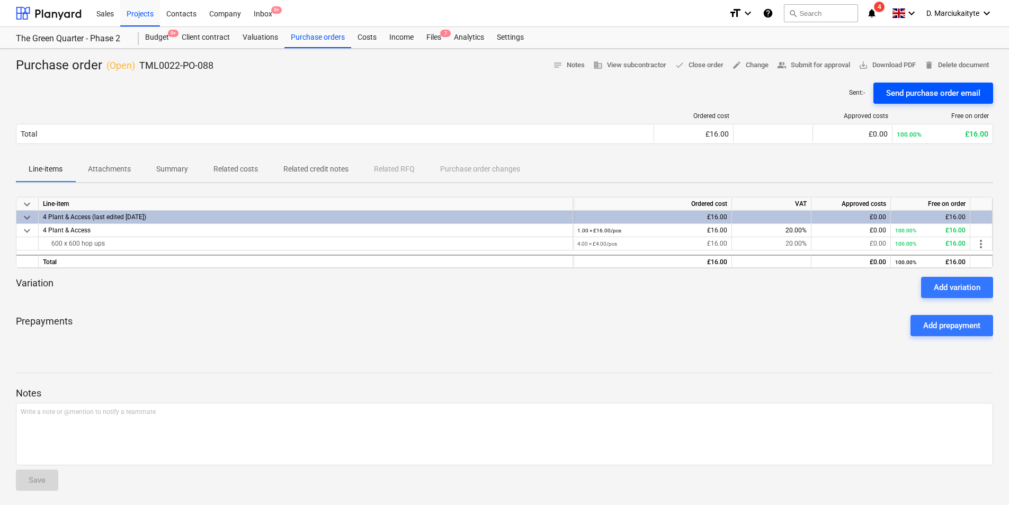
click at [913, 89] on div "Send purchase order email" at bounding box center [933, 93] width 94 height 14
click at [321, 37] on div "Purchase orders" at bounding box center [317, 37] width 67 height 21
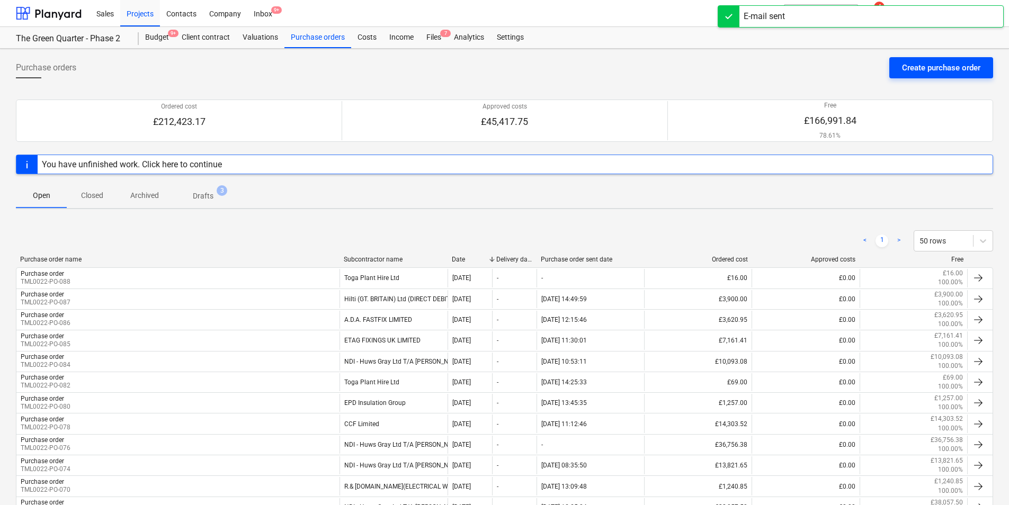
click at [932, 70] on div "Create purchase order" at bounding box center [941, 68] width 78 height 14
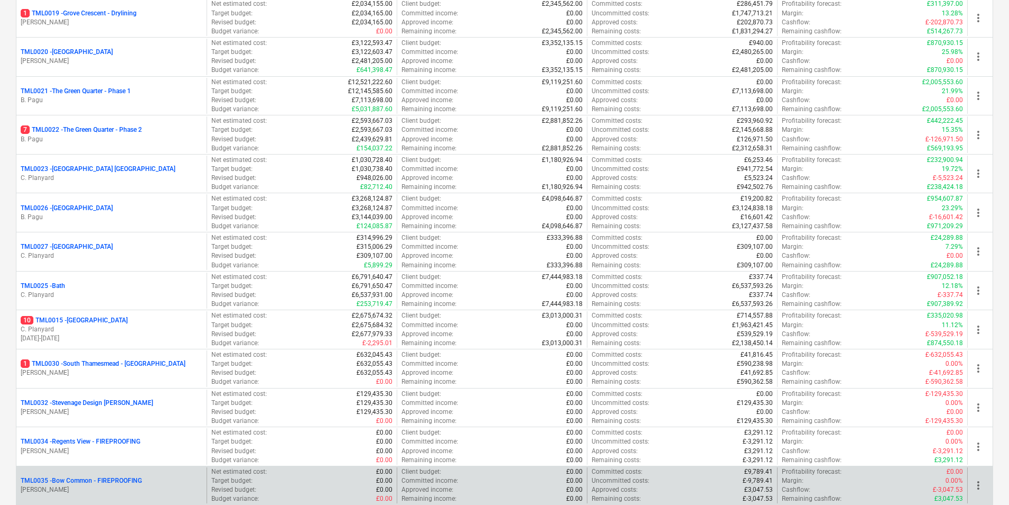
scroll to position [900, 0]
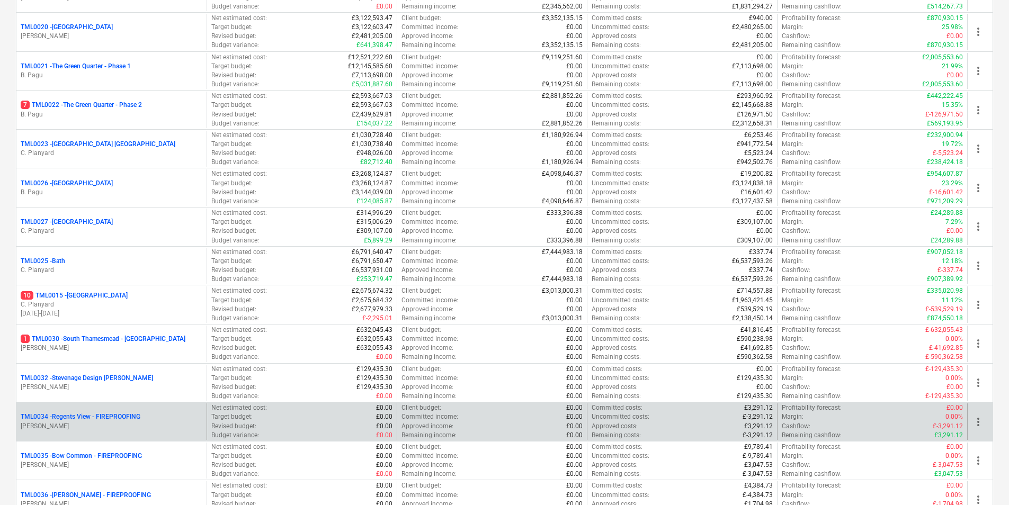
click at [104, 422] on p "[PERSON_NAME]" at bounding box center [112, 426] width 182 height 9
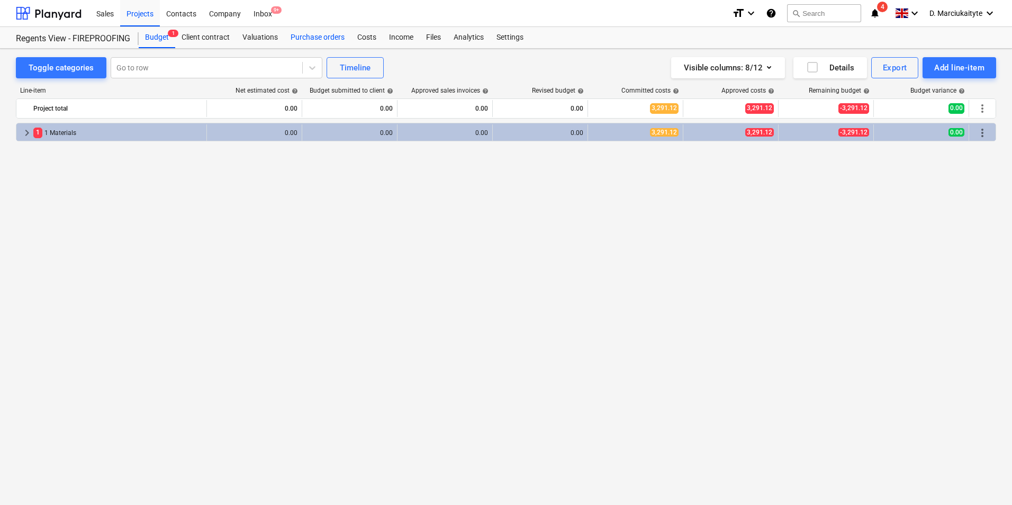
click at [328, 33] on div "Purchase orders" at bounding box center [317, 37] width 67 height 21
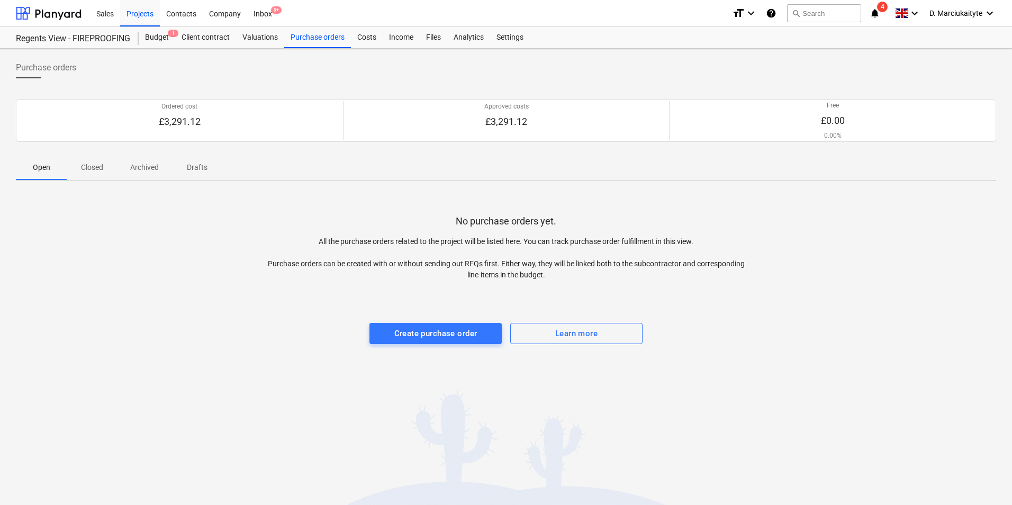
click at [97, 172] on p "Closed" at bounding box center [91, 167] width 25 height 11
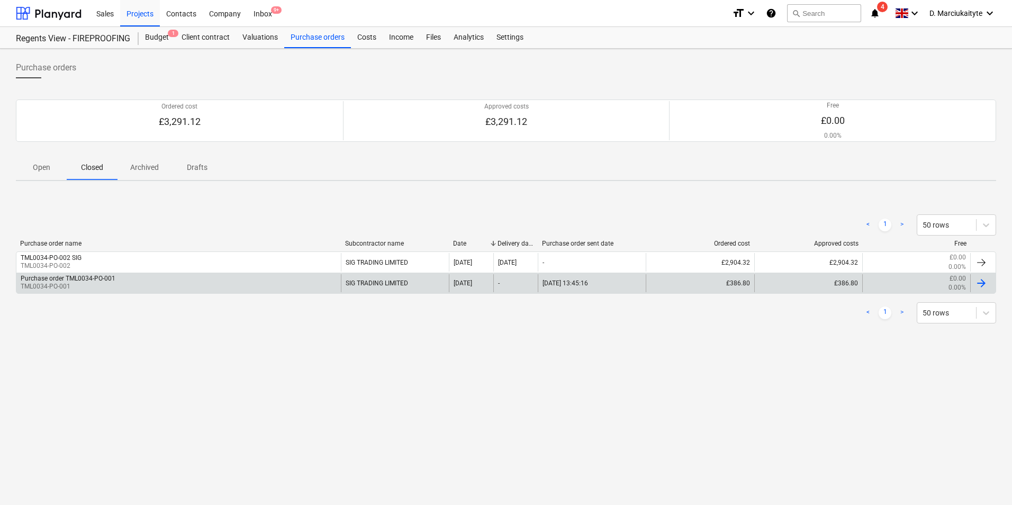
click at [151, 286] on div "Purchase order TML0034-PO-001 TML0034-PO-001" at bounding box center [178, 283] width 325 height 18
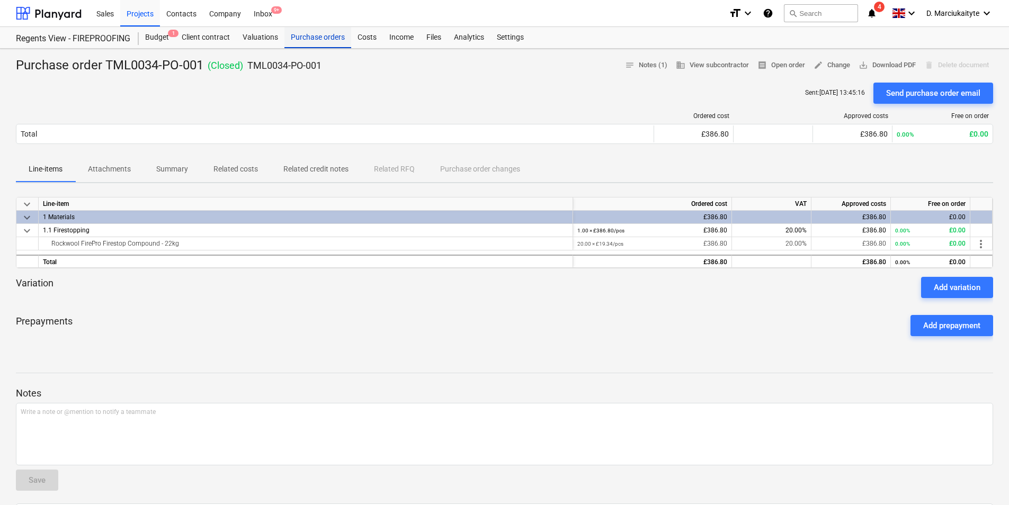
click at [312, 40] on div "Purchase orders" at bounding box center [317, 37] width 67 height 21
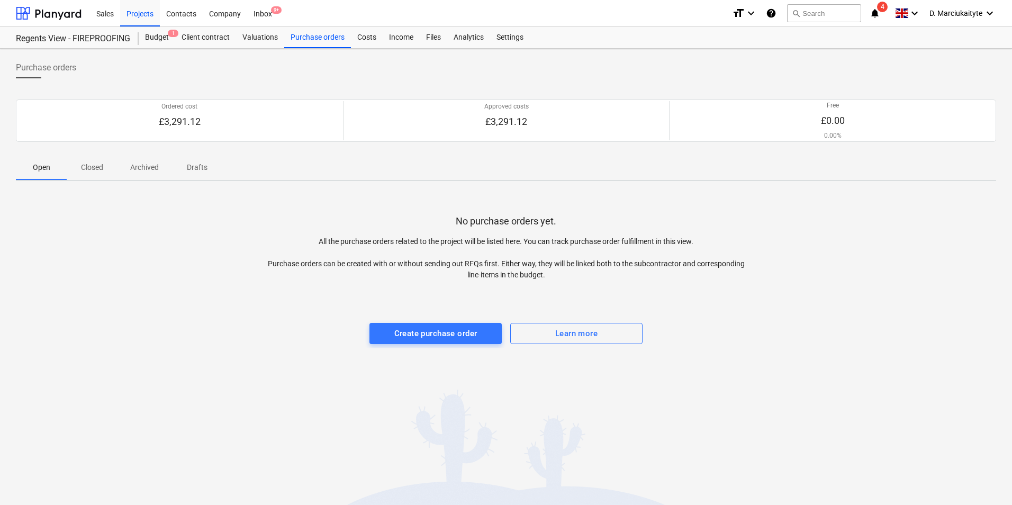
click at [93, 167] on p "Closed" at bounding box center [91, 167] width 25 height 11
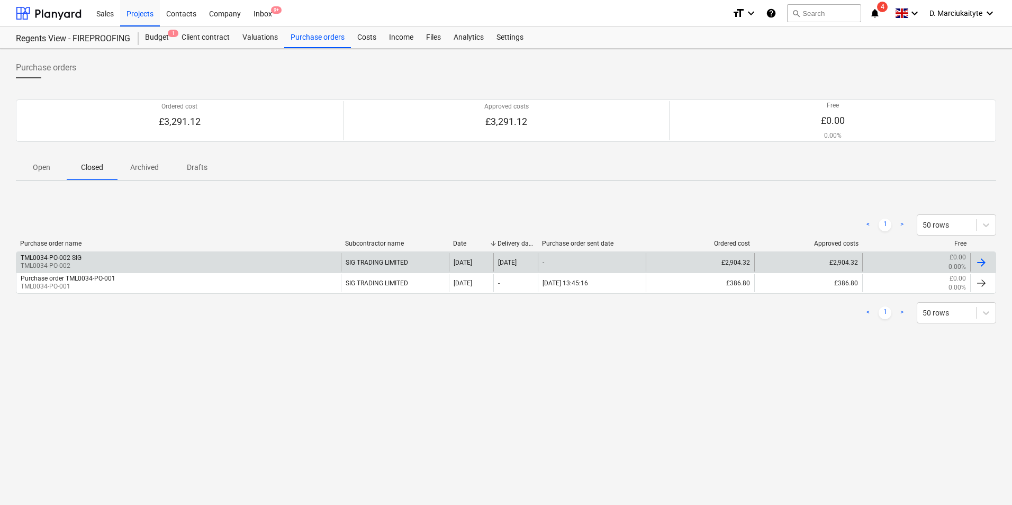
click at [115, 262] on div "TML0034-PO-002 SIG TML0034-PO-002" at bounding box center [178, 262] width 325 height 18
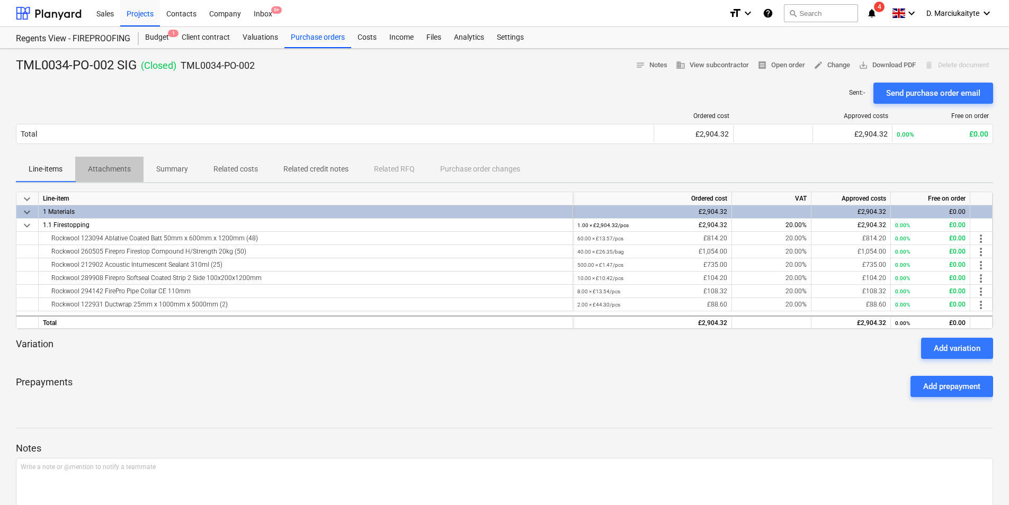
click at [139, 174] on span "Attachments" at bounding box center [109, 168] width 68 height 17
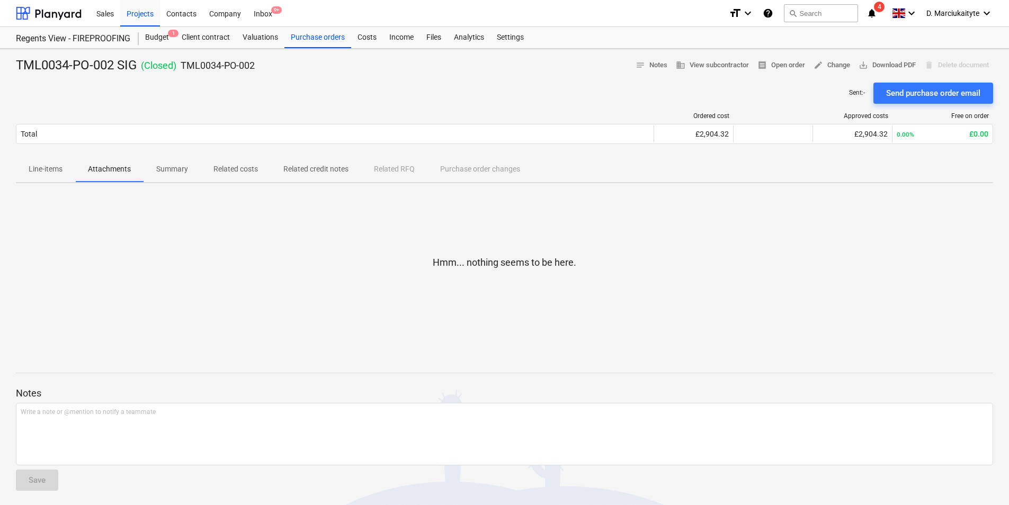
click at [168, 169] on p "Summary" at bounding box center [172, 169] width 32 height 11
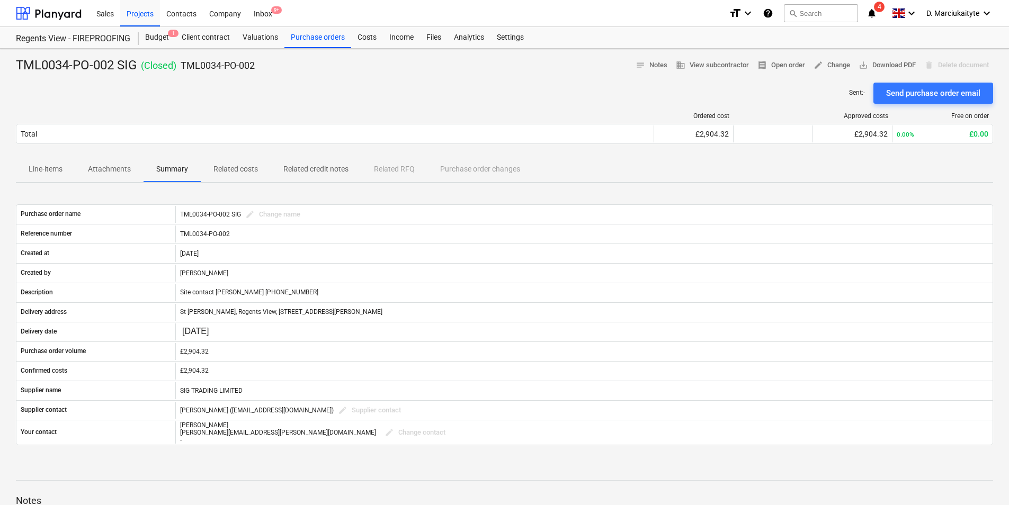
click at [58, 170] on p "Line-items" at bounding box center [46, 169] width 34 height 11
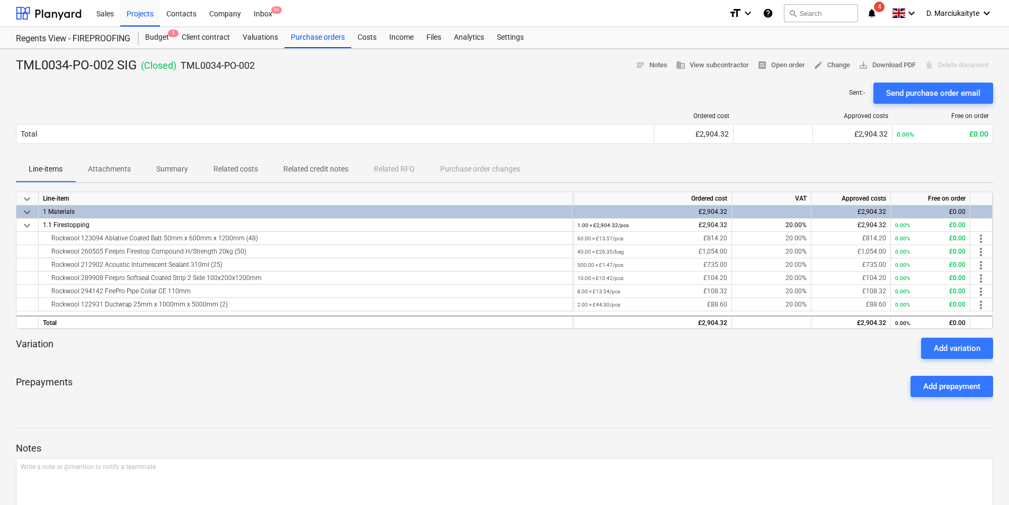
click at [116, 170] on p "Attachments" at bounding box center [109, 169] width 43 height 11
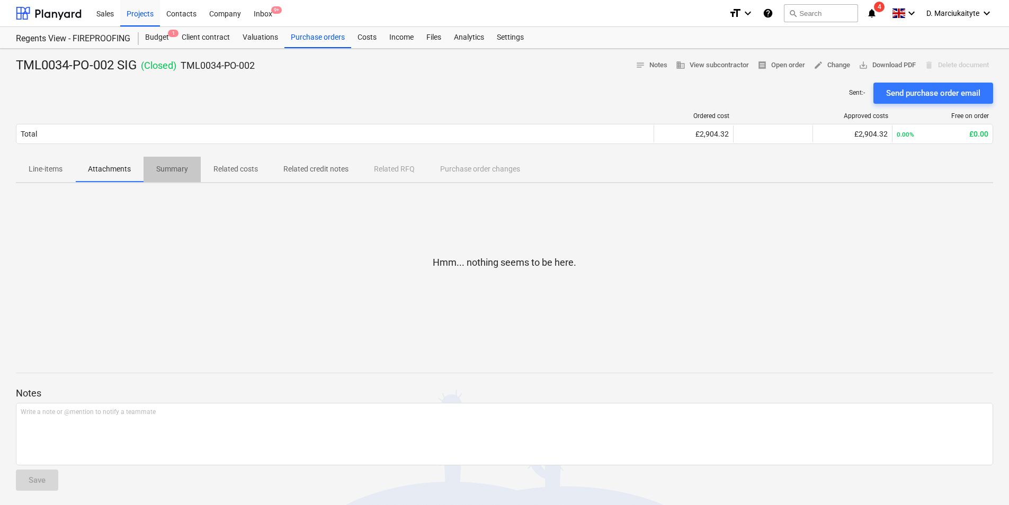
click at [165, 169] on p "Summary" at bounding box center [172, 169] width 32 height 11
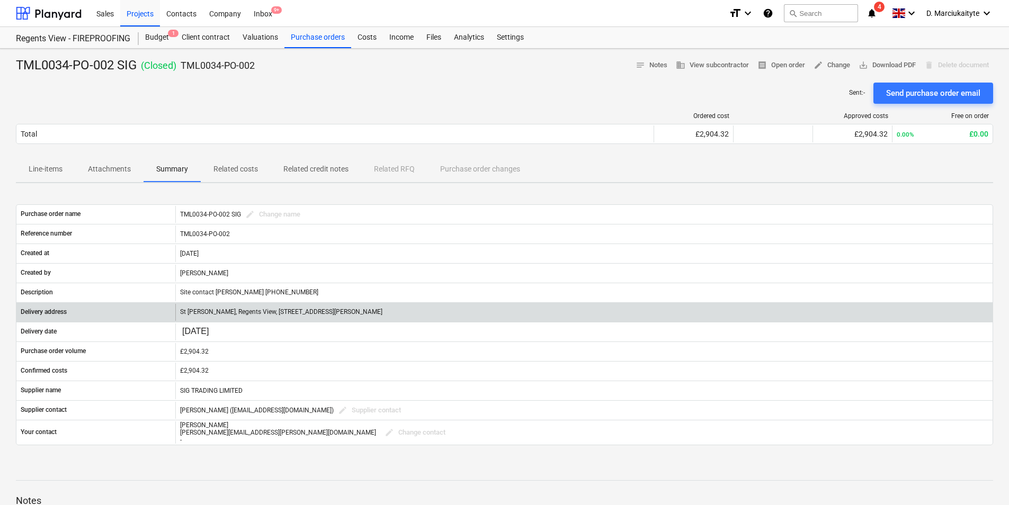
drag, startPoint x: 408, startPoint y: 314, endPoint x: 173, endPoint y: 314, distance: 235.1
click at [173, 314] on div "Delivery address [GEOGRAPHIC_DATA][PERSON_NAME], [STREET_ADDRESS][PERSON_NAME]" at bounding box center [504, 312] width 976 height 17
copy div "St [PERSON_NAME], Regents View, [STREET_ADDRESS][PERSON_NAME]"
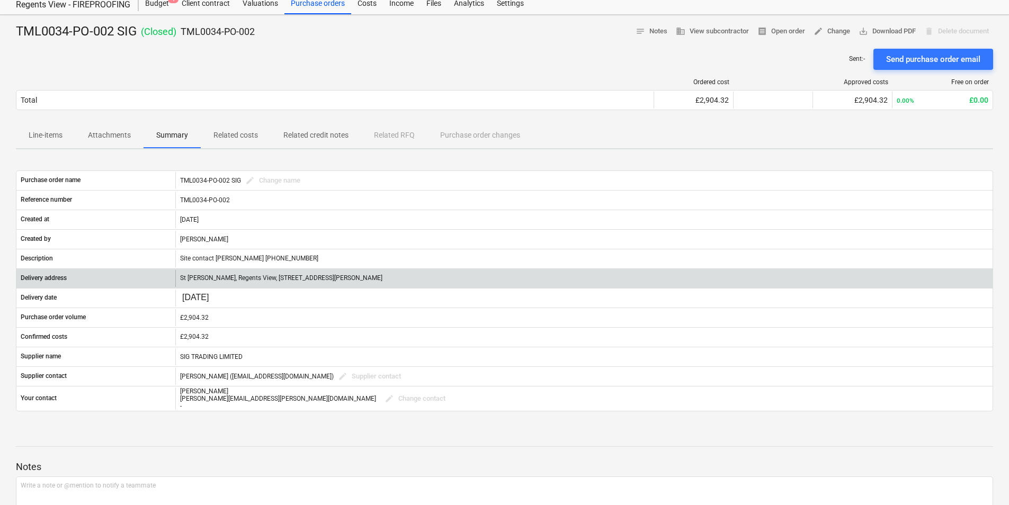
scroll to position [53, 0]
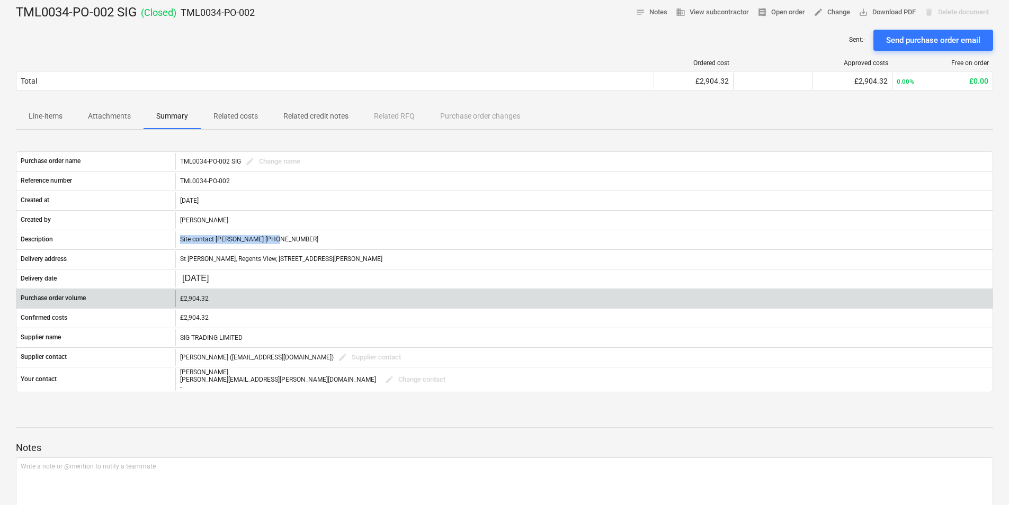
drag, startPoint x: 283, startPoint y: 242, endPoint x: 305, endPoint y: 300, distance: 61.8
click at [170, 245] on div "Description Site contact Mihai 07456 508759" at bounding box center [504, 239] width 976 height 17
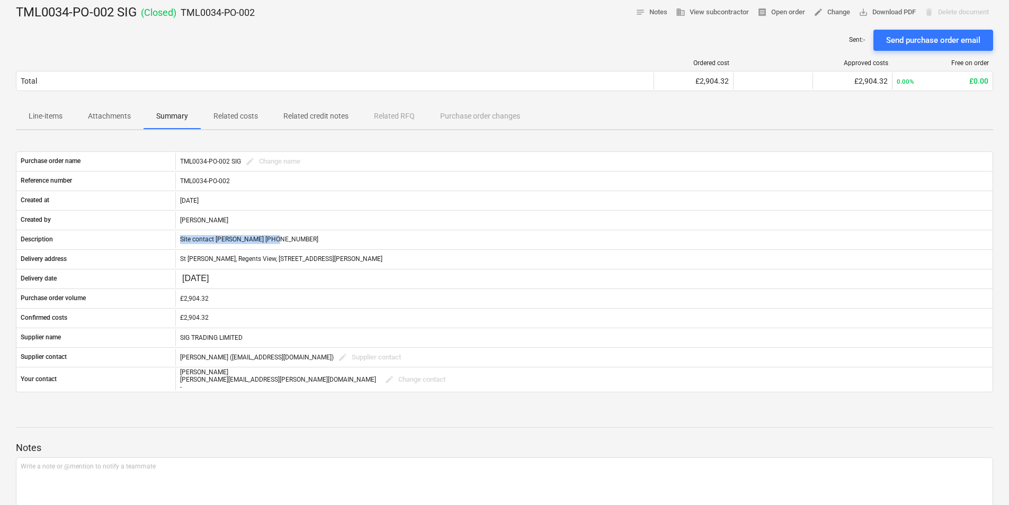
copy div "Site contact [PERSON_NAME] [PHONE_NUMBER]"
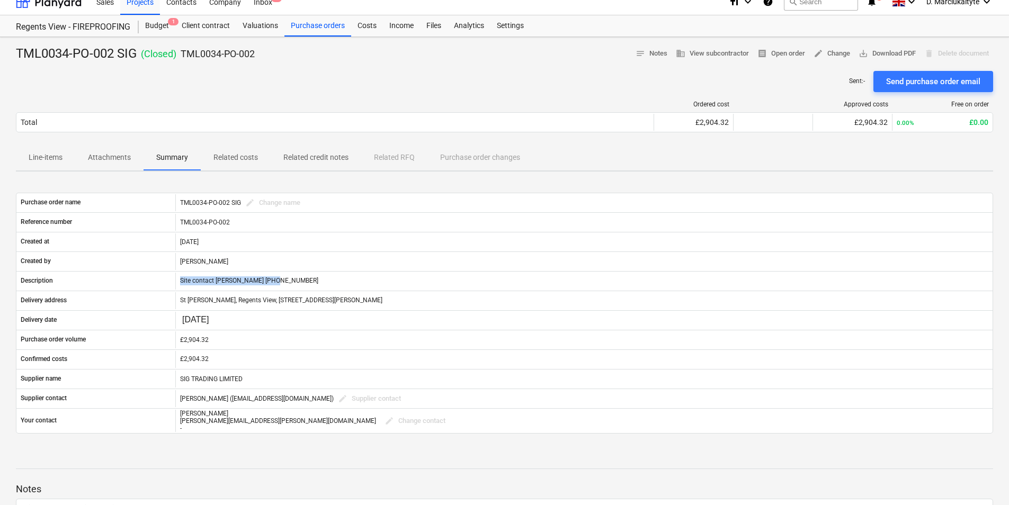
scroll to position [0, 0]
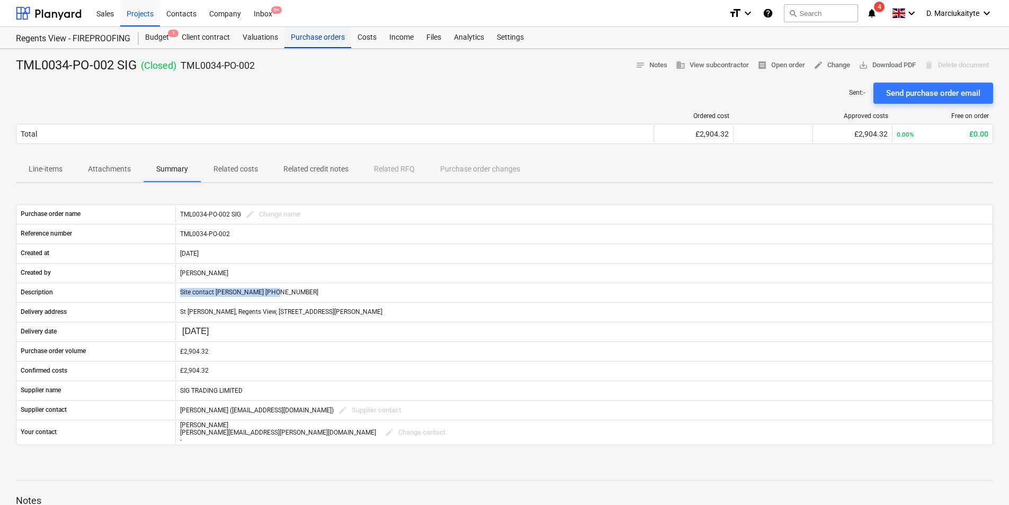
click at [318, 29] on div "Purchase orders" at bounding box center [317, 37] width 67 height 21
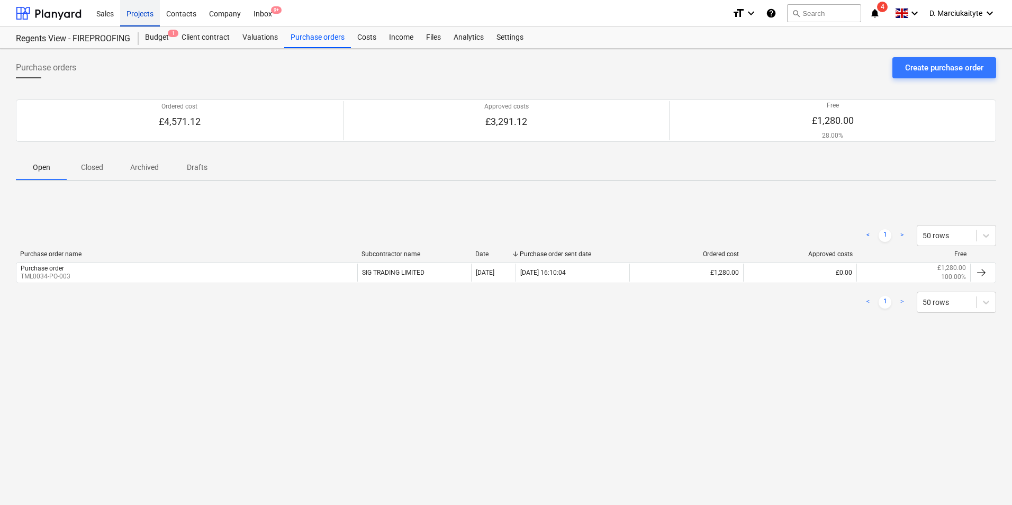
click at [144, 11] on div "Projects" at bounding box center [140, 12] width 40 height 27
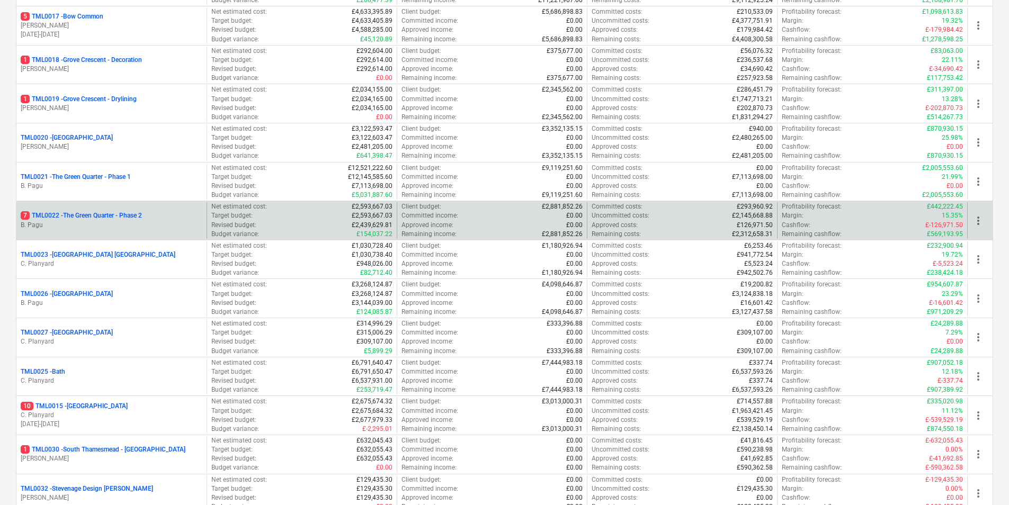
scroll to position [794, 0]
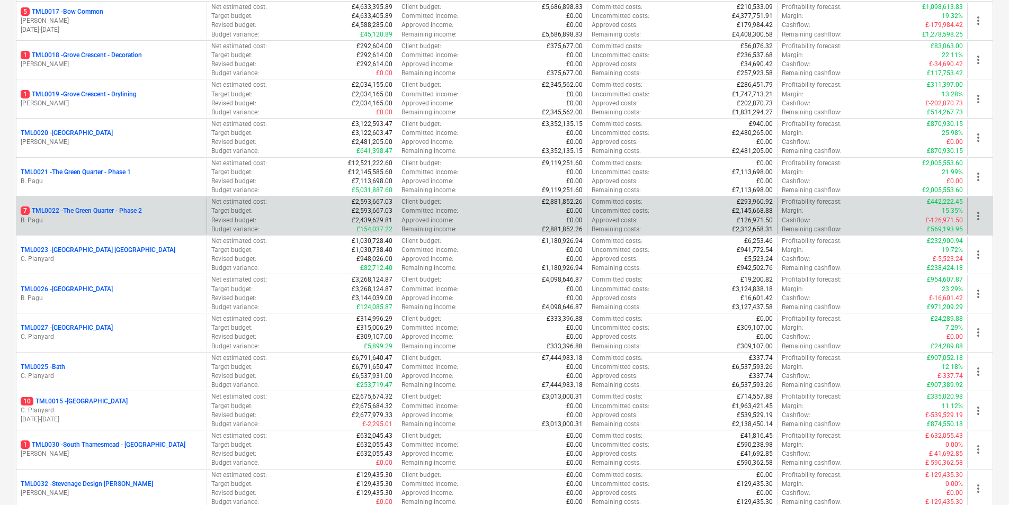
click at [101, 216] on p "B. Pagu" at bounding box center [112, 220] width 182 height 9
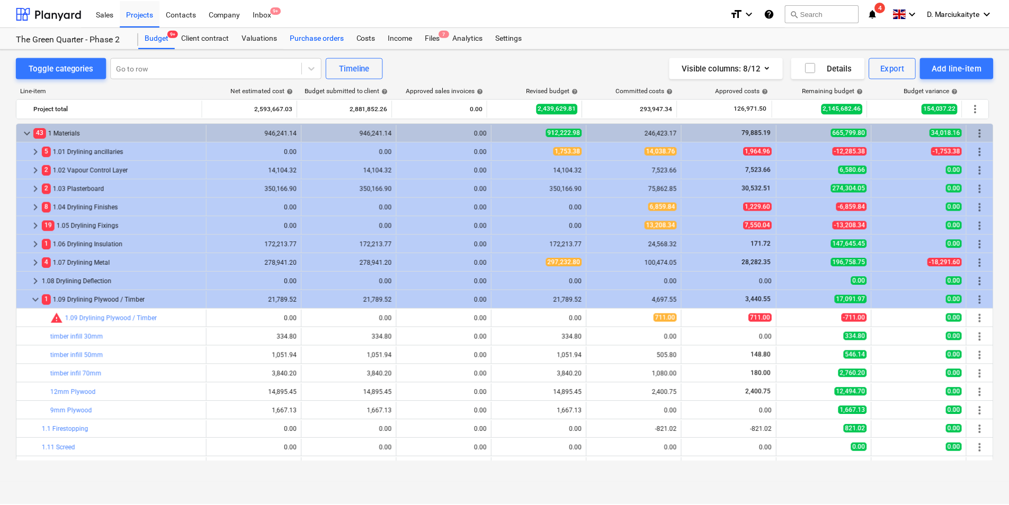
scroll to position [53, 0]
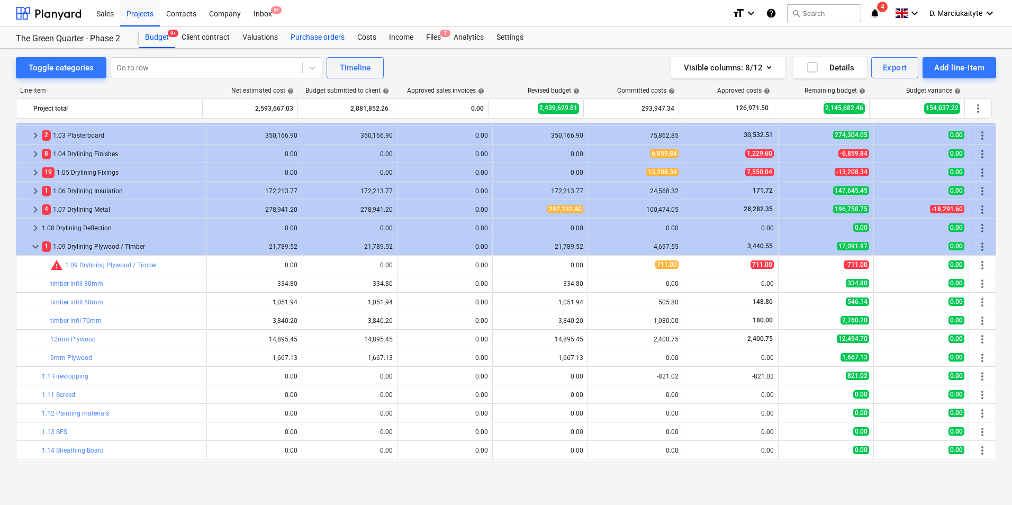
click at [309, 31] on div "Purchase orders" at bounding box center [317, 37] width 67 height 21
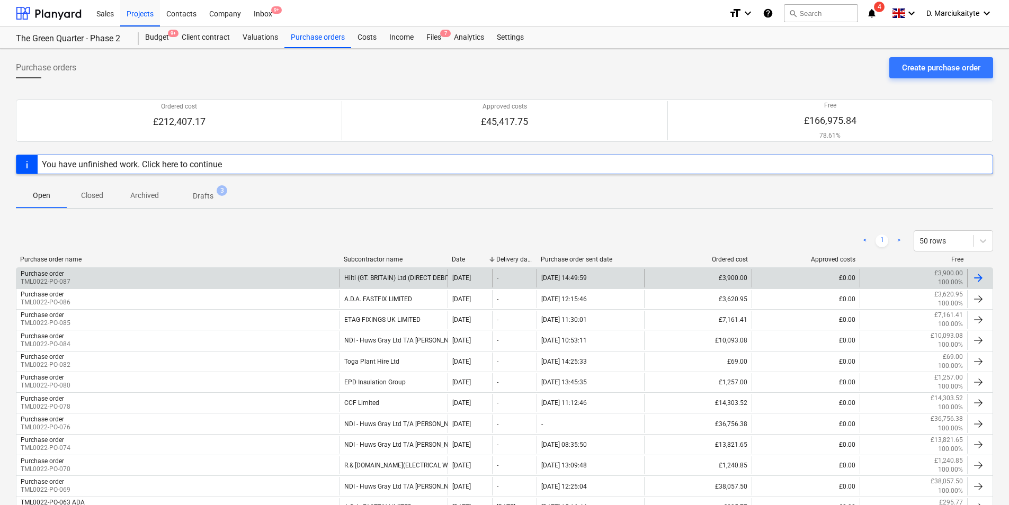
click at [134, 275] on div "Purchase order TML0022-PO-087" at bounding box center [177, 278] width 323 height 18
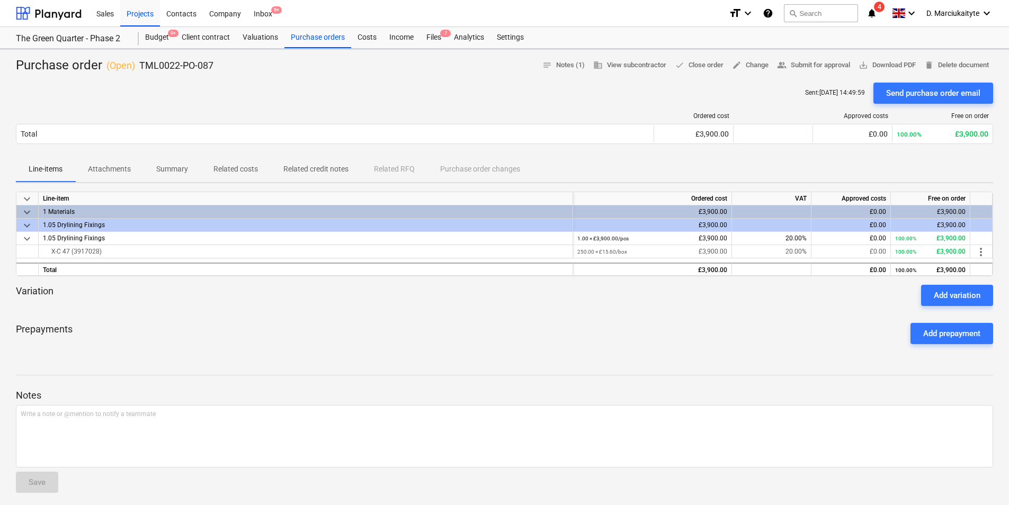
click at [169, 173] on p "Summary" at bounding box center [172, 169] width 32 height 11
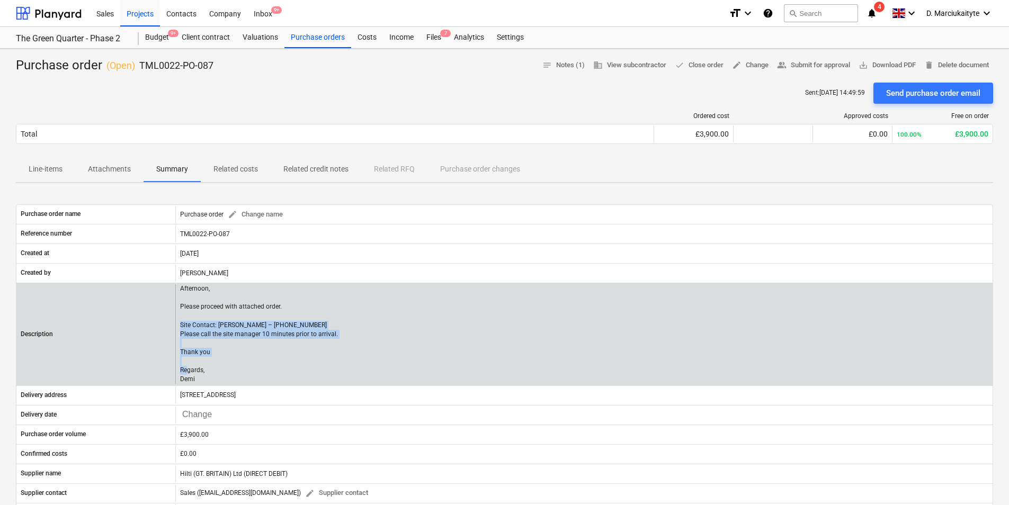
drag, startPoint x: 207, startPoint y: 375, endPoint x: 178, endPoint y: 323, distance: 59.7
click at [178, 323] on div "Afternoon, Please proceed with attached order. Site Contact: Dave – 07789 07794…" at bounding box center [583, 334] width 817 height 100
copy p "Site Contact: Dave – 07789 077947 Please call the site manager 10 minutes prior…"
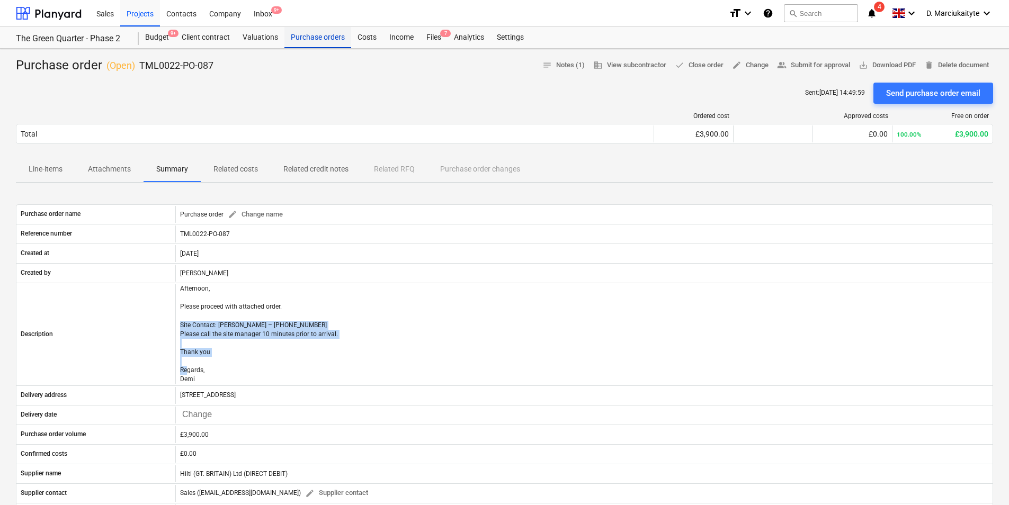
click at [311, 39] on div "Purchase orders" at bounding box center [317, 37] width 67 height 21
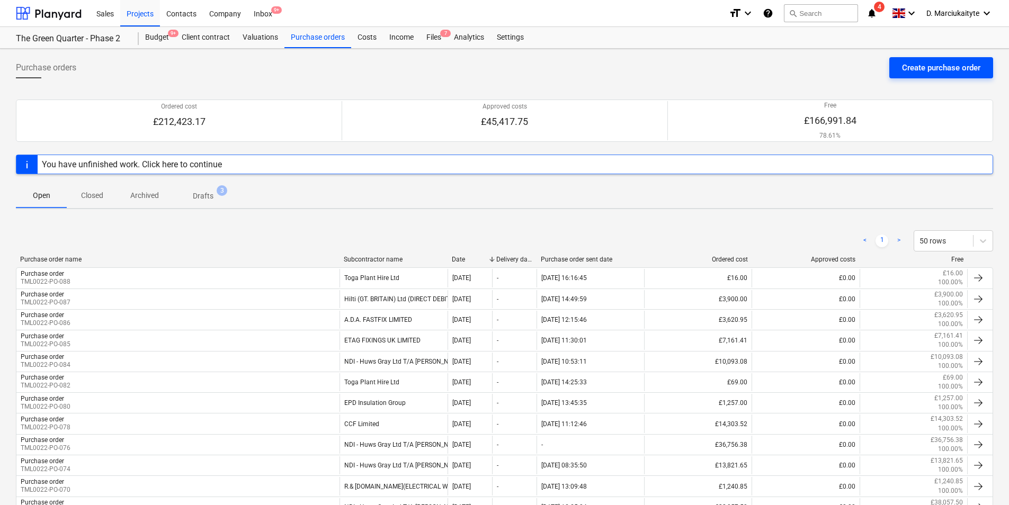
click at [927, 61] on div "Create purchase order" at bounding box center [941, 68] width 78 height 14
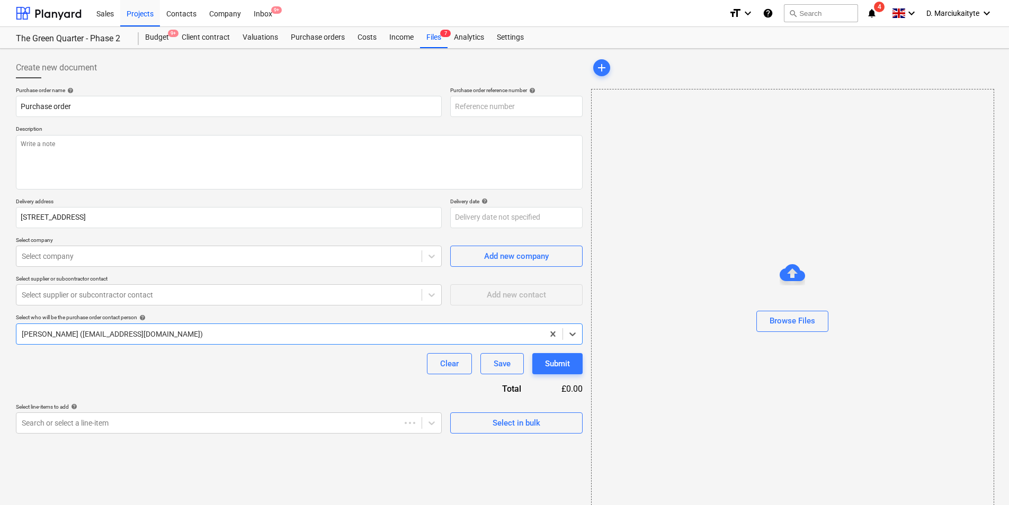
type textarea "x"
type input "TML0022-PO-091"
click at [528, 105] on input "TML0022-PO-091" at bounding box center [516, 106] width 132 height 21
type textarea "x"
type input "TML0022-PO-09"
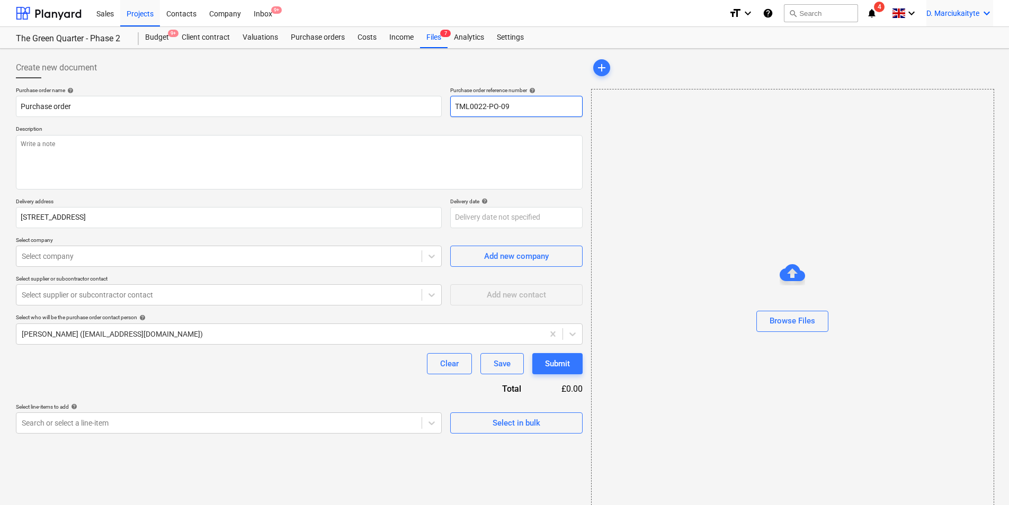
type textarea "x"
type input "TML0022-PO-0"
type textarea "x"
type input "TML0022-PO-08"
type textarea "x"
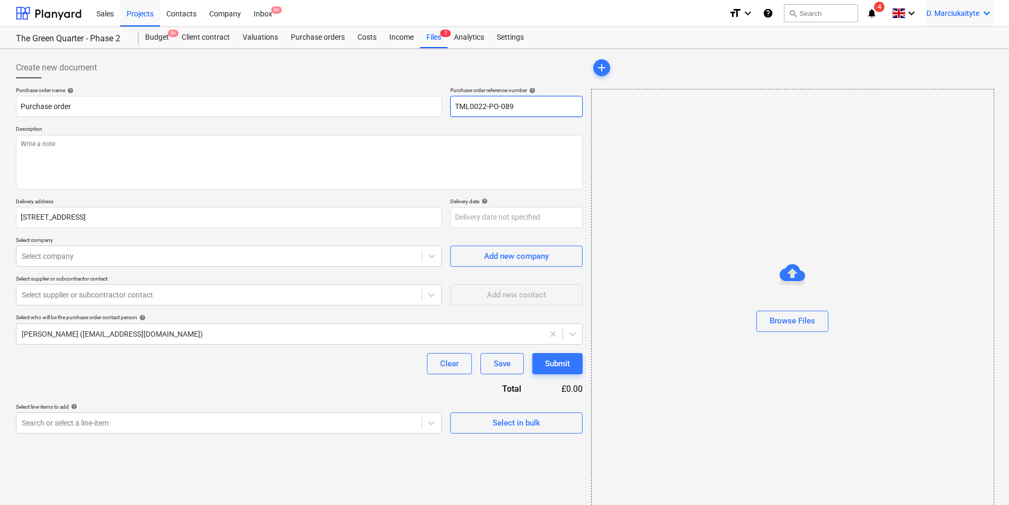
type input "TML0022-PO-089"
click at [421, 162] on textarea at bounding box center [299, 162] width 567 height 55
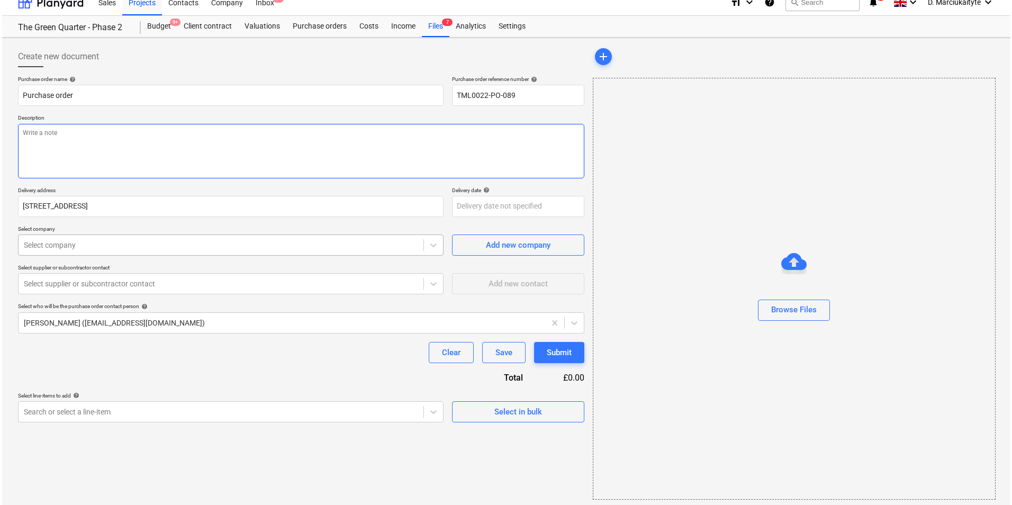
scroll to position [14, 0]
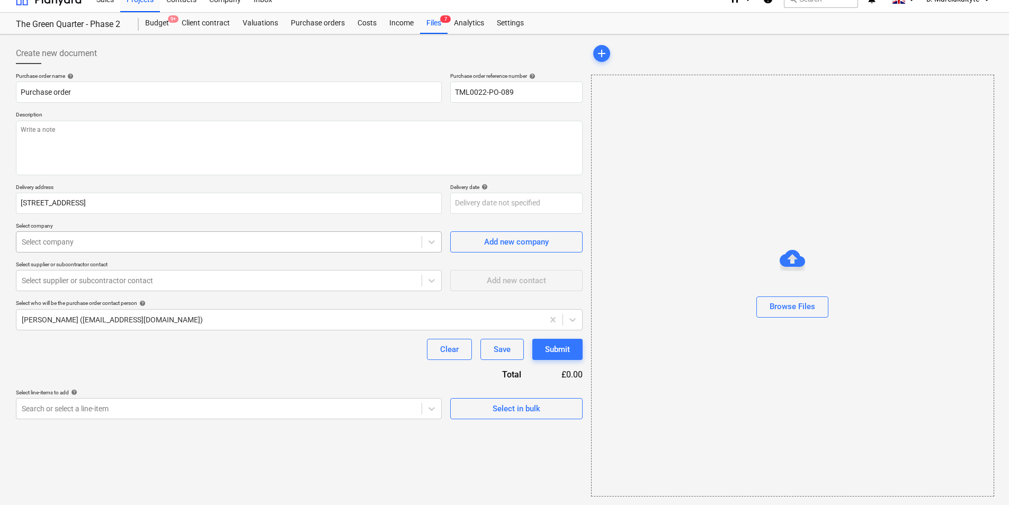
type textarea "x"
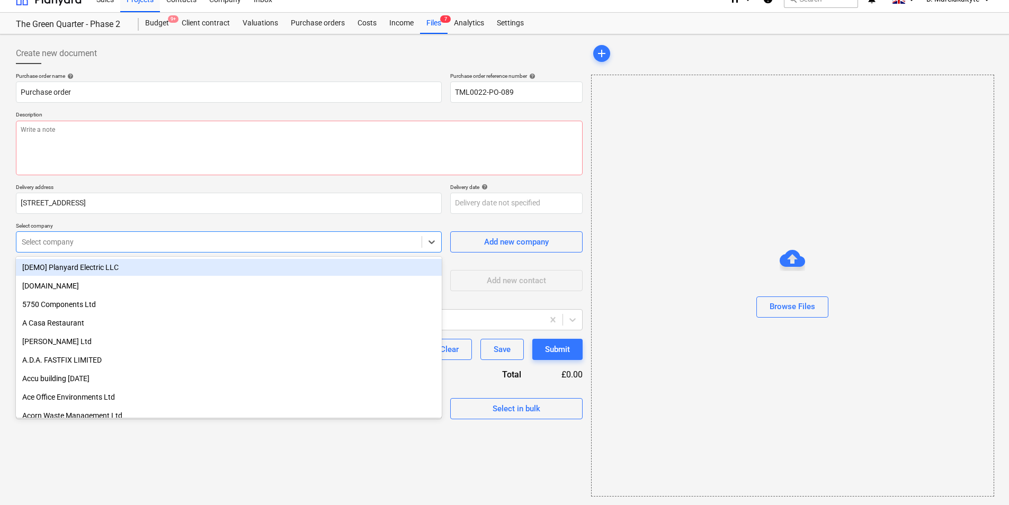
click at [158, 242] on div at bounding box center [219, 242] width 394 height 11
type input "c"
type input "ndi"
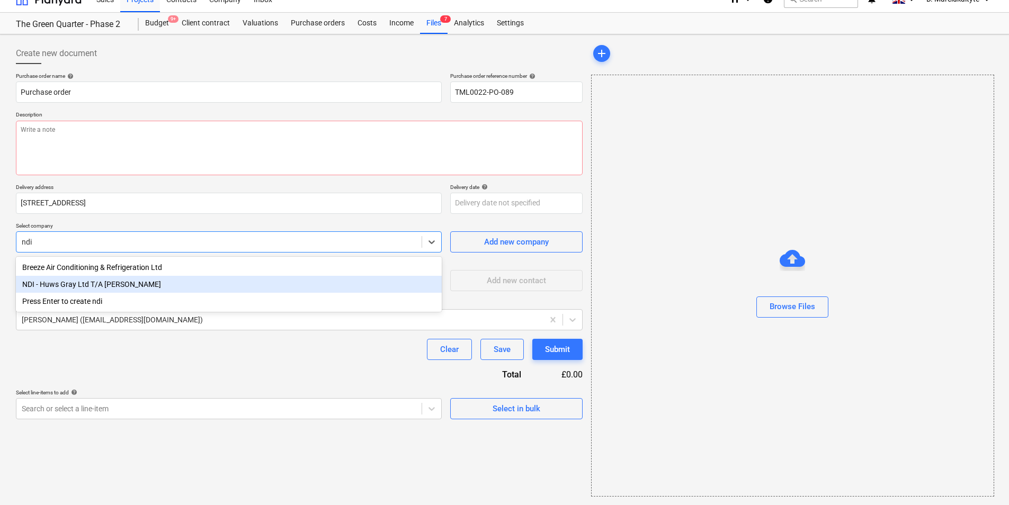
type textarea "x"
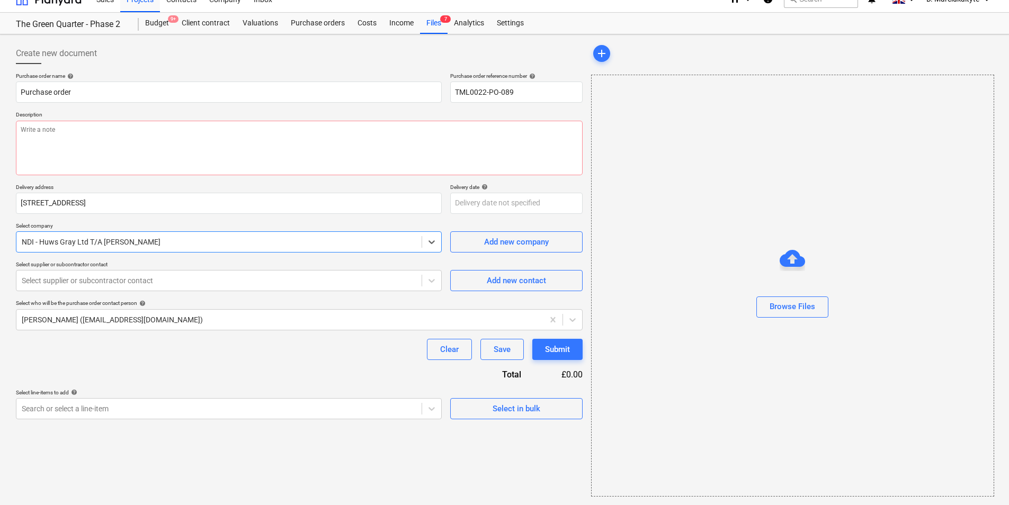
type textarea "x"
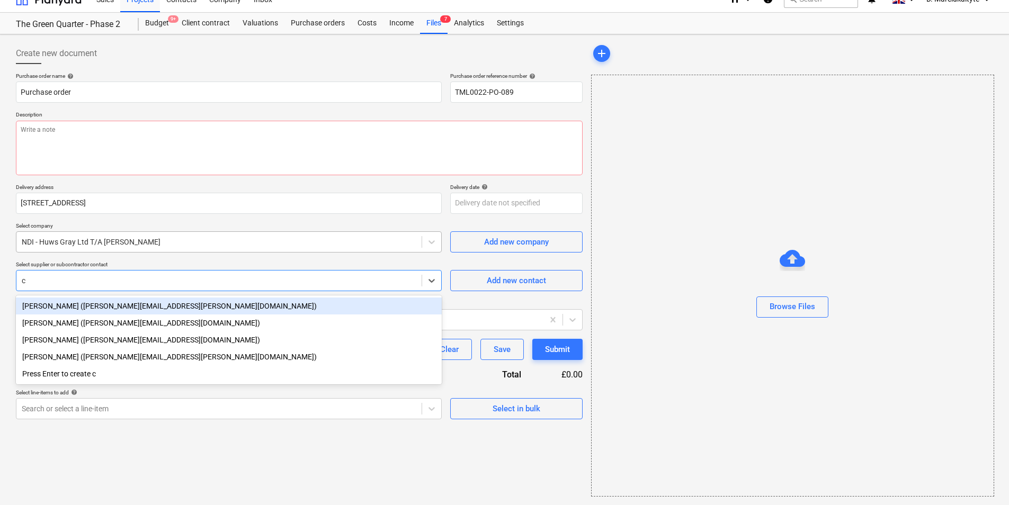
type input "ch"
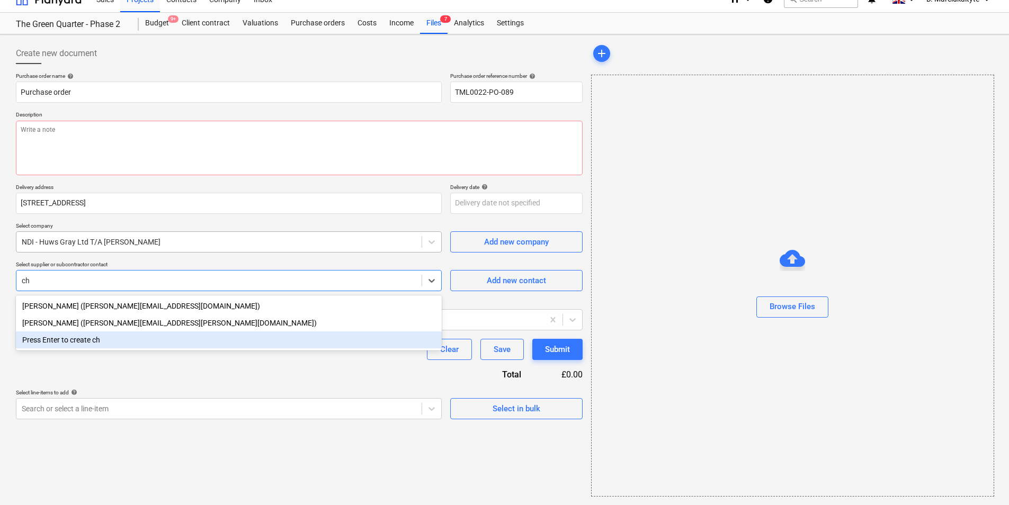
type textarea "x"
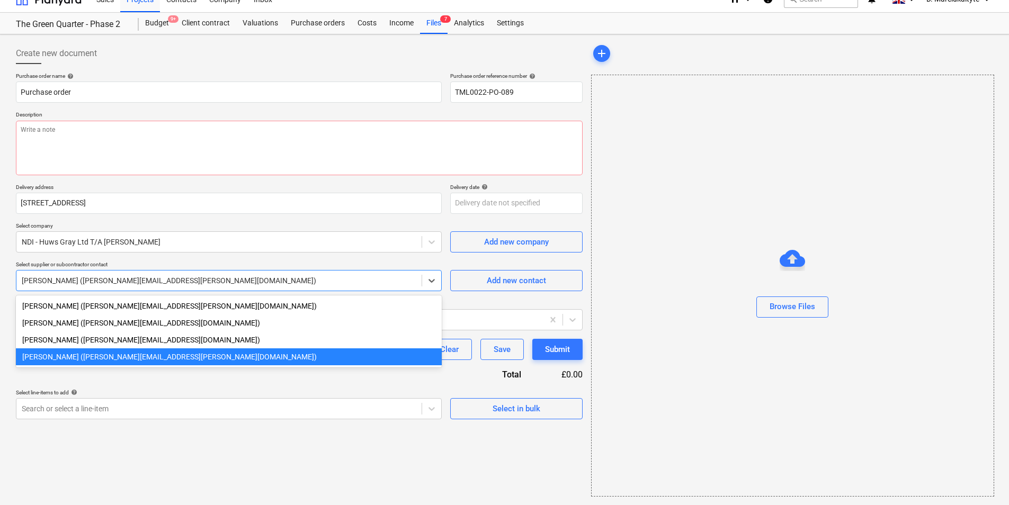
click at [231, 362] on div "Charlotte Furlong (charlotte.furlong@ndi.co.uk)" at bounding box center [229, 356] width 426 height 17
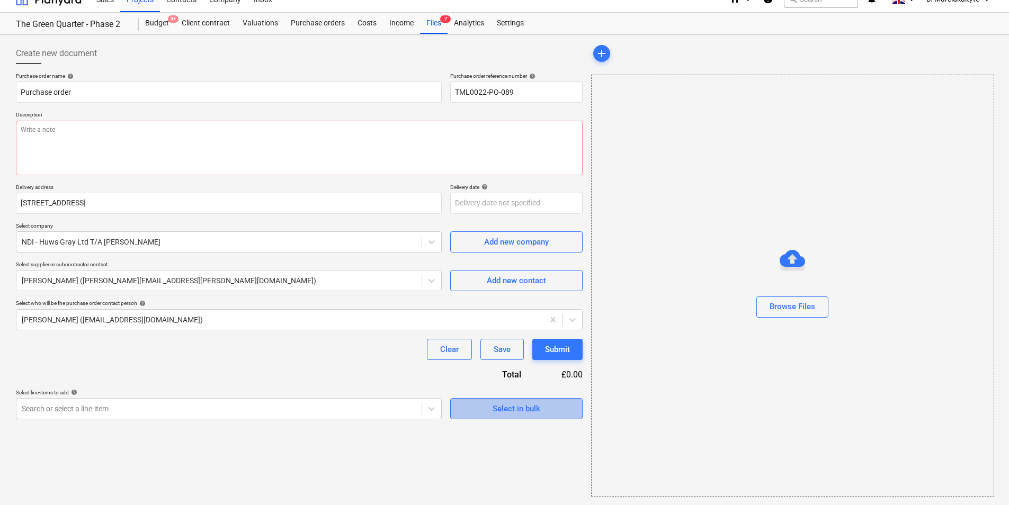
click at [478, 411] on span "Select in bulk" at bounding box center [516, 409] width 106 height 14
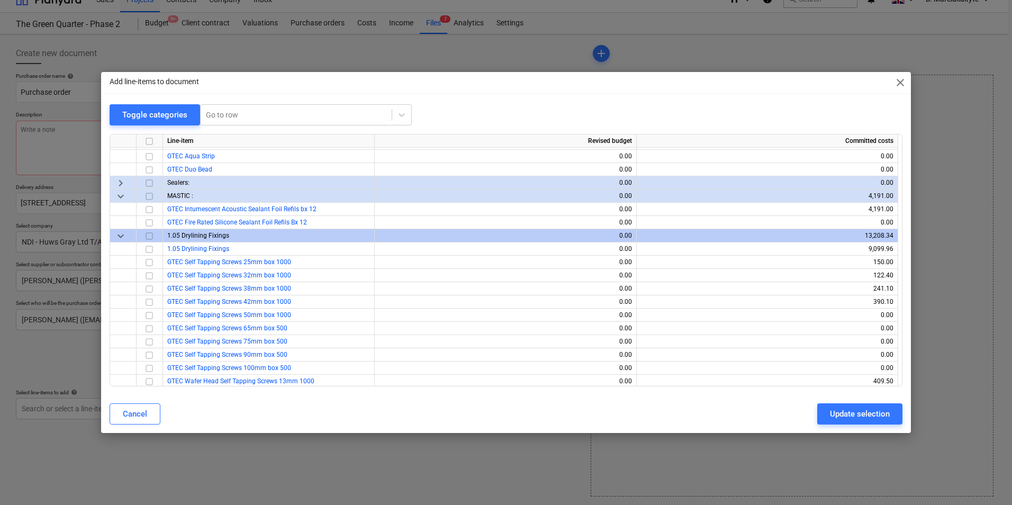
scroll to position [529, 0]
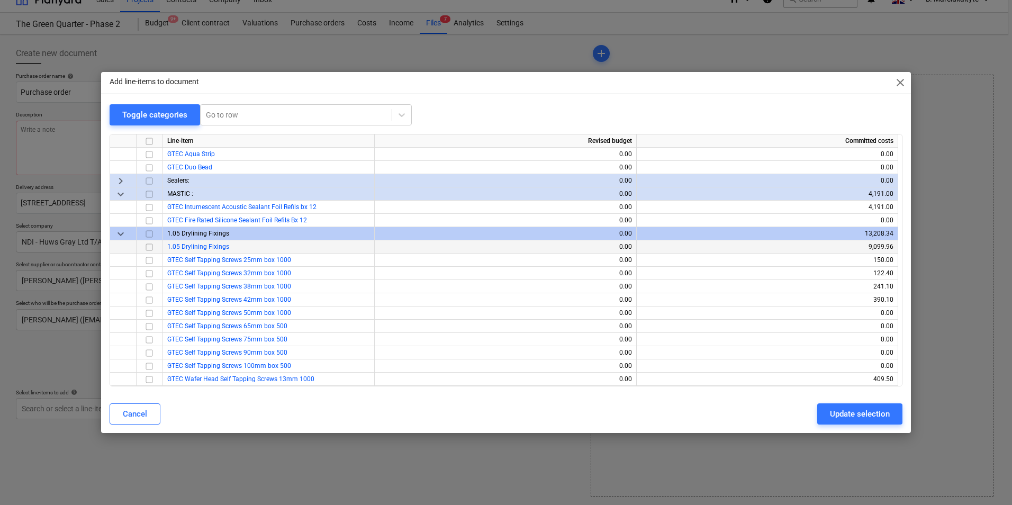
click at [149, 245] on input "checkbox" at bounding box center [149, 247] width 13 height 13
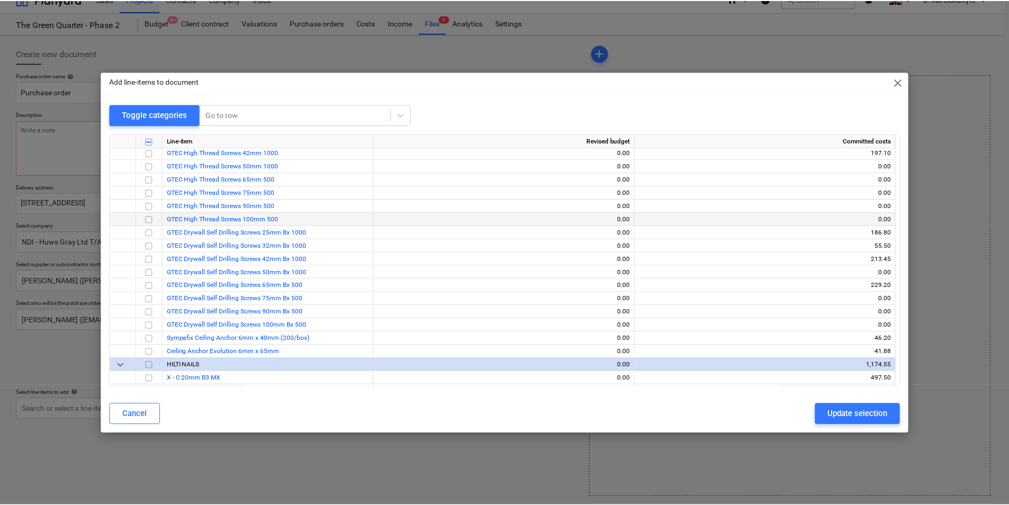
scroll to position [953, 0]
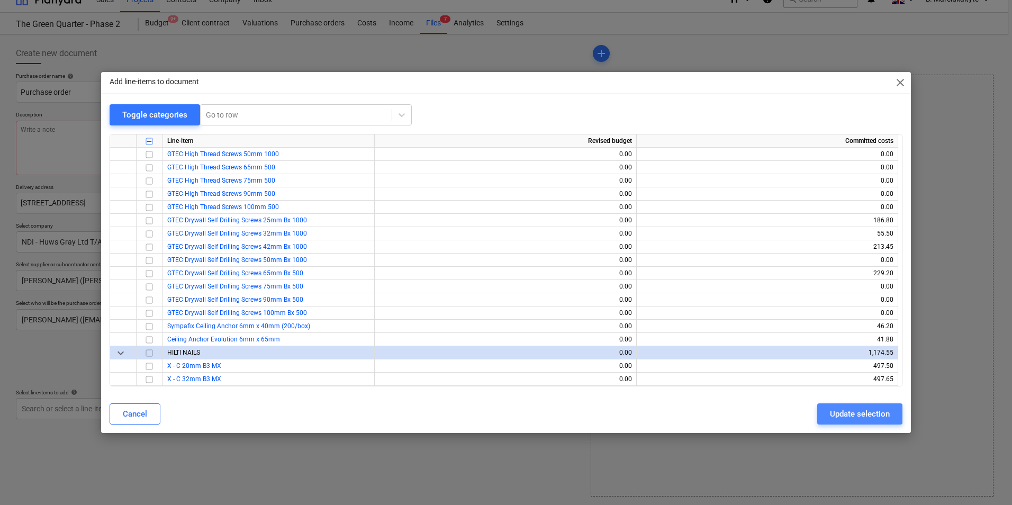
click at [864, 415] on div "Update selection" at bounding box center [860, 414] width 60 height 14
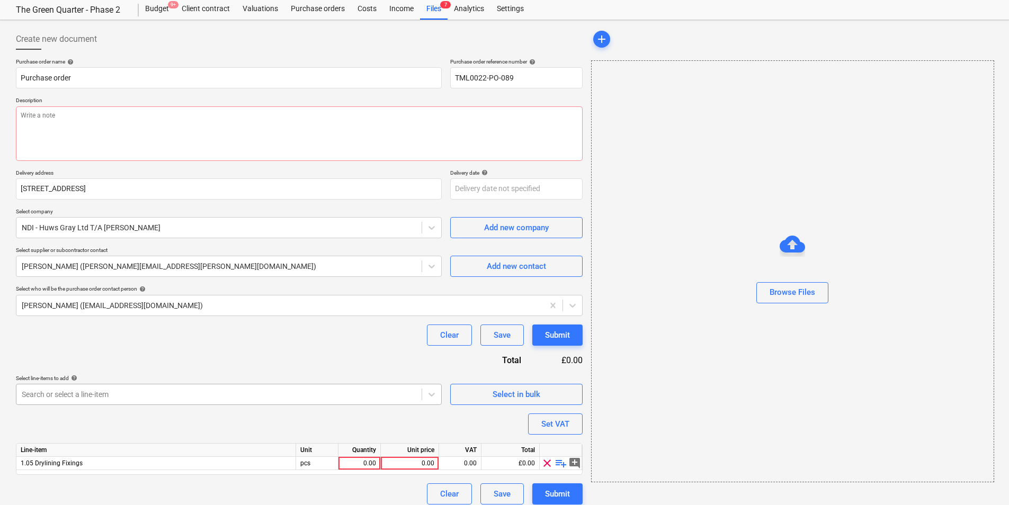
scroll to position [37, 0]
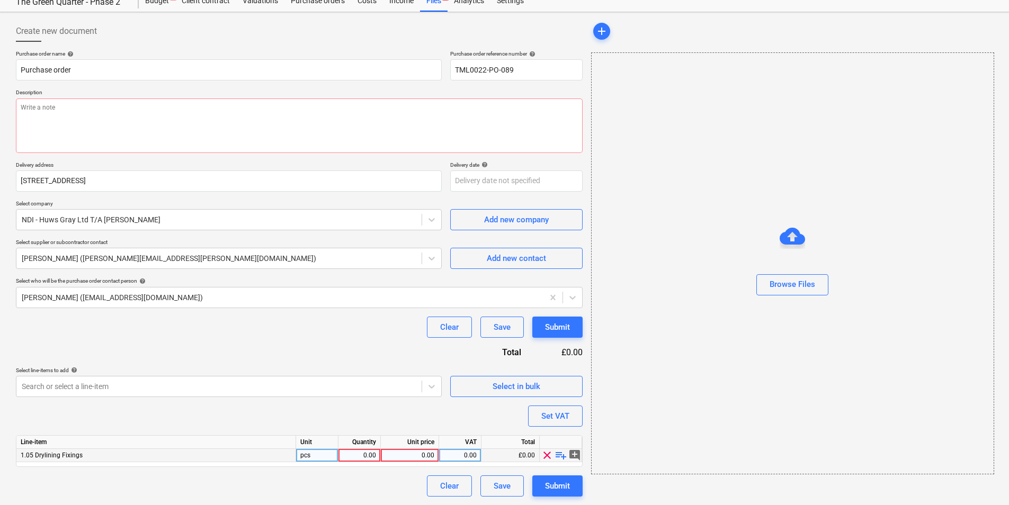
click at [558, 454] on span "playlist_add" at bounding box center [560, 455] width 13 height 13
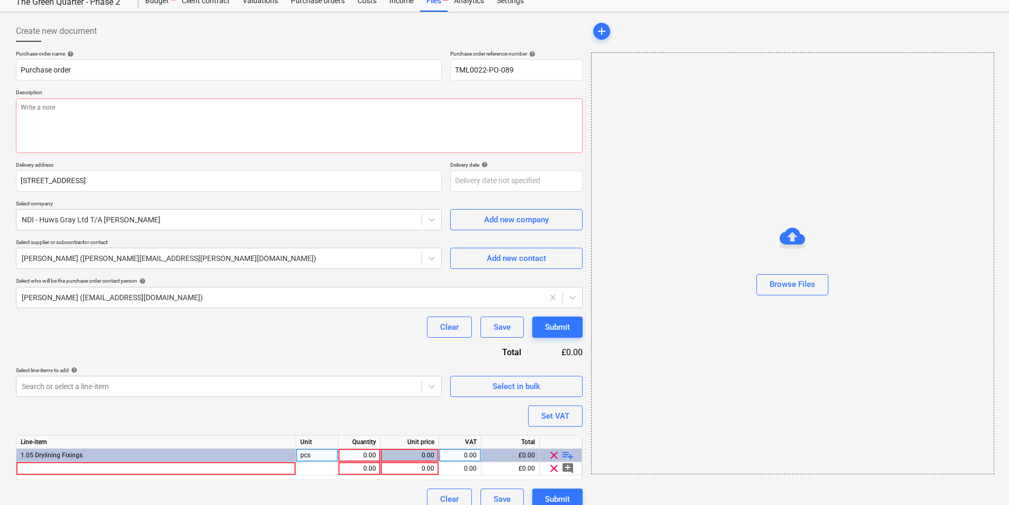
type textarea "x"
